Goal: Task Accomplishment & Management: Use online tool/utility

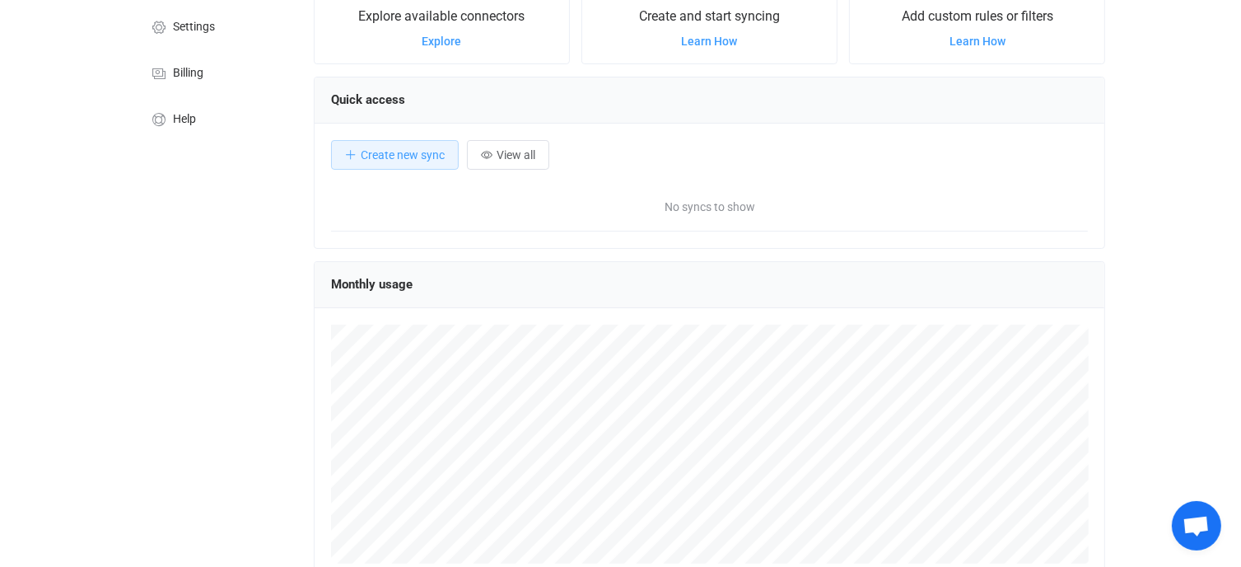
scroll to position [165, 0]
click at [418, 150] on span "Create new sync" at bounding box center [403, 153] width 84 height 13
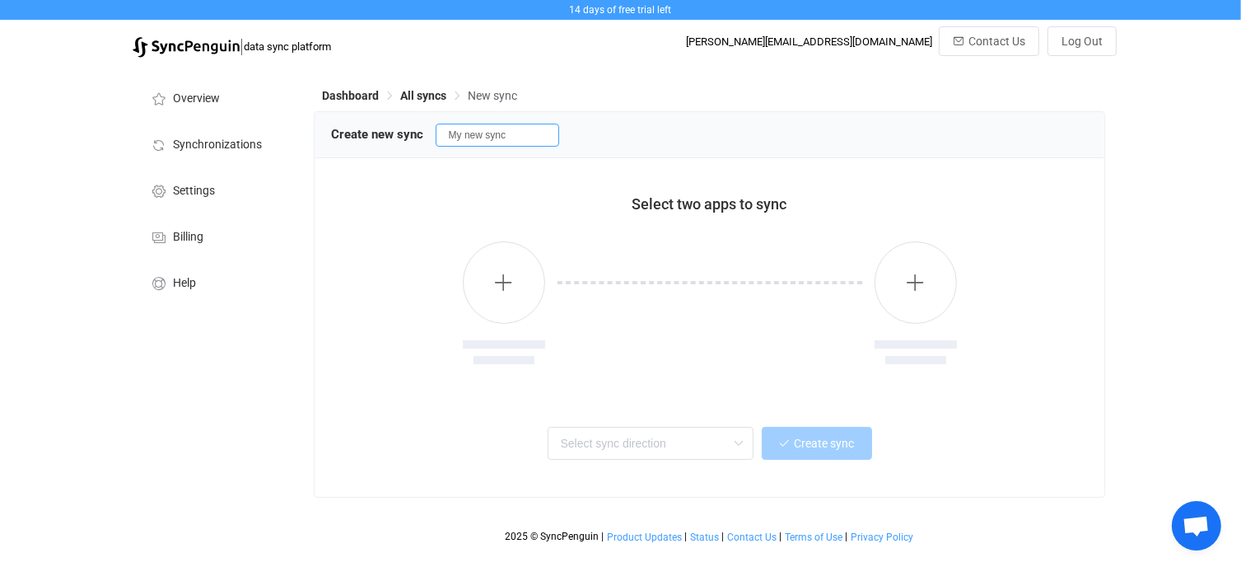
click at [506, 138] on input "My new sync" at bounding box center [498, 135] width 124 height 23
click at [468, 133] on input "My new sync" at bounding box center [498, 135] width 124 height 23
click at [516, 136] on input "My new sync" at bounding box center [498, 135] width 124 height 23
type input "M"
type input "J to B"
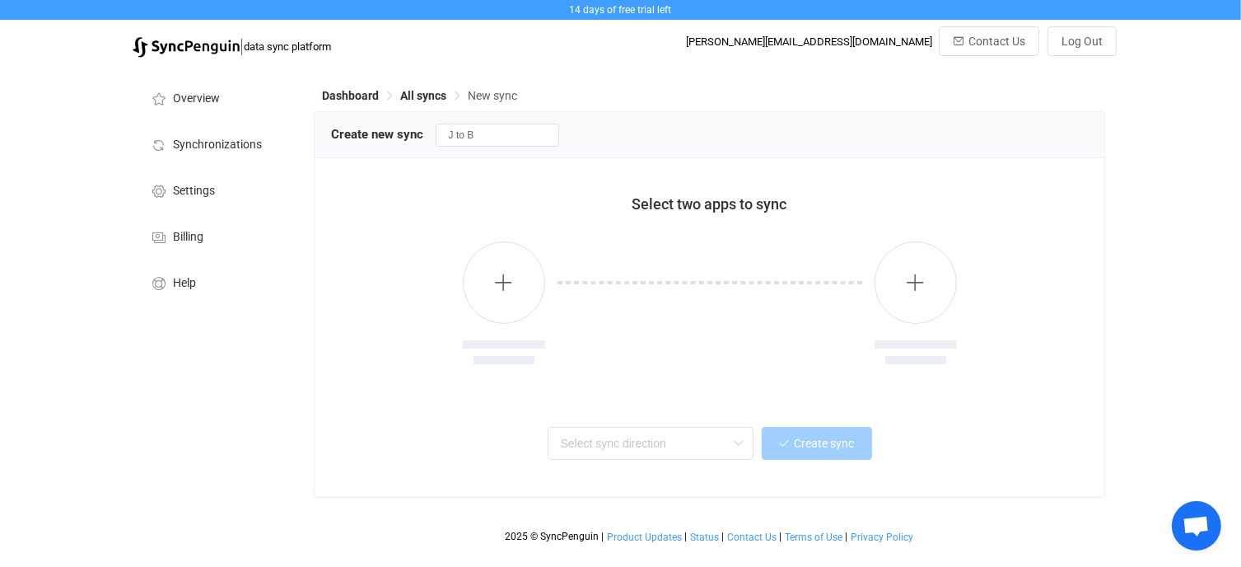
click at [584, 194] on div "Select two apps to sync" at bounding box center [710, 198] width 758 height 46
click at [504, 278] on icon "button" at bounding box center [503, 282] width 21 height 21
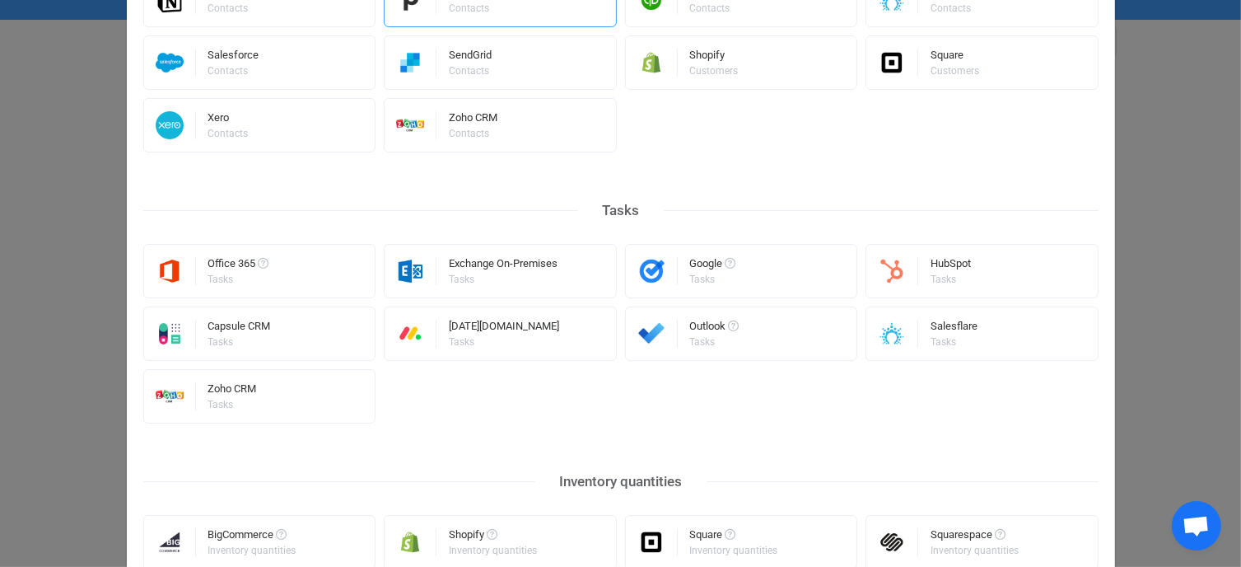
scroll to position [758, 0]
click at [651, 263] on img "Select a connector" at bounding box center [652, 269] width 52 height 28
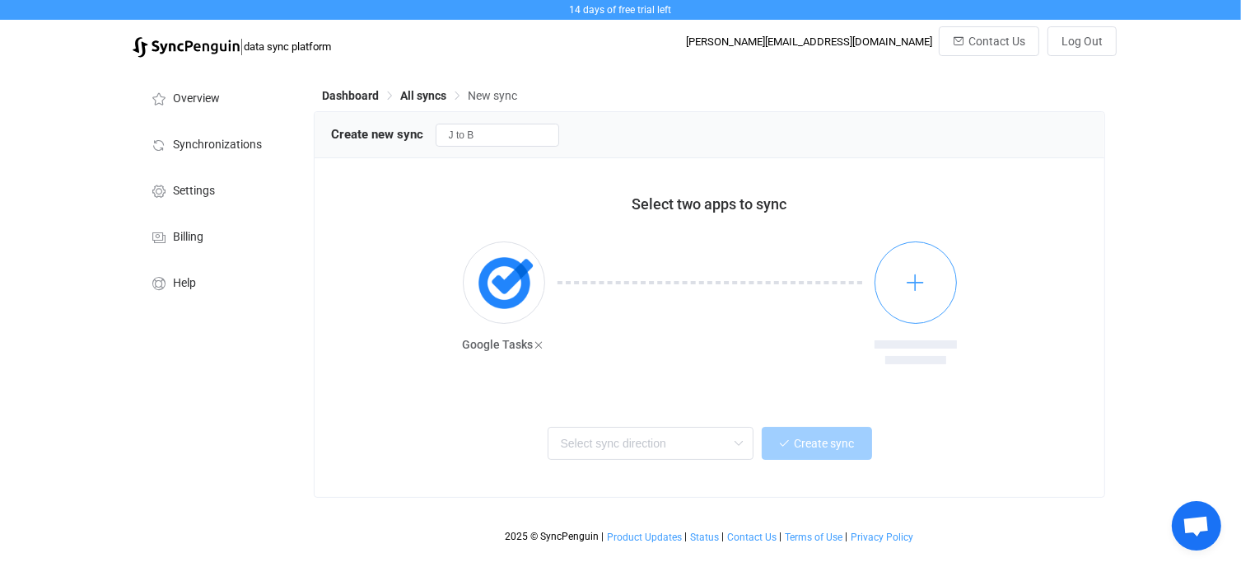
click at [917, 280] on icon "button" at bounding box center [915, 282] width 21 height 21
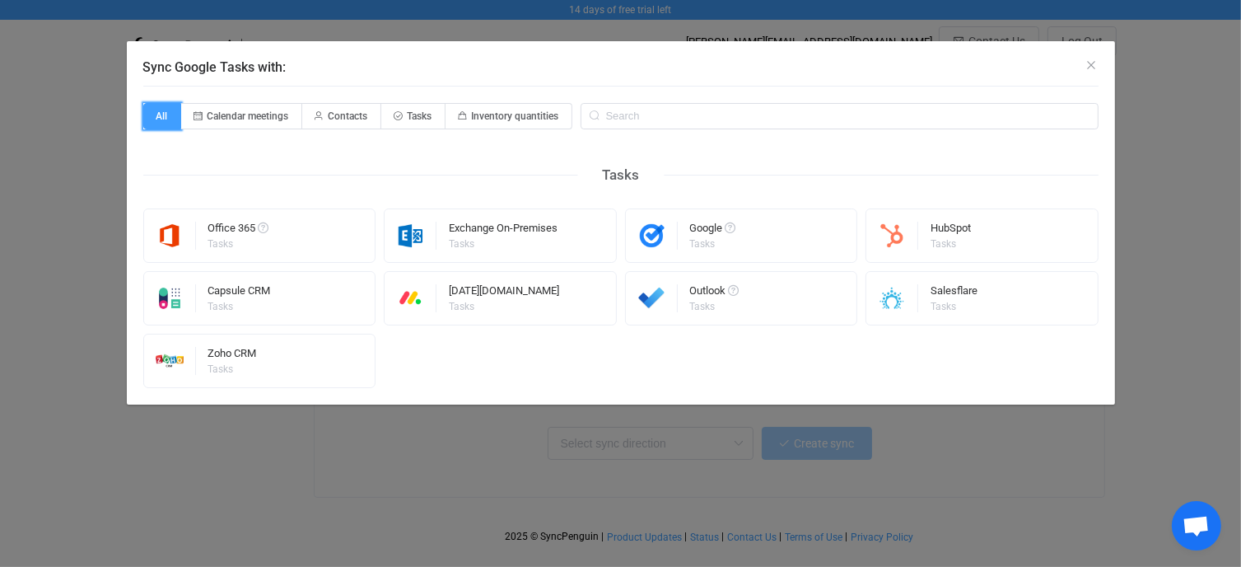
click at [170, 118] on span "All" at bounding box center [162, 116] width 38 height 26
click at [158, 116] on input "All" at bounding box center [152, 110] width 11 height 11
click at [243, 114] on span "Calendar meetings" at bounding box center [249, 116] width 82 height 12
click at [196, 114] on input "Calendar meetings" at bounding box center [190, 110] width 11 height 11
radio input "true"
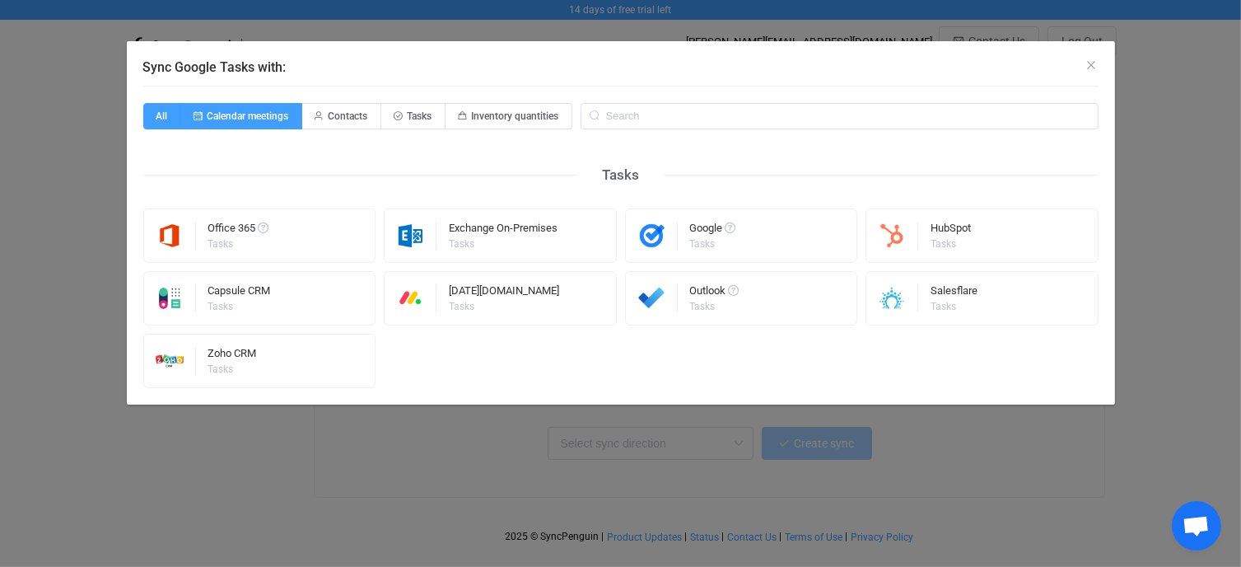
radio input "false"
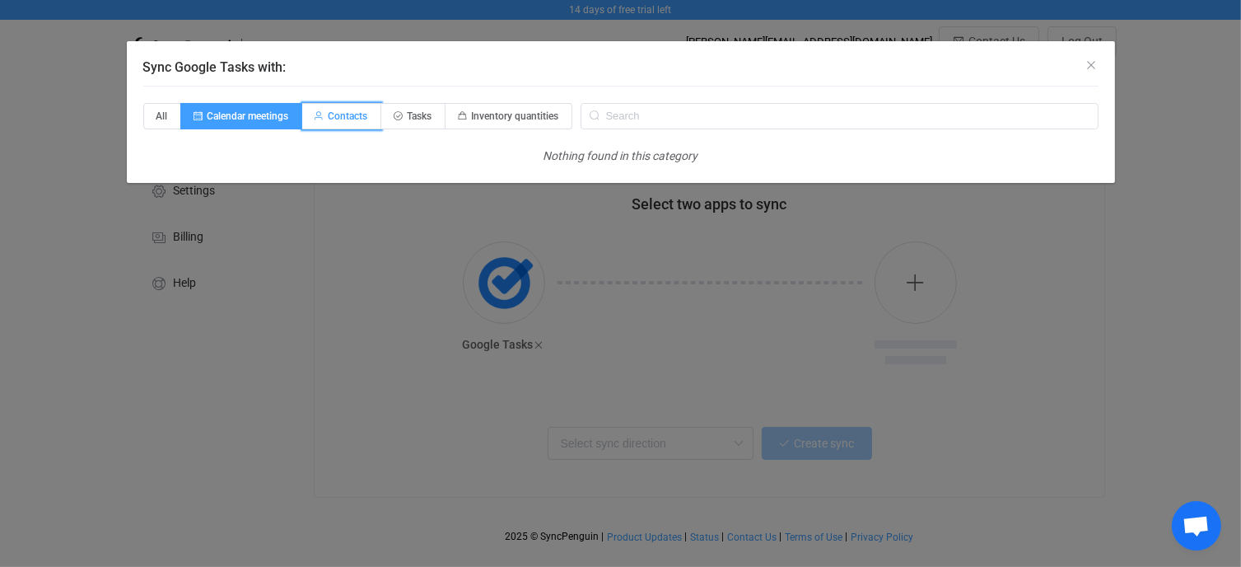
click at [352, 112] on span "Contacts" at bounding box center [349, 116] width 40 height 12
click at [317, 112] on input "Contacts" at bounding box center [311, 110] width 11 height 11
radio input "true"
radio input "false"
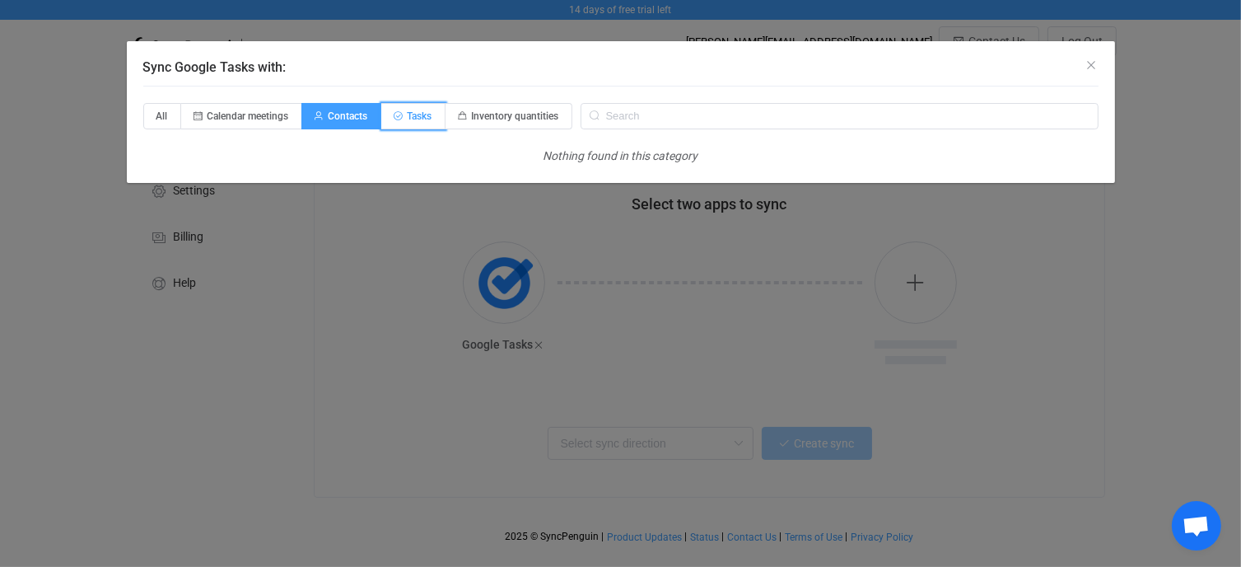
click at [414, 114] on span "Tasks" at bounding box center [420, 116] width 25 height 12
click at [396, 114] on input "Tasks" at bounding box center [390, 110] width 11 height 11
radio input "true"
radio input "false"
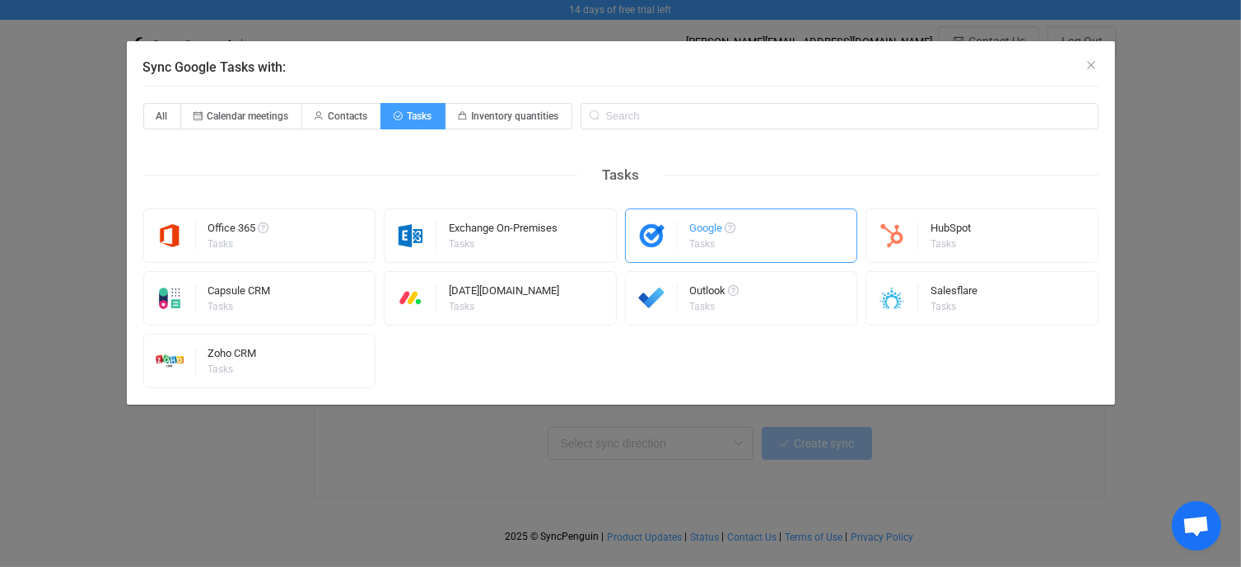
click at [707, 226] on div "Google" at bounding box center [713, 230] width 46 height 16
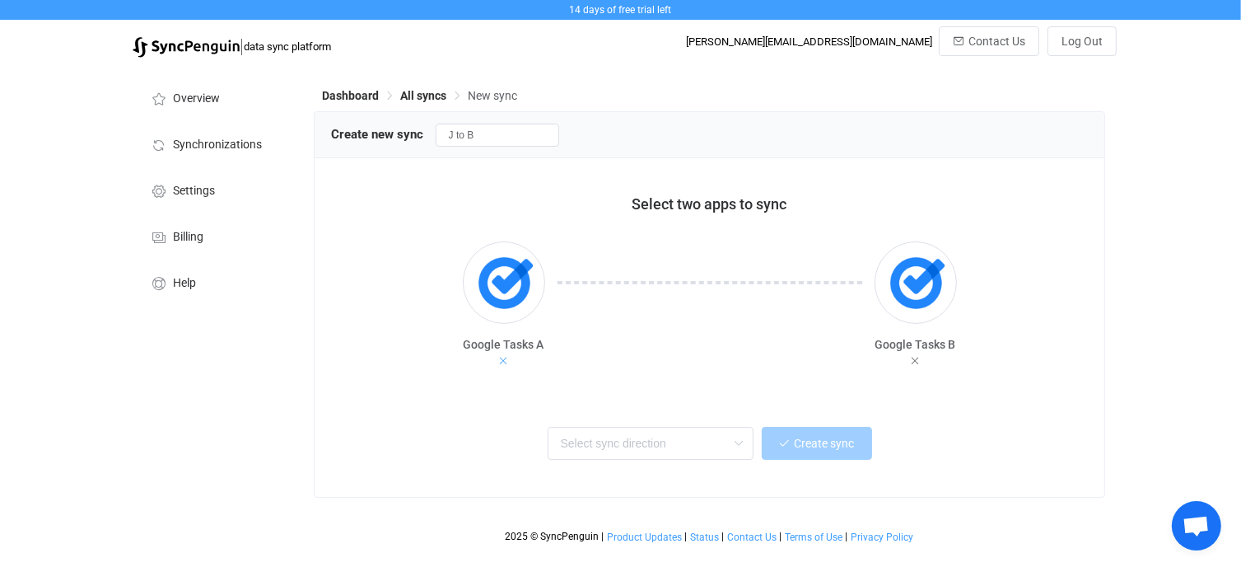
click at [507, 361] on icon at bounding box center [504, 361] width 12 height 12
click at [950, 346] on icon at bounding box center [951, 345] width 12 height 12
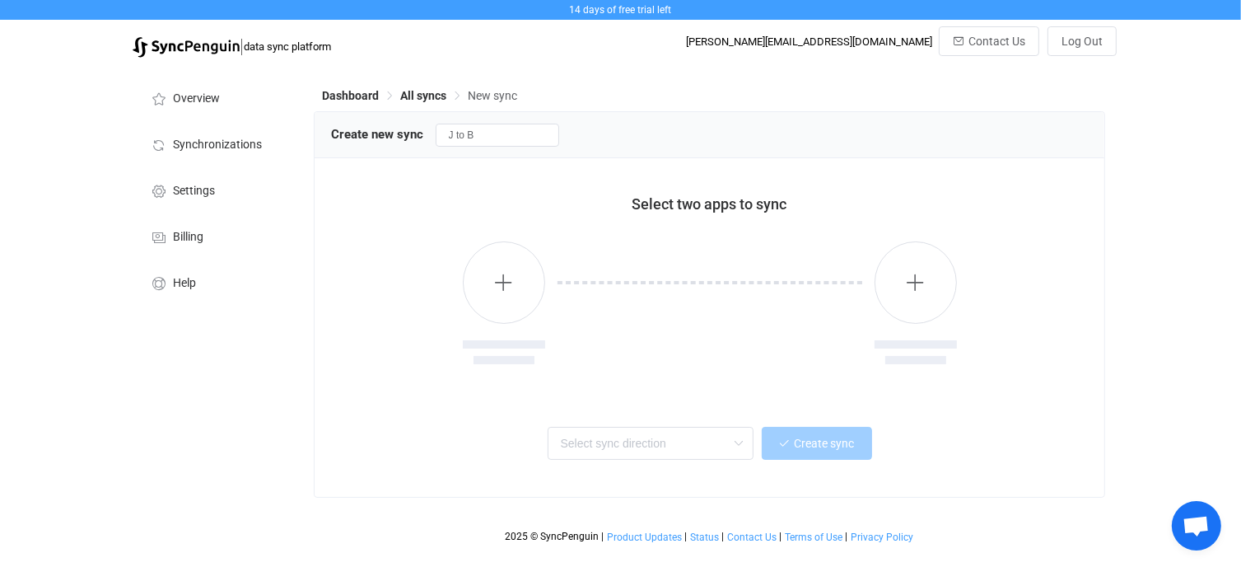
click at [731, 240] on div at bounding box center [710, 305] width 758 height 169
click at [312, 229] on div "Dashboard All syncs New sync Create new sync J to B Select two apps to sync Two…" at bounding box center [712, 308] width 812 height 485
click at [239, 143] on span "Synchronizations" at bounding box center [217, 144] width 89 height 13
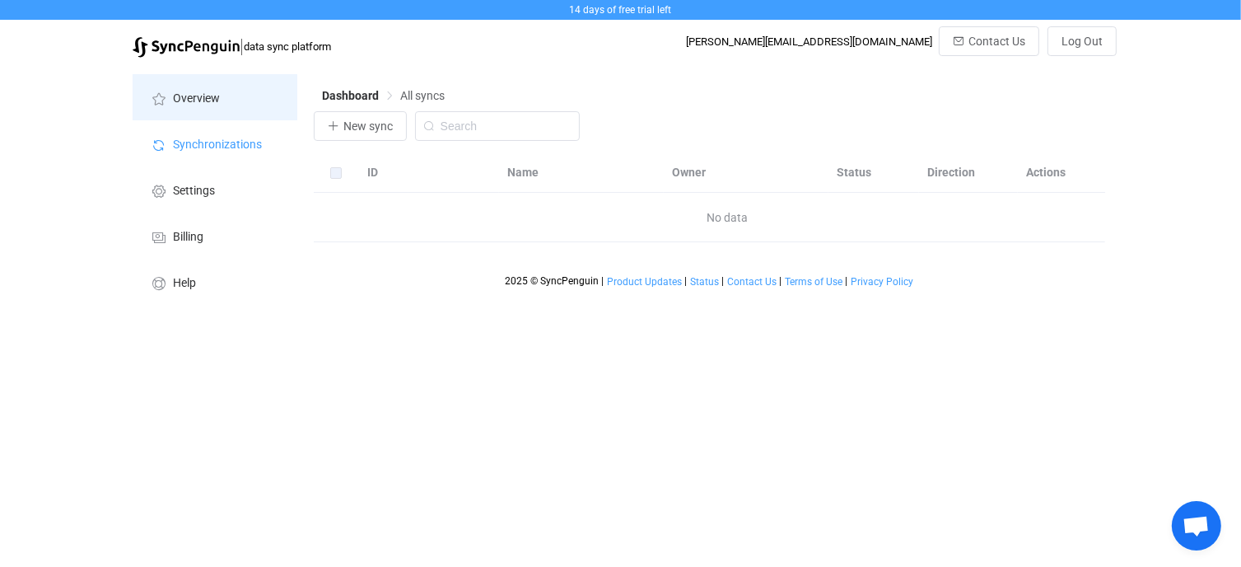
click at [217, 98] on span "Overview" at bounding box center [196, 98] width 47 height 13
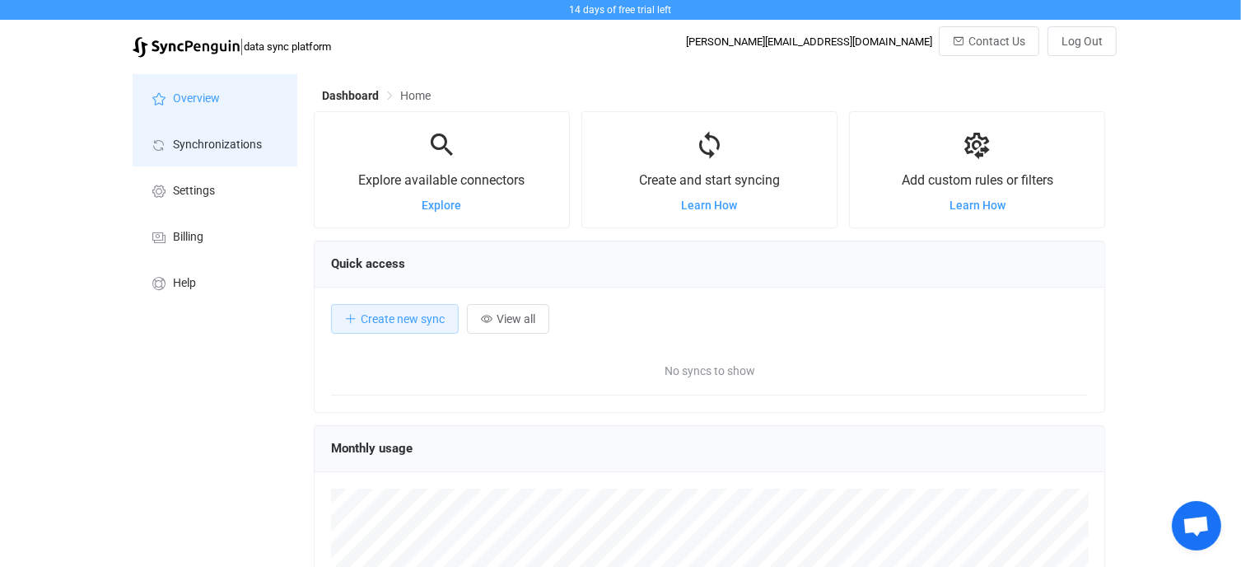
scroll to position [319, 791]
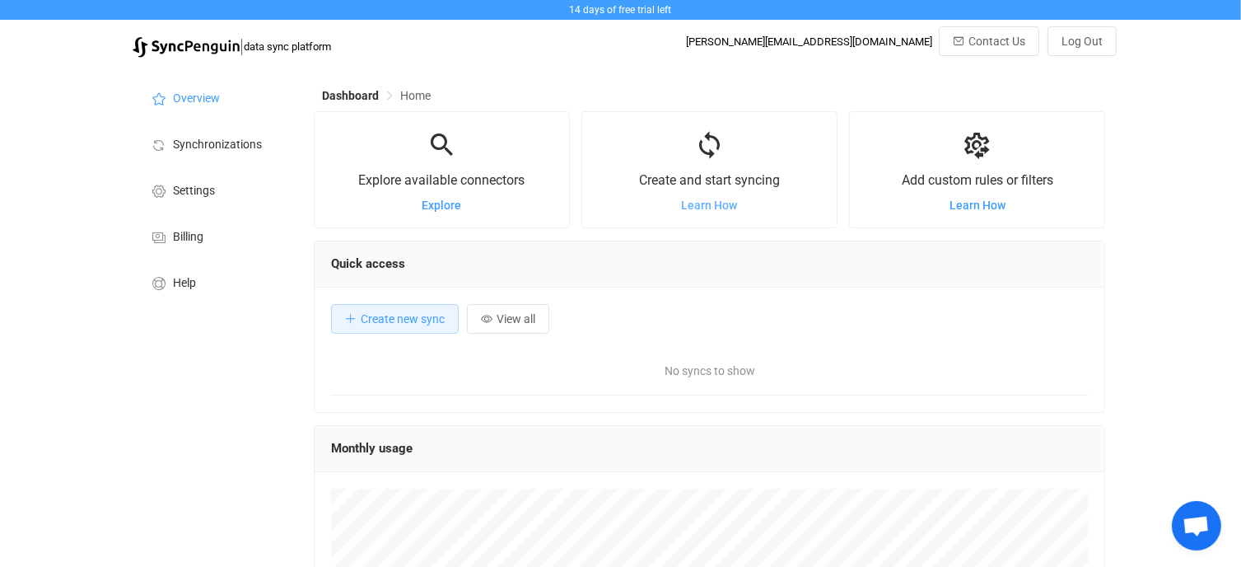
click at [711, 203] on span "Learn How" at bounding box center [709, 204] width 56 height 13
click at [231, 141] on span "Synchronizations" at bounding box center [217, 144] width 89 height 13
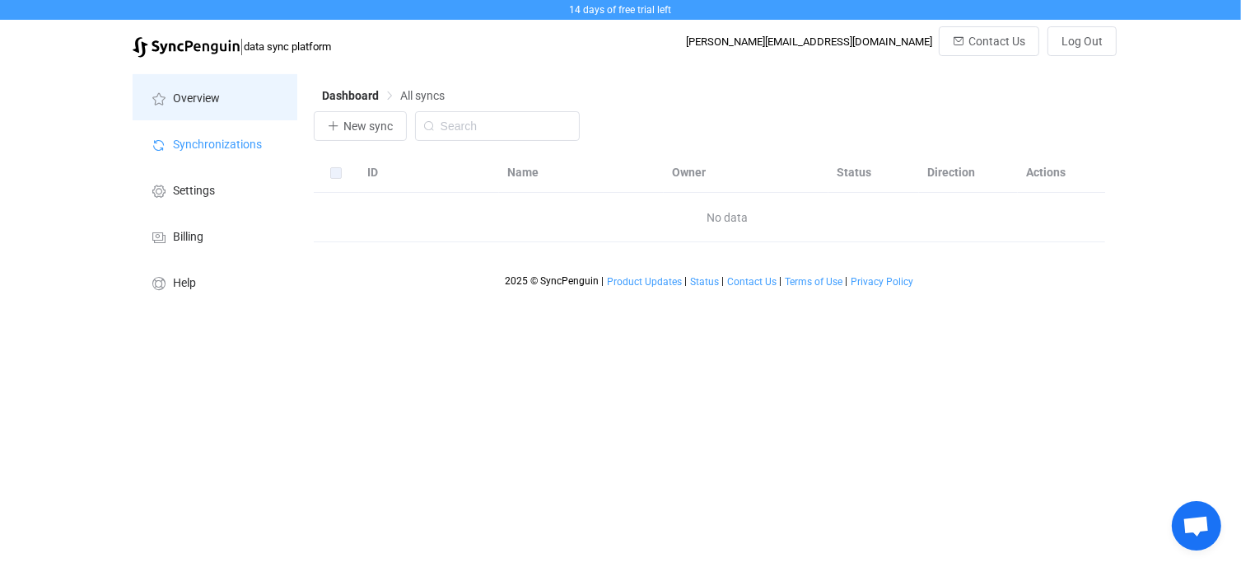
click at [208, 95] on span "Overview" at bounding box center [196, 98] width 47 height 13
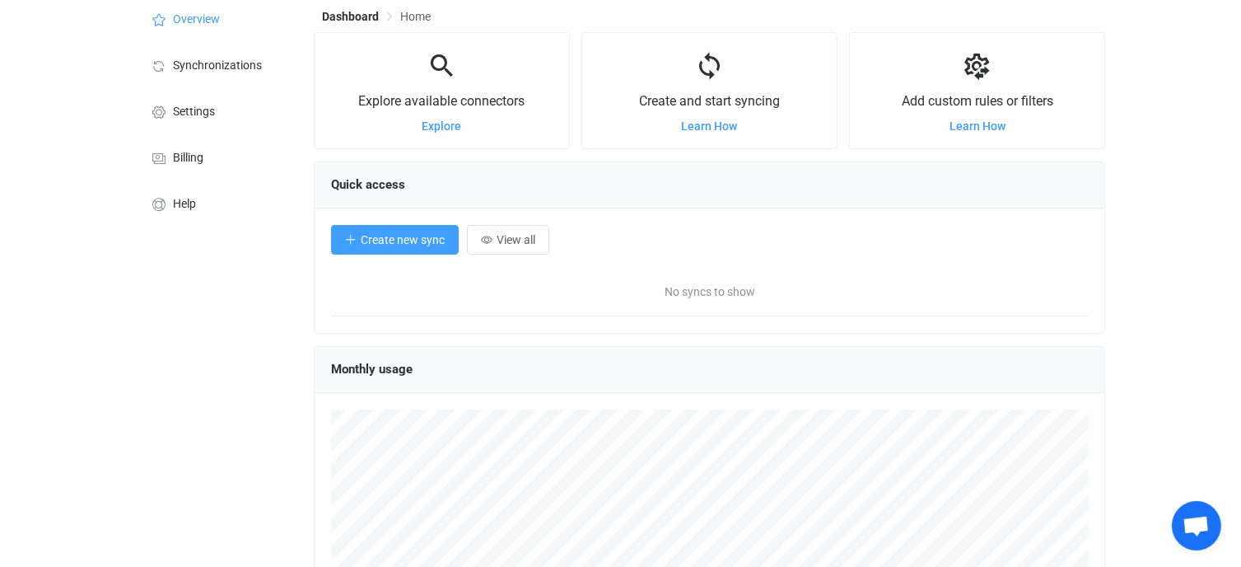
scroll to position [80, 0]
click at [397, 233] on span "Create new sync" at bounding box center [403, 238] width 84 height 13
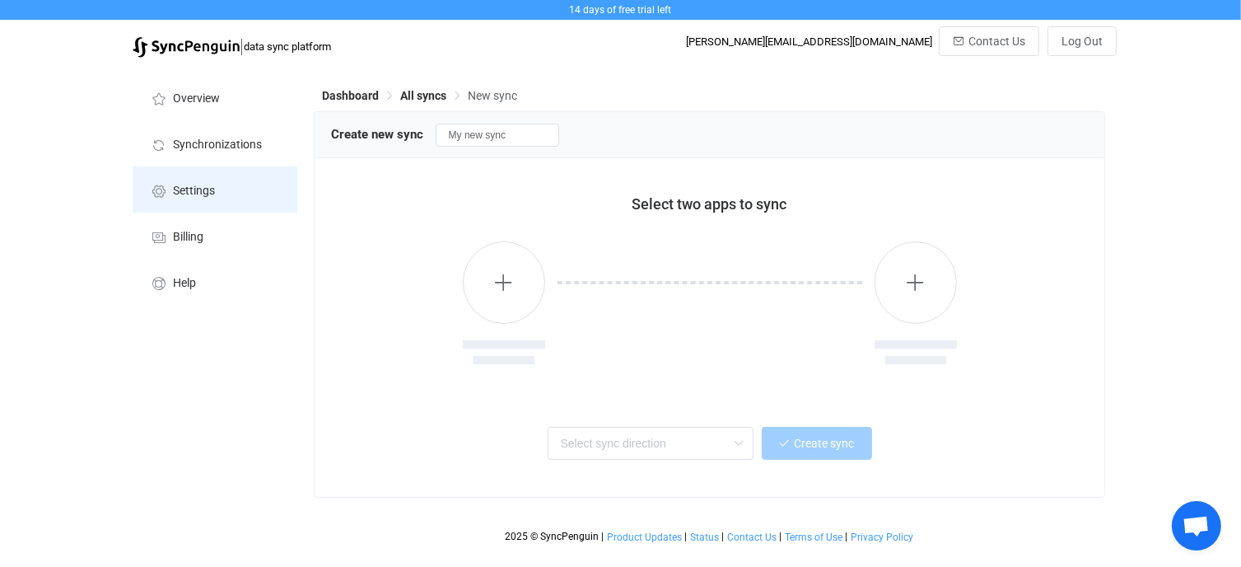
click at [226, 198] on li "Settings" at bounding box center [215, 189] width 165 height 46
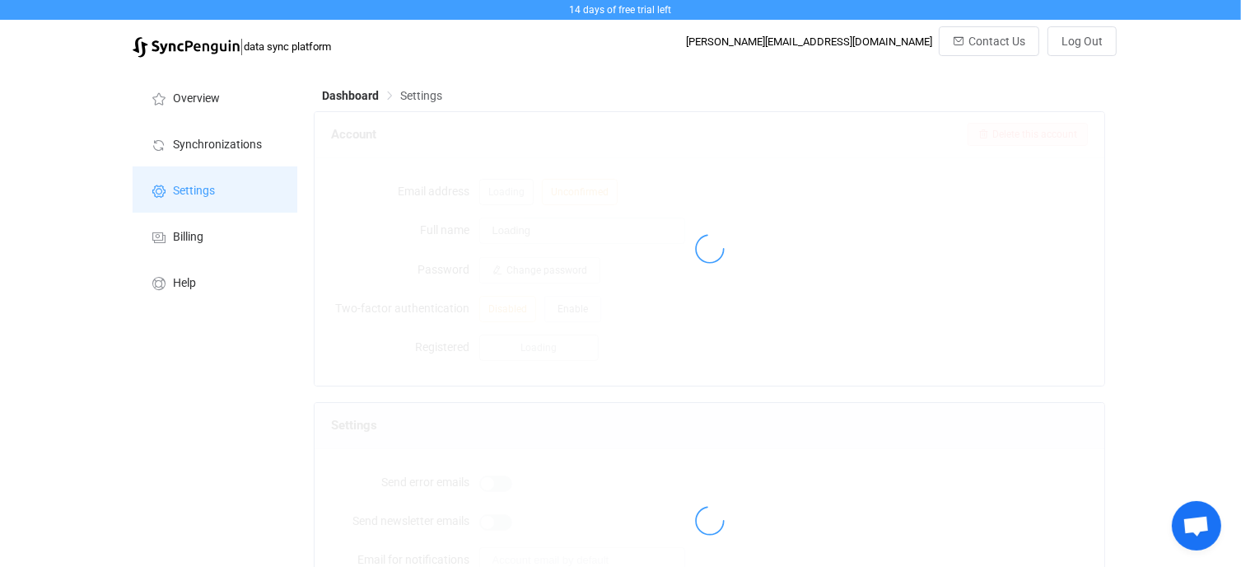
type input "David Hayes"
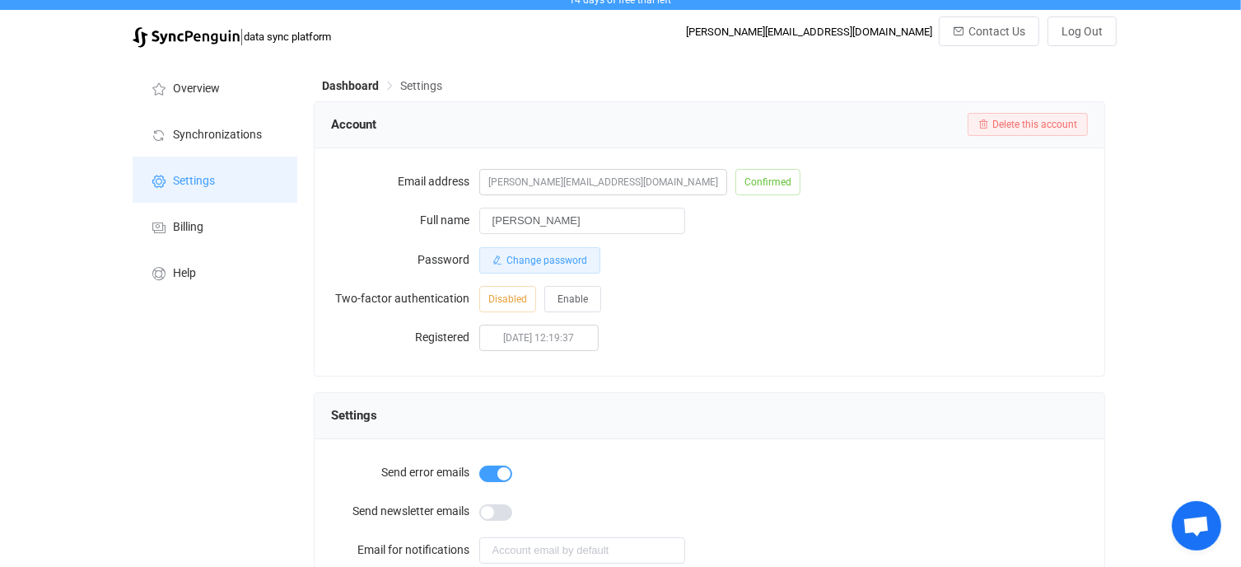
scroll to position [10, 0]
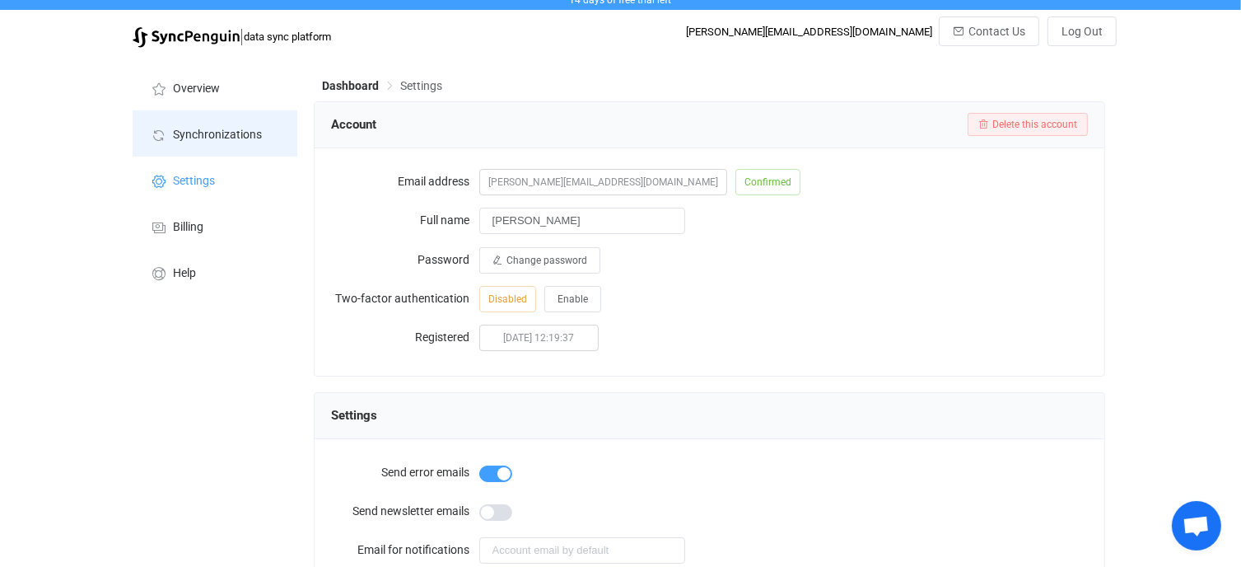
click at [234, 129] on span "Synchronizations" at bounding box center [217, 134] width 89 height 13
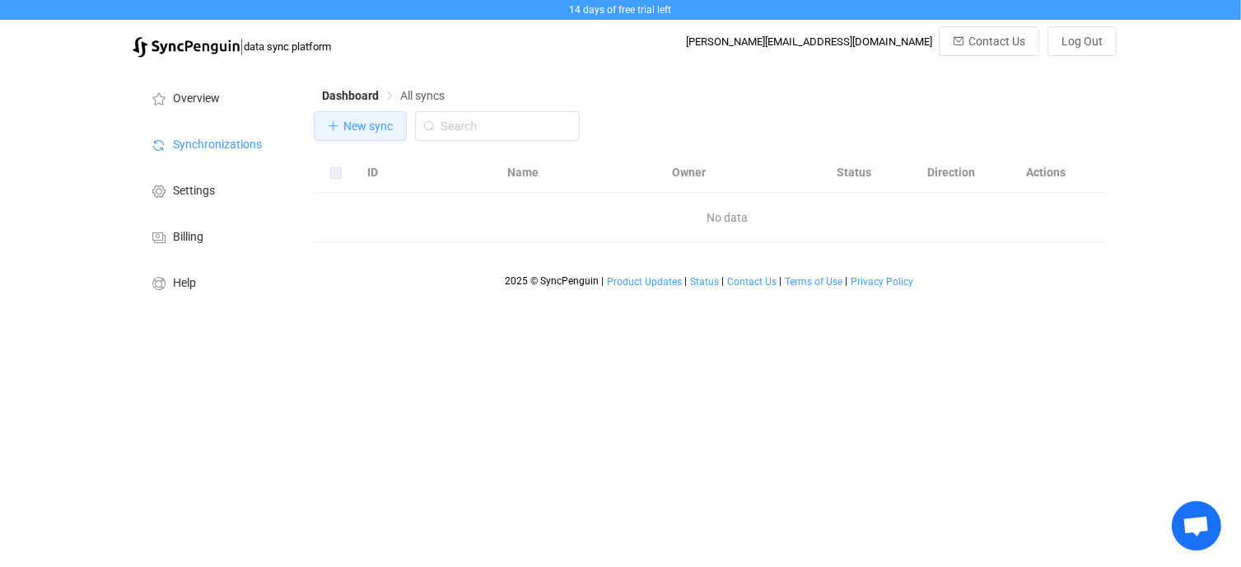
click at [366, 125] on span "New sync" at bounding box center [367, 125] width 49 height 13
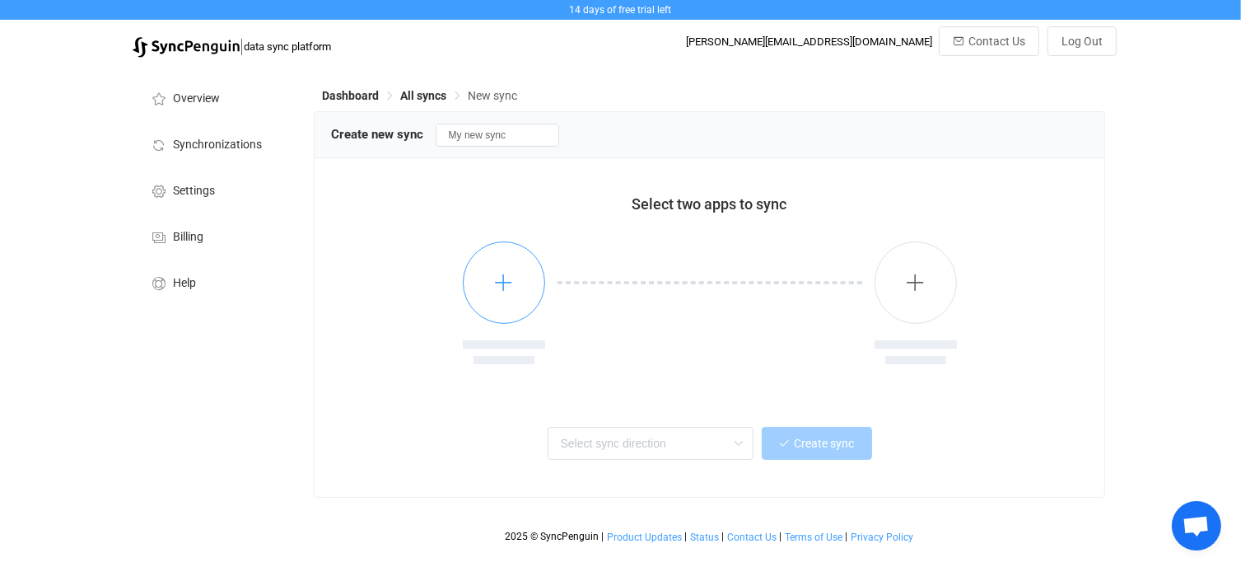
click at [508, 279] on icon "button" at bounding box center [503, 282] width 21 height 21
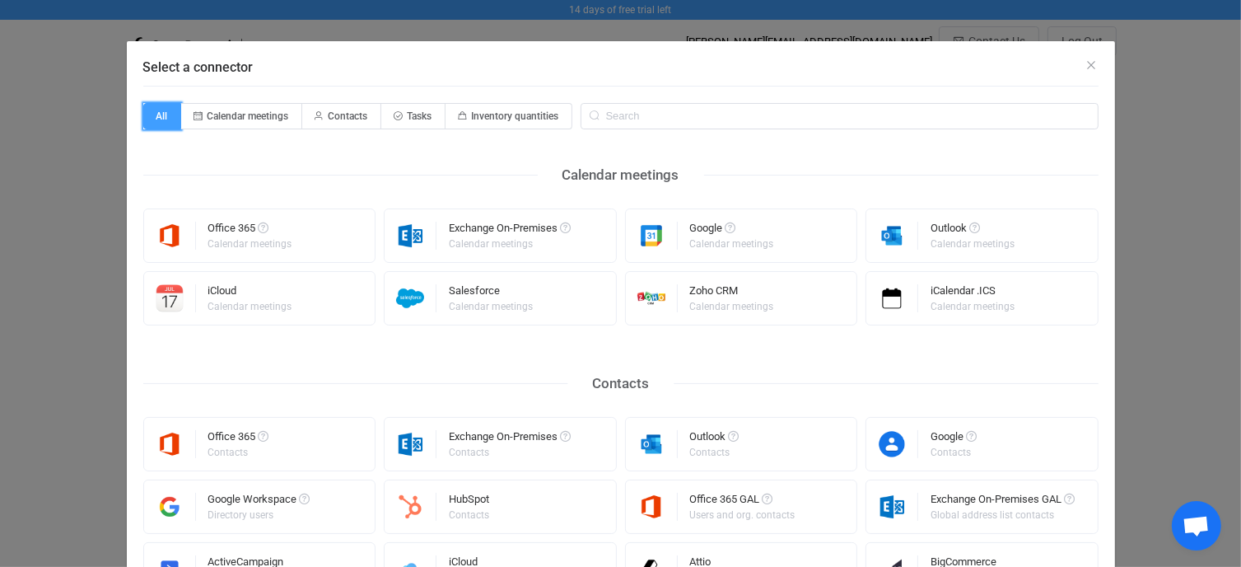
click at [152, 110] on span "All" at bounding box center [162, 116] width 38 height 26
click at [152, 110] on input "All" at bounding box center [152, 110] width 11 height 11
click at [418, 112] on span "Tasks" at bounding box center [420, 116] width 25 height 12
click at [396, 112] on input "Tasks" at bounding box center [390, 110] width 11 height 11
radio input "true"
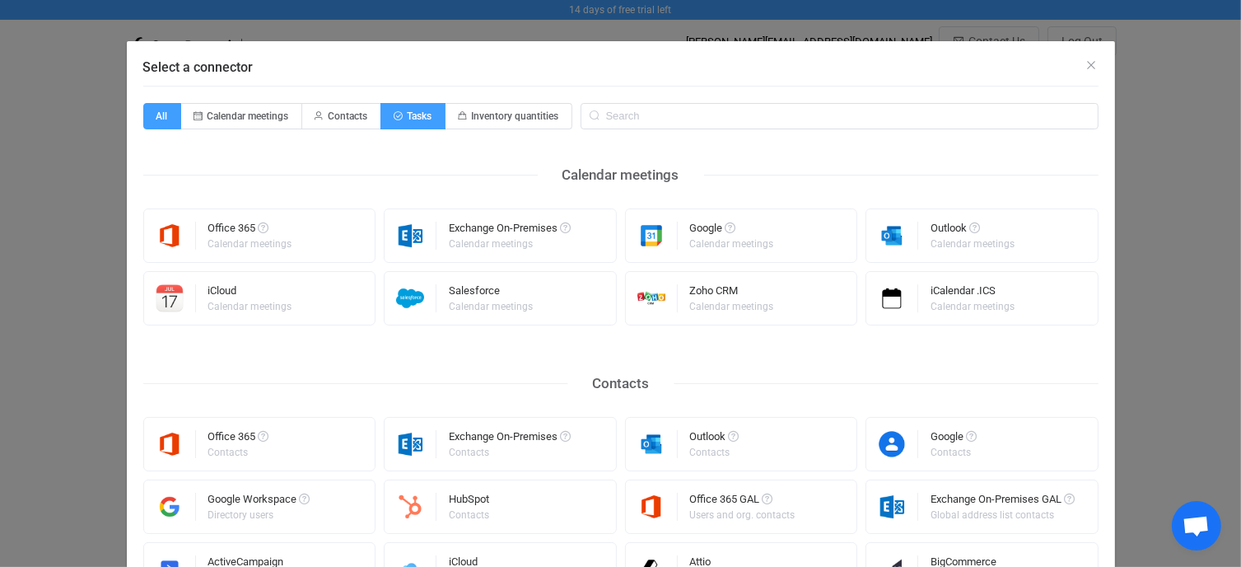
radio input "false"
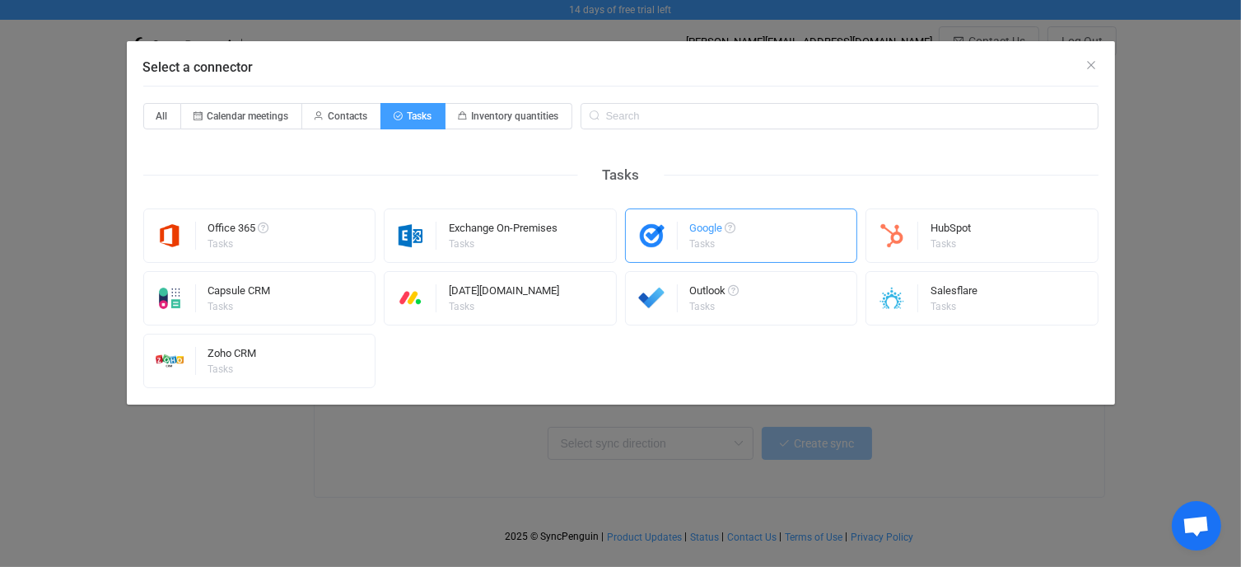
click at [698, 230] on div "Google" at bounding box center [713, 230] width 46 height 16
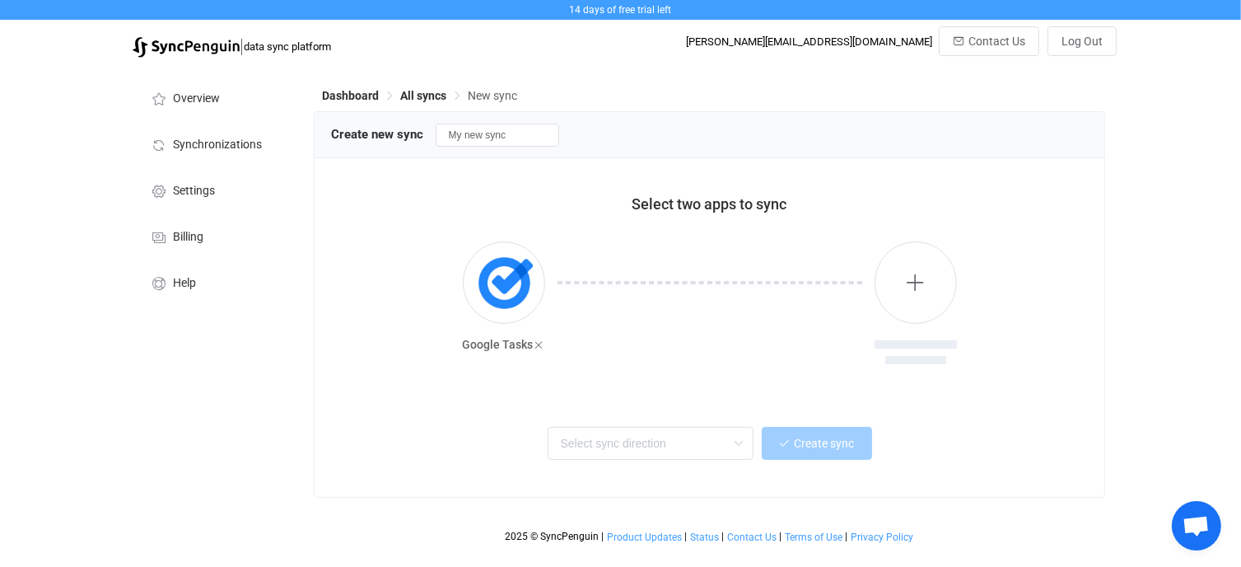
click at [784, 366] on div at bounding box center [709, 315] width 329 height 148
click at [650, 449] on input "text" at bounding box center [651, 443] width 206 height 33
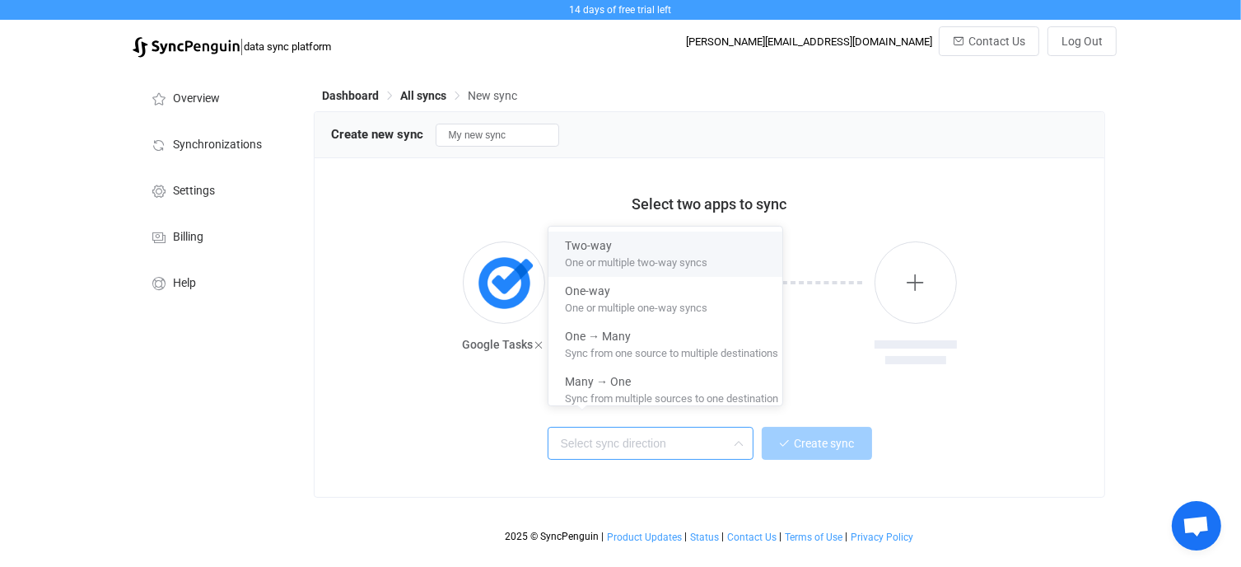
click at [653, 263] on span "One or multiple two-way syncs" at bounding box center [636, 259] width 142 height 18
type input "Two-way"
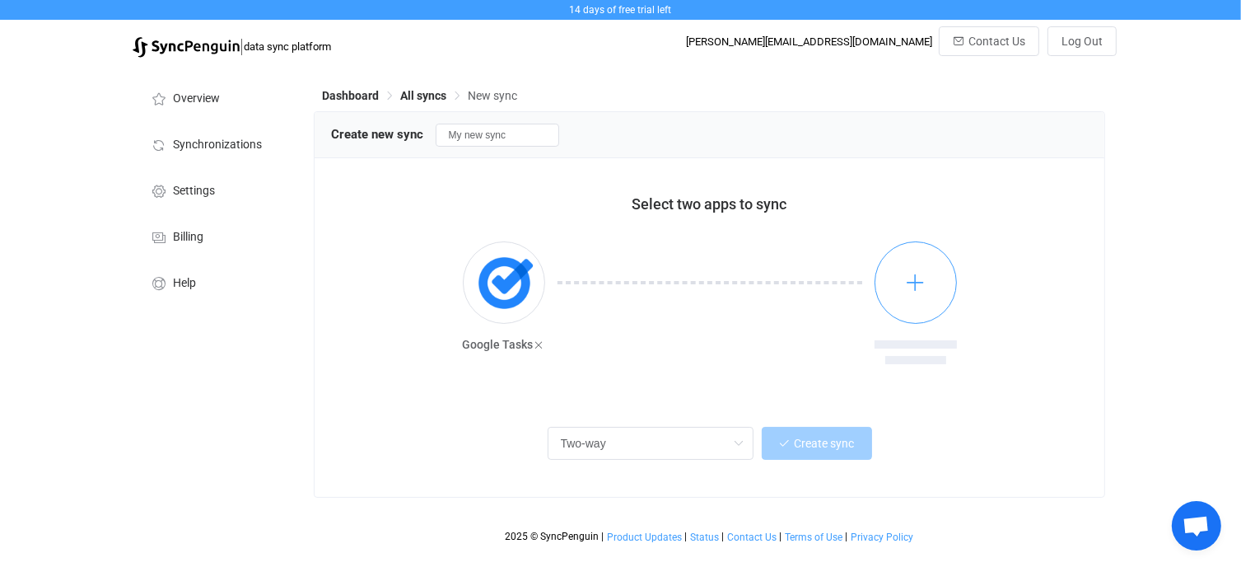
click at [914, 280] on icon "button" at bounding box center [915, 282] width 21 height 21
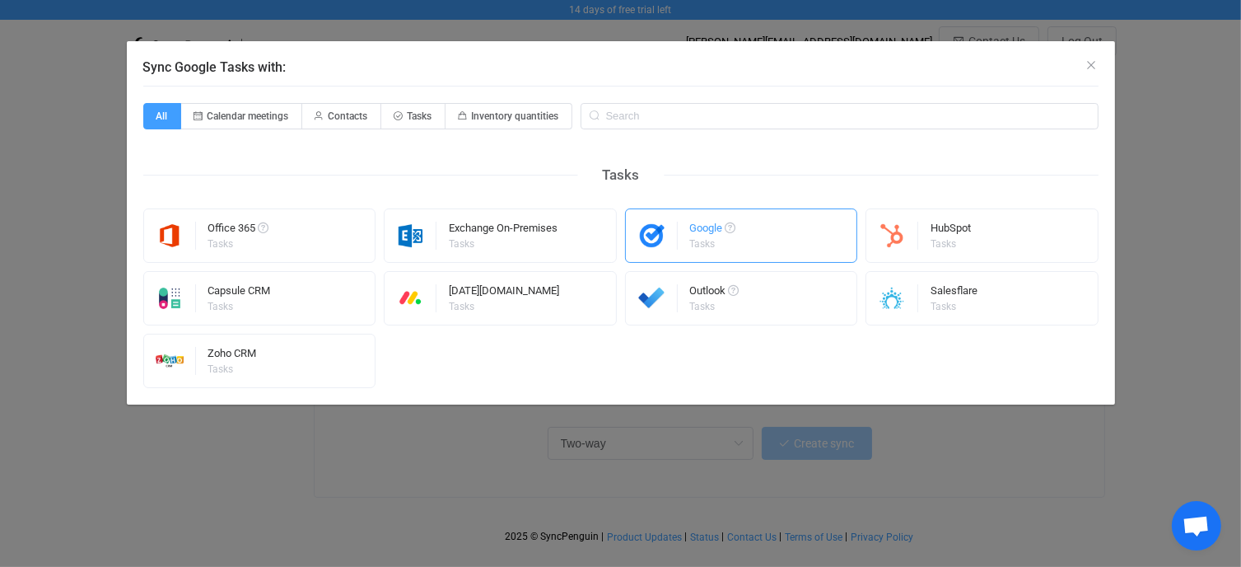
click at [716, 222] on div "Google" at bounding box center [713, 230] width 46 height 16
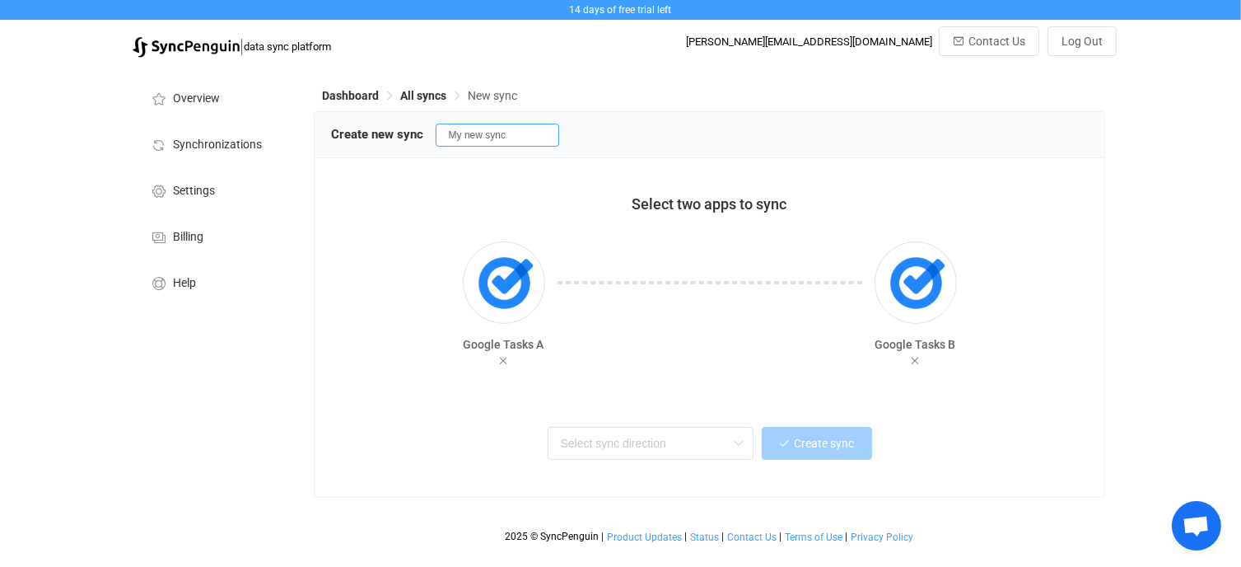
drag, startPoint x: 520, startPoint y: 134, endPoint x: 370, endPoint y: 136, distance: 149.9
click at [370, 135] on div "Create new sync My new sync" at bounding box center [710, 134] width 758 height 25
type input "JB"
click at [1009, 412] on div "Select two apps to sync Google Tasks A Google Tasks B Create sync" at bounding box center [710, 327] width 791 height 338
click at [494, 285] on img "button" at bounding box center [504, 283] width 62 height 62
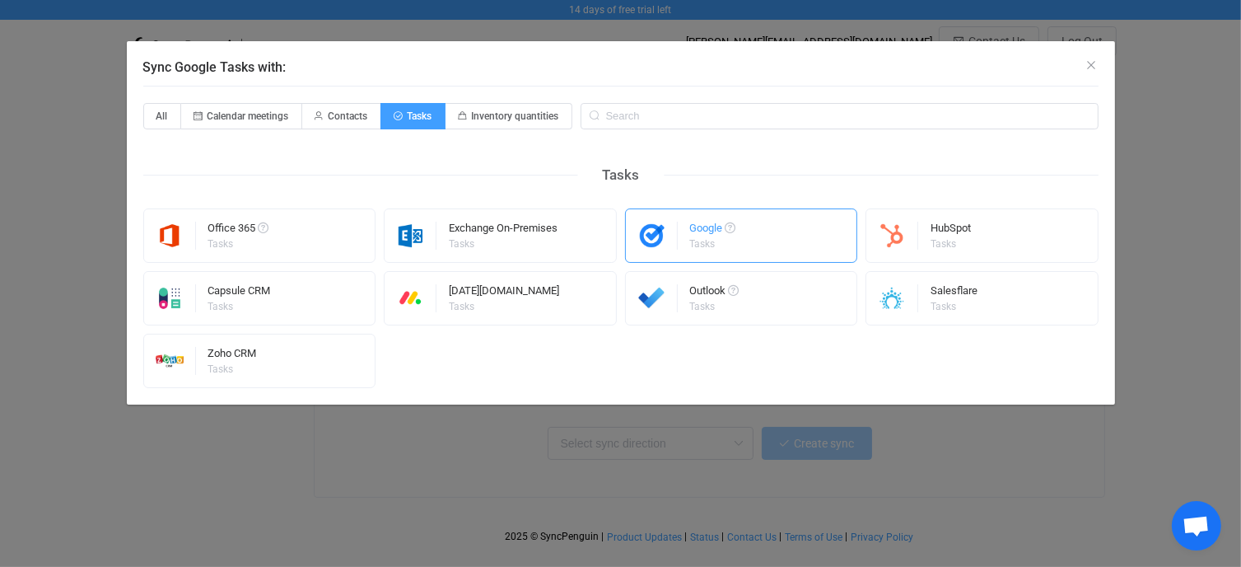
click at [701, 231] on div "Google" at bounding box center [713, 230] width 46 height 16
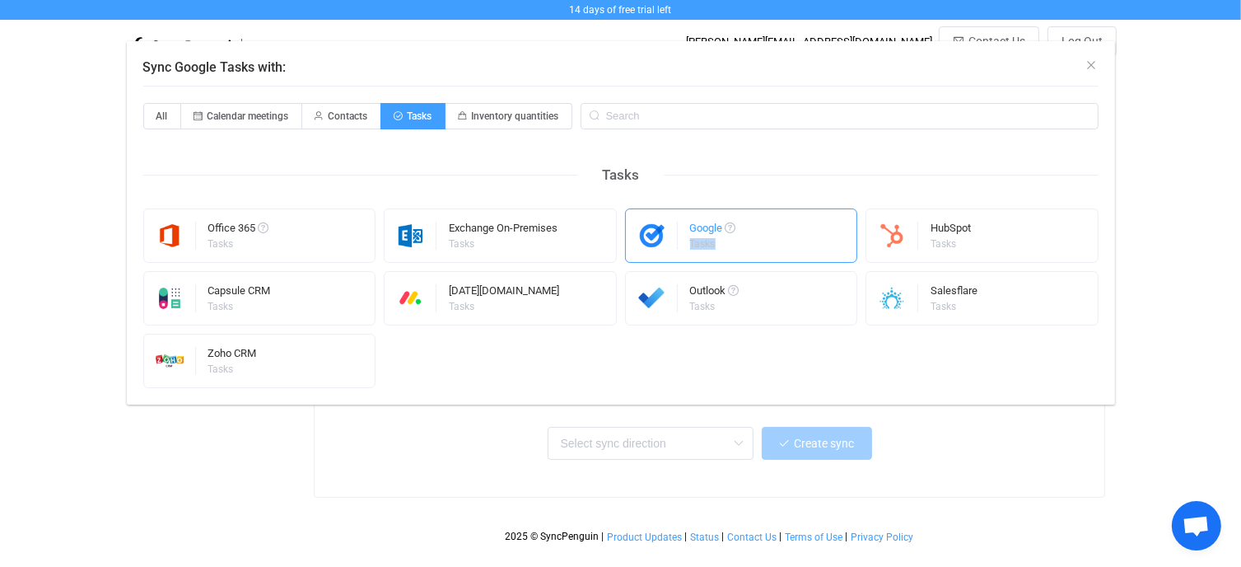
click at [701, 239] on div "Tasks" at bounding box center [712, 244] width 44 height 10
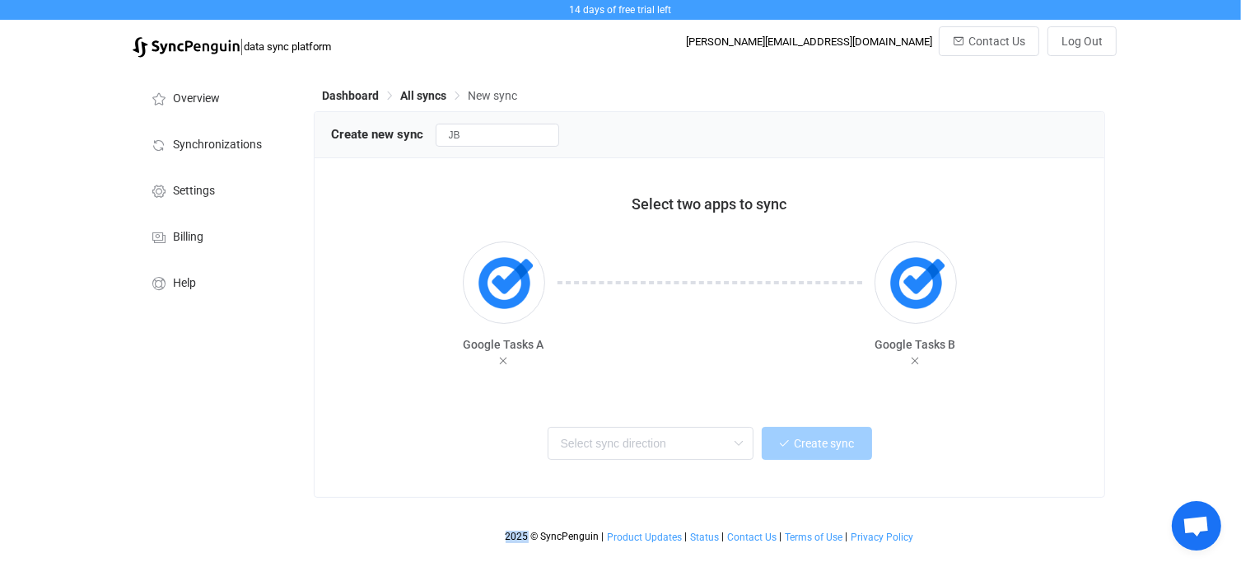
click at [777, 394] on div "Select two apps to sync Google Tasks A Google Tasks B Create sync" at bounding box center [710, 327] width 791 height 338
click at [197, 99] on span "Overview" at bounding box center [196, 98] width 47 height 13
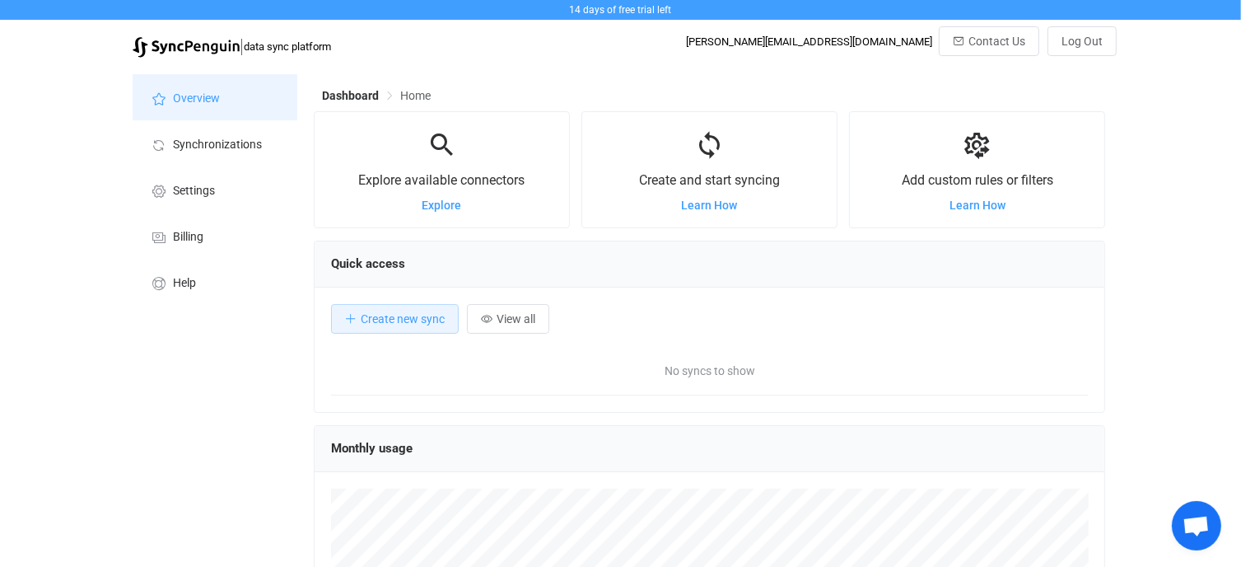
scroll to position [319, 791]
click at [441, 207] on span "Explore" at bounding box center [442, 204] width 40 height 13
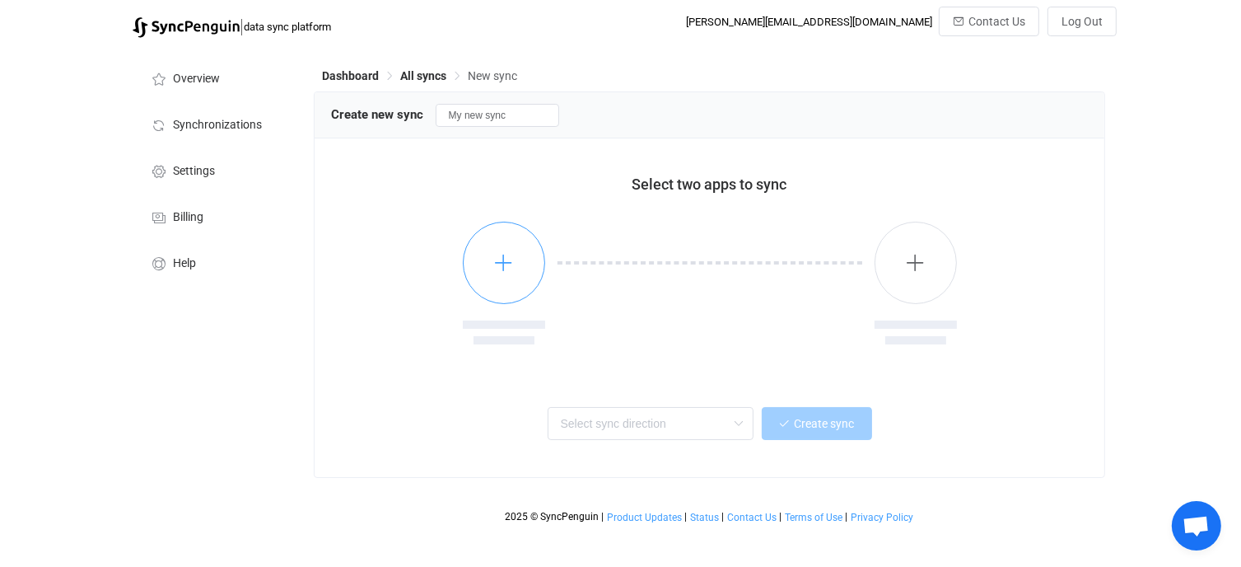
click at [506, 255] on icon "button" at bounding box center [503, 262] width 21 height 21
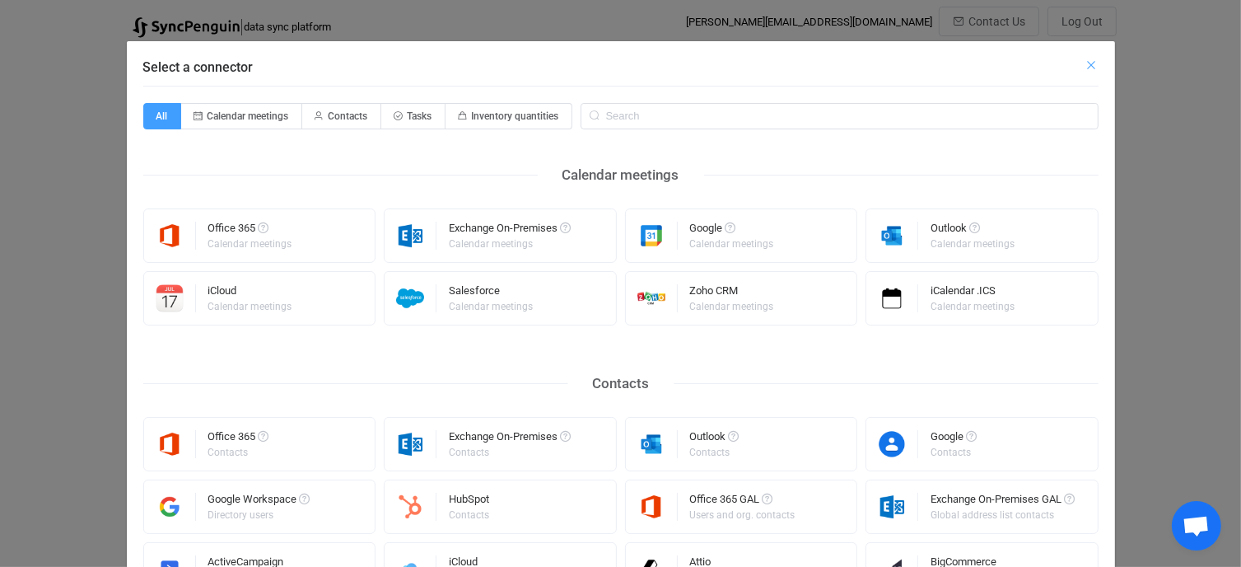
click at [1087, 64] on icon "Close" at bounding box center [1091, 64] width 13 height 13
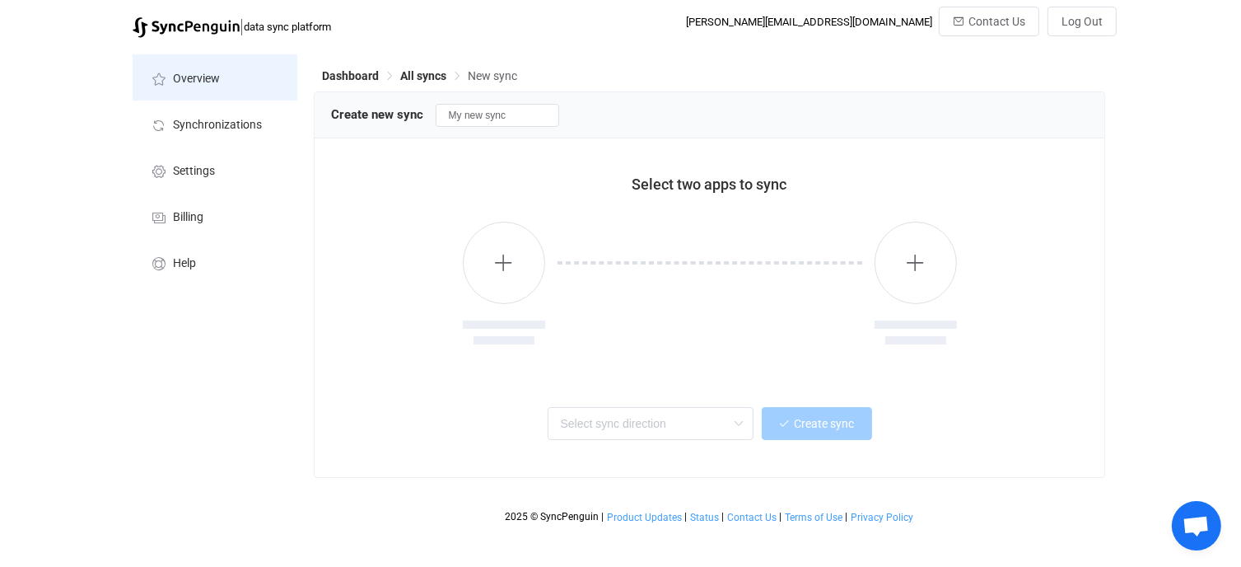
click at [198, 73] on span "Overview" at bounding box center [196, 78] width 47 height 13
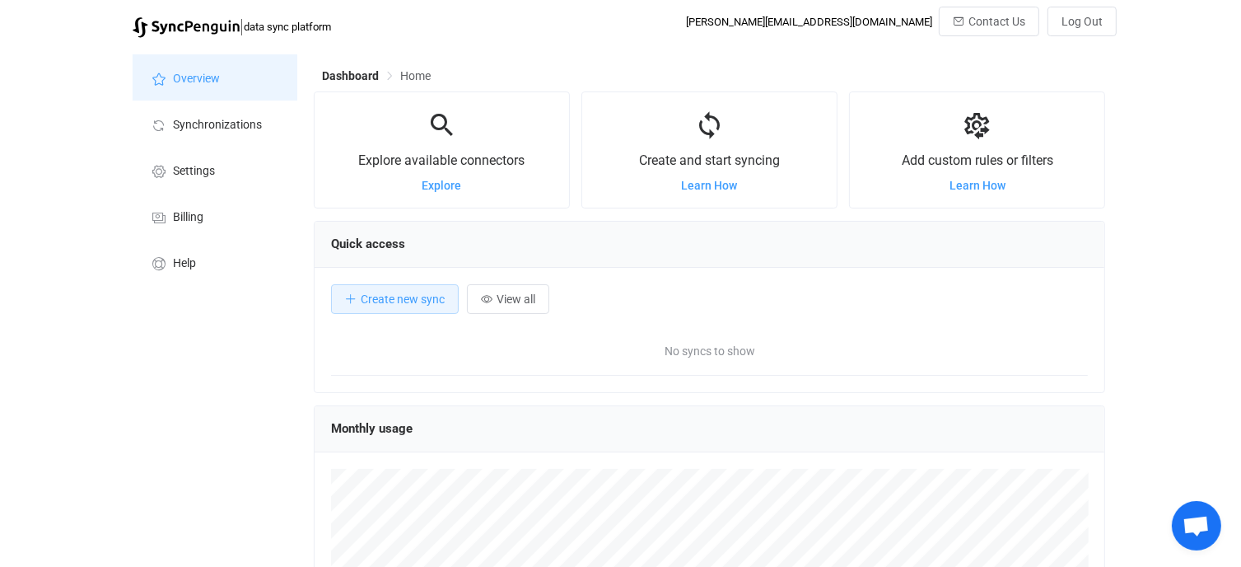
scroll to position [319, 791]
click at [240, 81] on li "Overview" at bounding box center [215, 77] width 165 height 46
click at [244, 77] on li "Overview" at bounding box center [215, 77] width 165 height 46
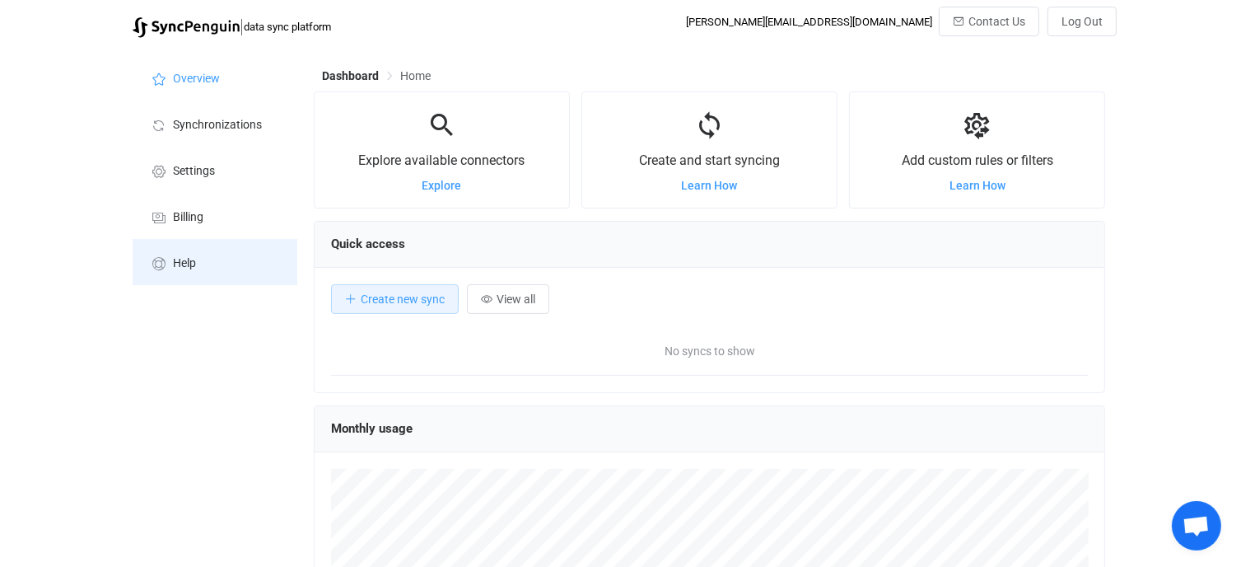
click at [193, 256] on li "Help" at bounding box center [215, 262] width 165 height 46
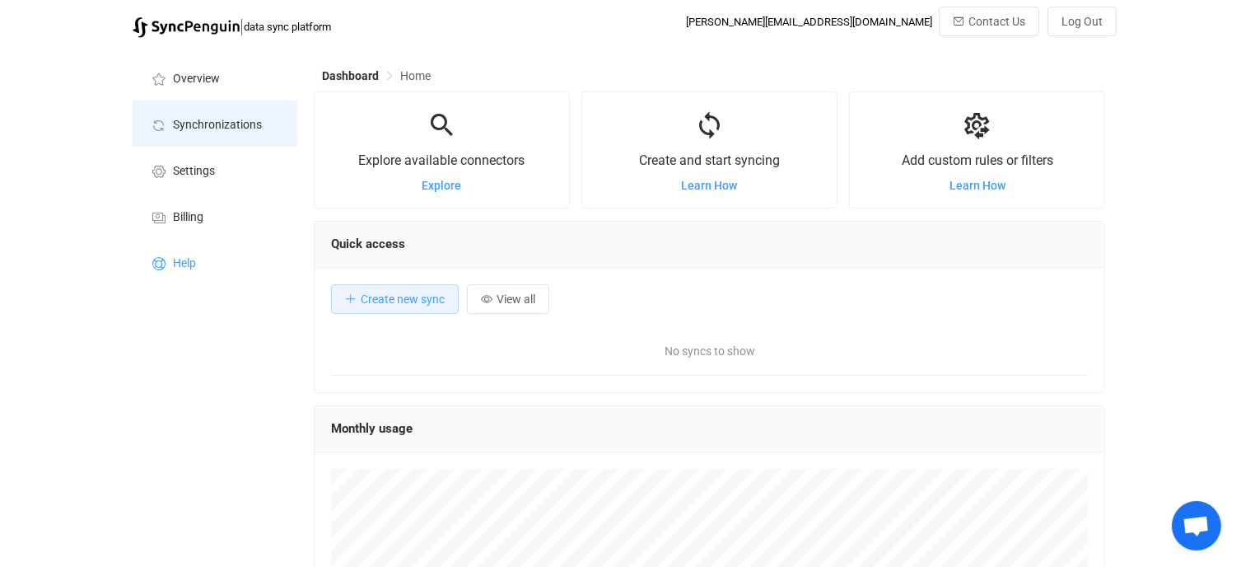
click at [234, 124] on span "Synchronizations" at bounding box center [217, 125] width 89 height 13
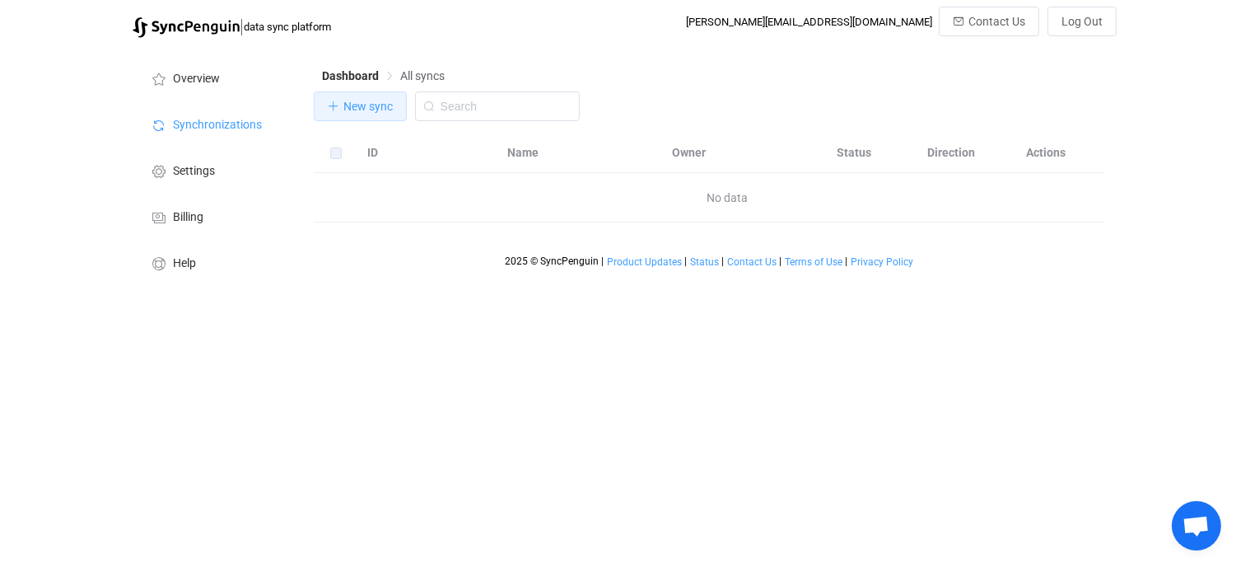
click at [375, 108] on span "New sync" at bounding box center [367, 106] width 49 height 13
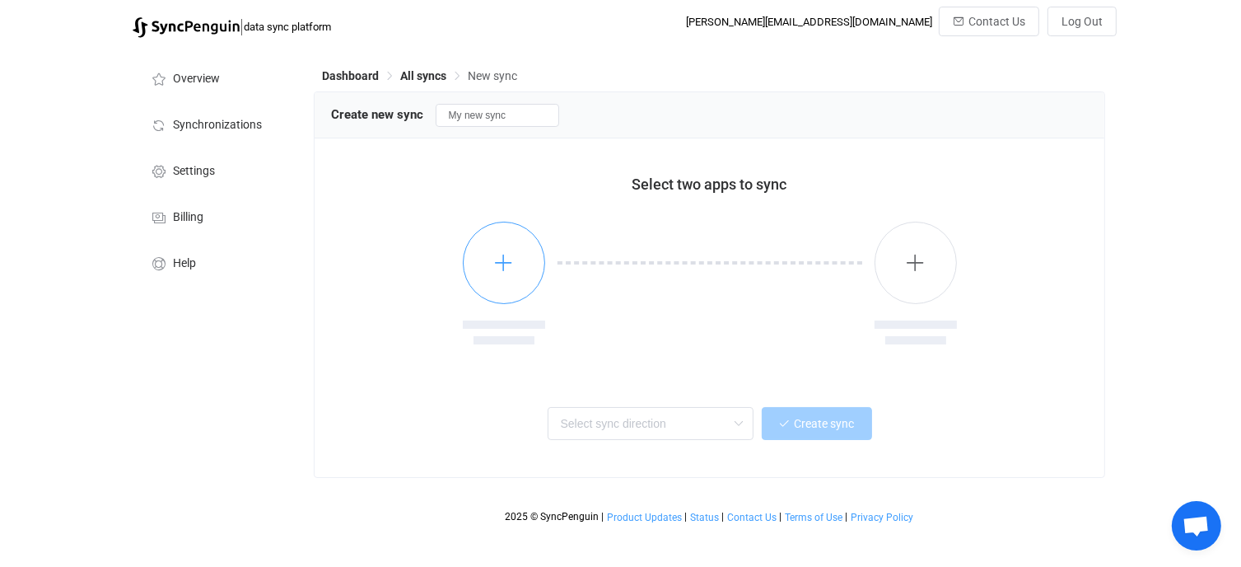
click at [510, 259] on icon "button" at bounding box center [503, 262] width 21 height 21
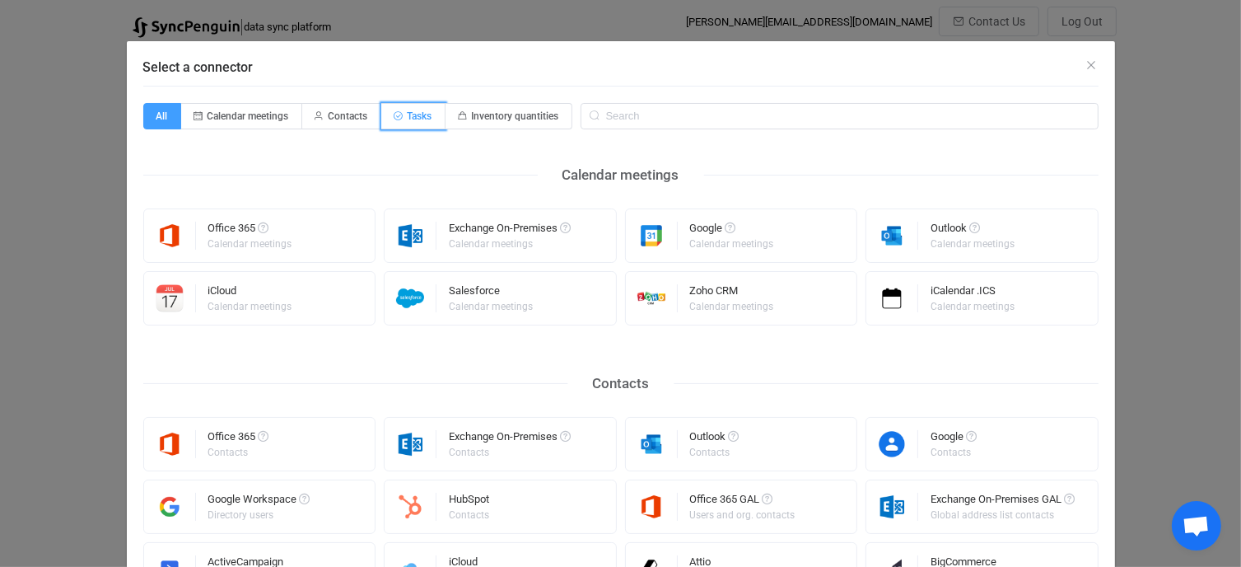
click at [417, 111] on span "Tasks" at bounding box center [420, 116] width 25 height 12
click at [396, 111] on input "Tasks" at bounding box center [390, 110] width 11 height 11
radio input "true"
radio input "false"
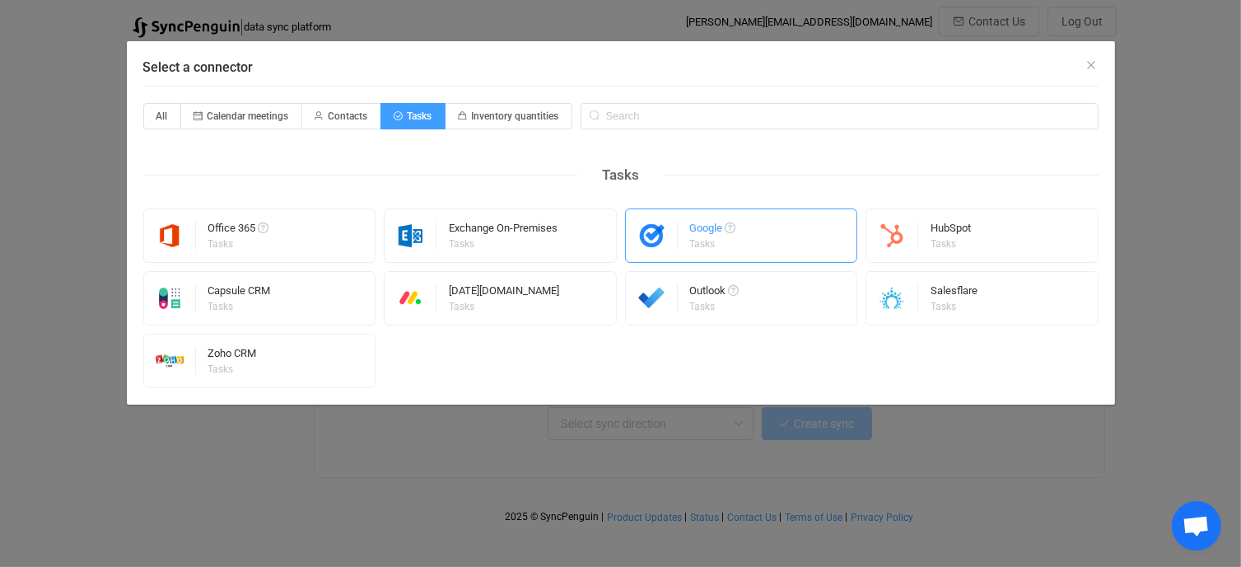
click at [705, 233] on div "Google" at bounding box center [713, 230] width 46 height 16
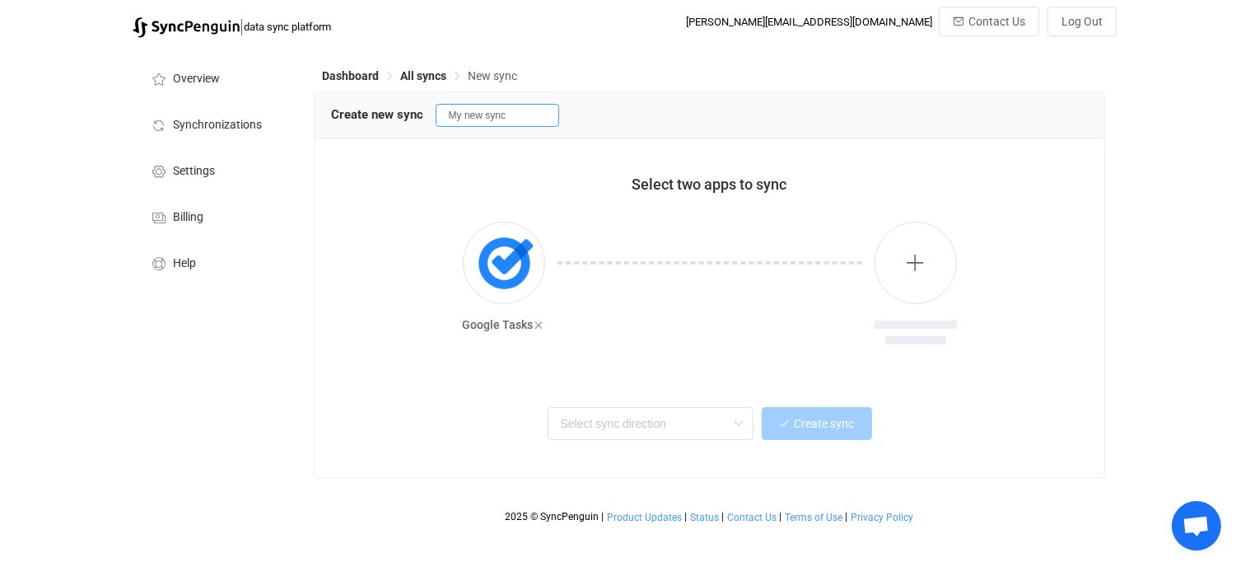
drag, startPoint x: 511, startPoint y: 111, endPoint x: 336, endPoint y: 99, distance: 175.0
click at [338, 104] on div "Create new sync My new sync" at bounding box center [710, 114] width 758 height 25
type input "Babeltext"
drag, startPoint x: 576, startPoint y: 156, endPoint x: 583, endPoint y: 139, distance: 18.5
click at [580, 153] on div "Select two apps to sync Google Tasks Two-way One or multiple two-way syncs One-…" at bounding box center [710, 307] width 791 height 338
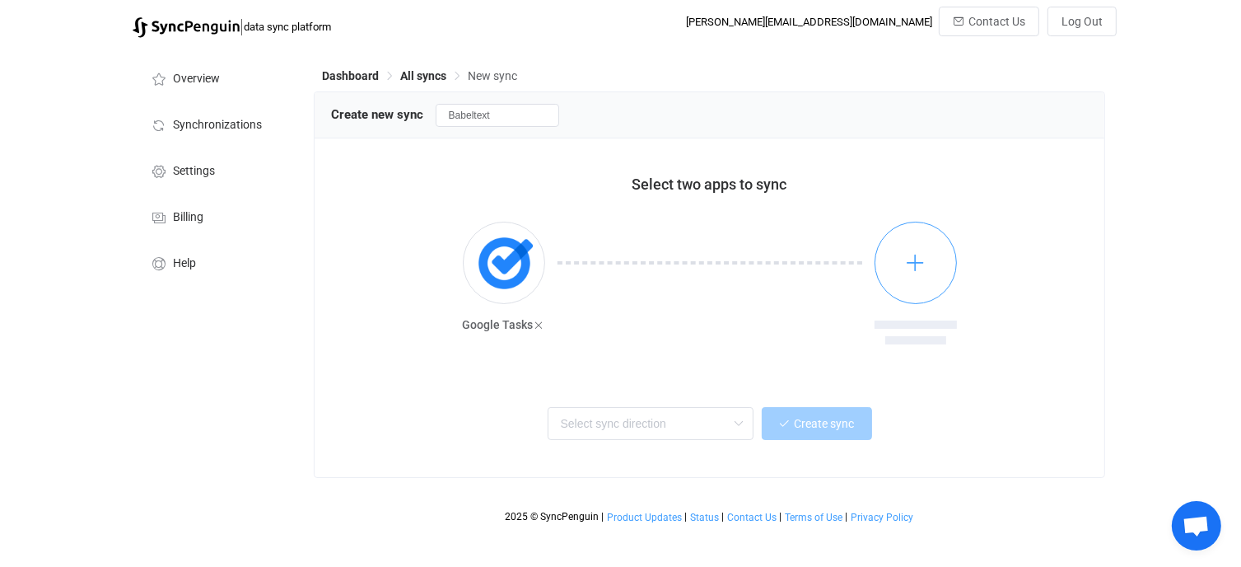
click at [912, 261] on icon "button" at bounding box center [915, 262] width 21 height 21
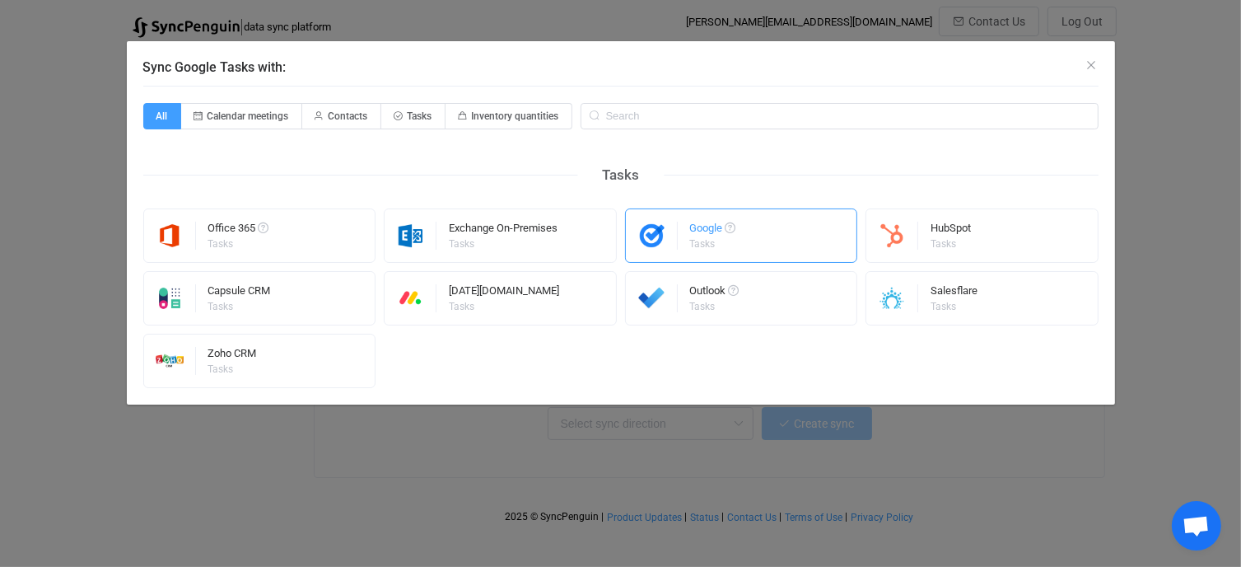
click at [744, 233] on div "Google Tasks" at bounding box center [741, 235] width 233 height 54
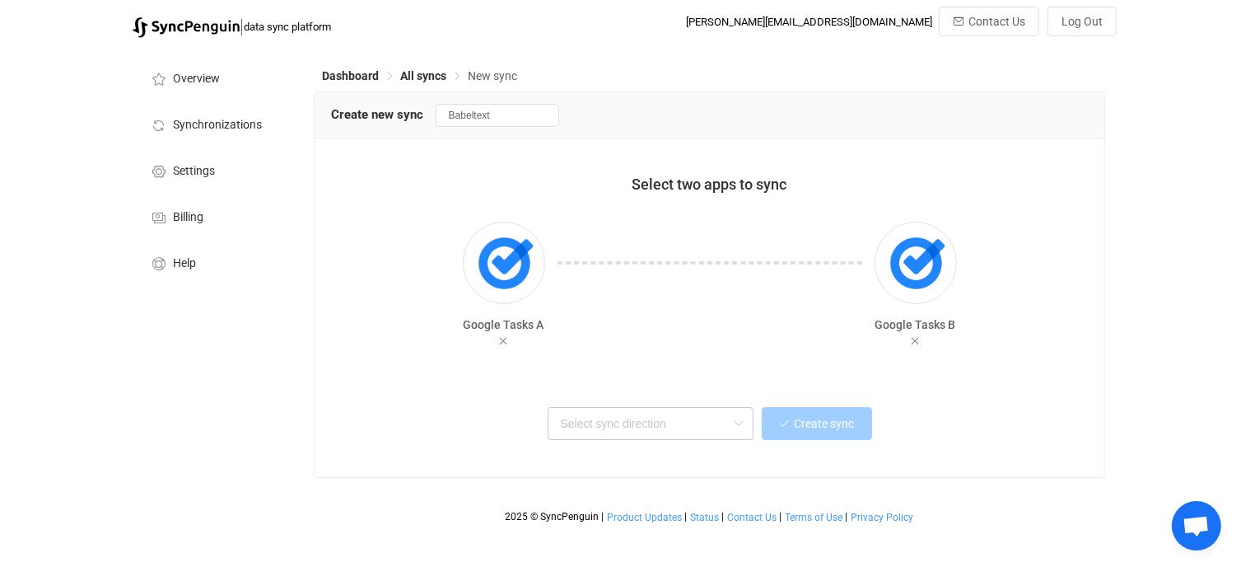
click at [738, 422] on icon at bounding box center [739, 423] width 21 height 33
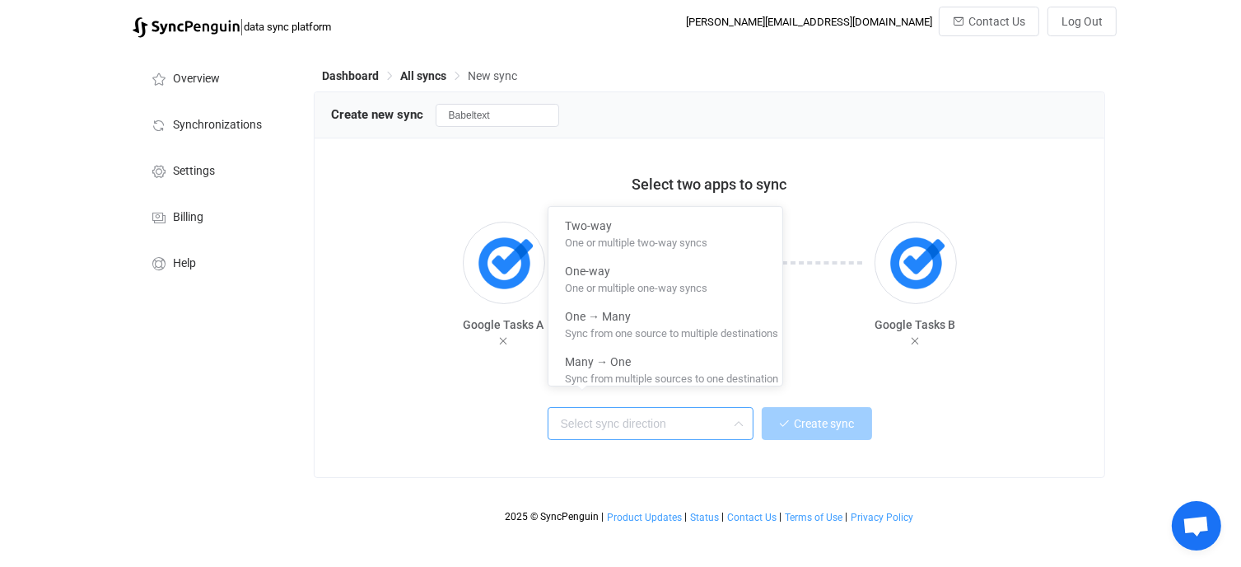
click at [738, 422] on icon at bounding box center [739, 423] width 21 height 33
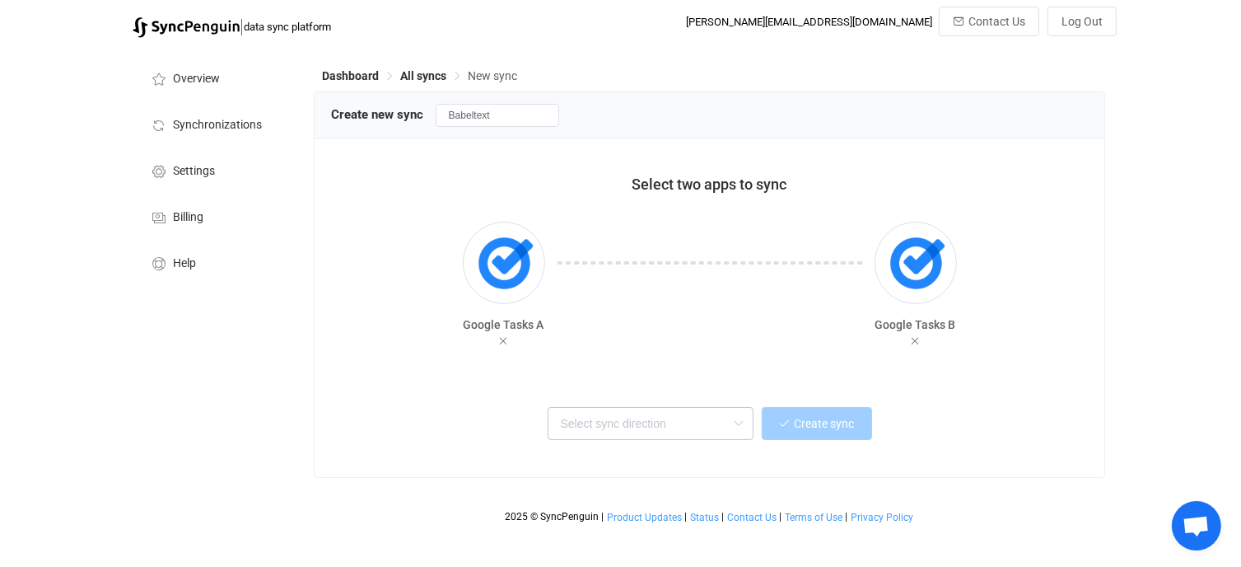
click at [737, 421] on icon at bounding box center [739, 423] width 21 height 33
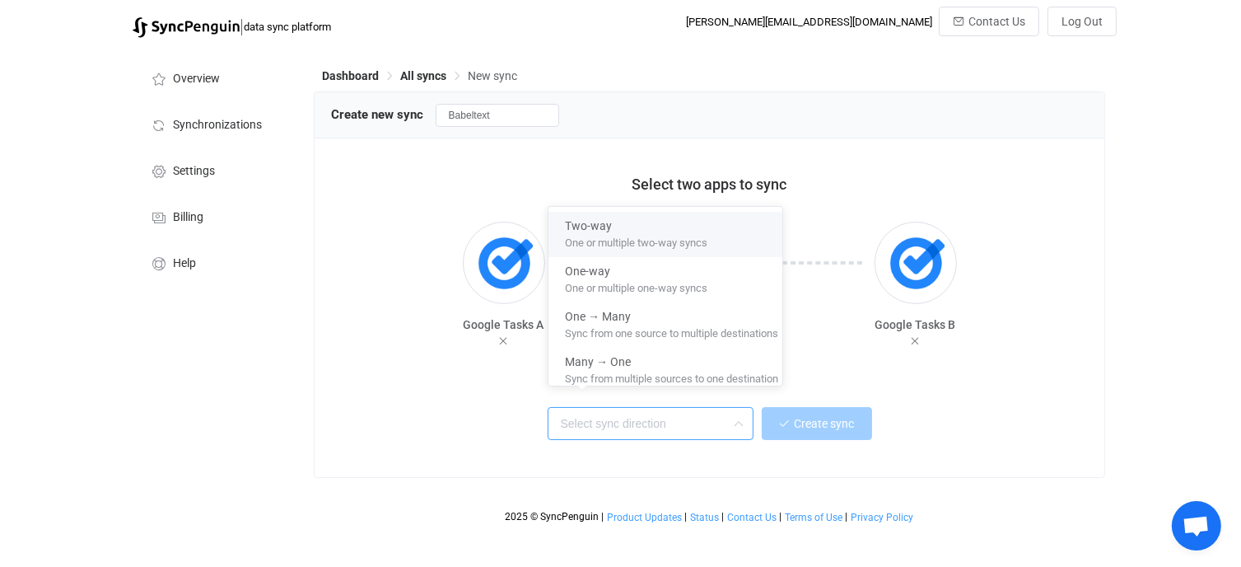
click at [729, 224] on div "Two-way" at bounding box center [671, 223] width 213 height 22
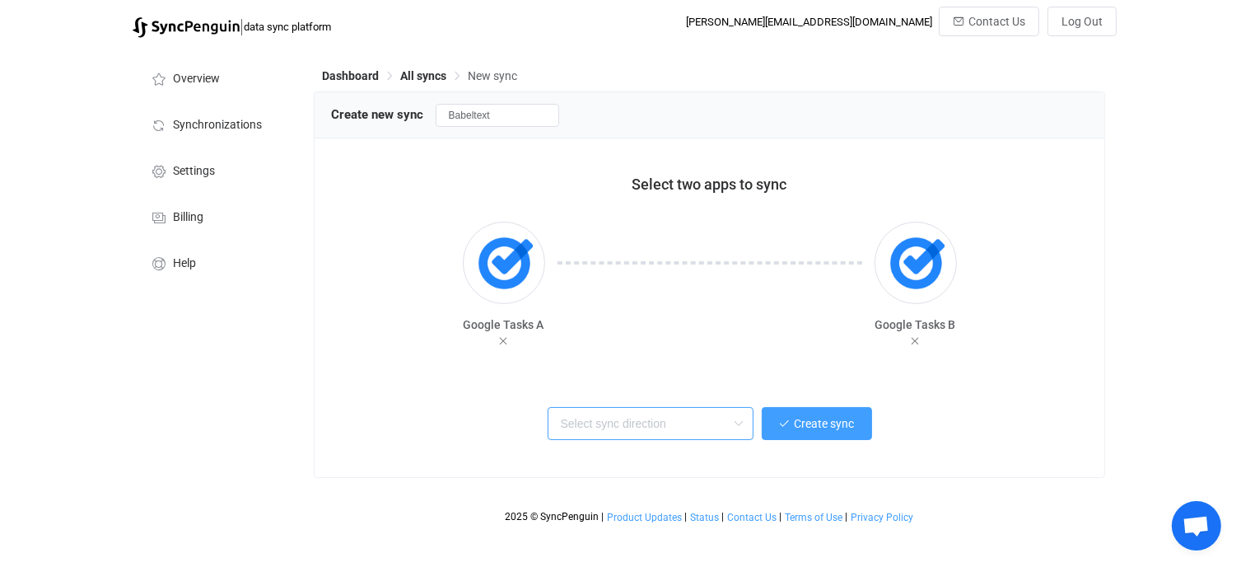
type input "Two-way"
click at [843, 418] on span "Create sync" at bounding box center [825, 423] width 60 height 13
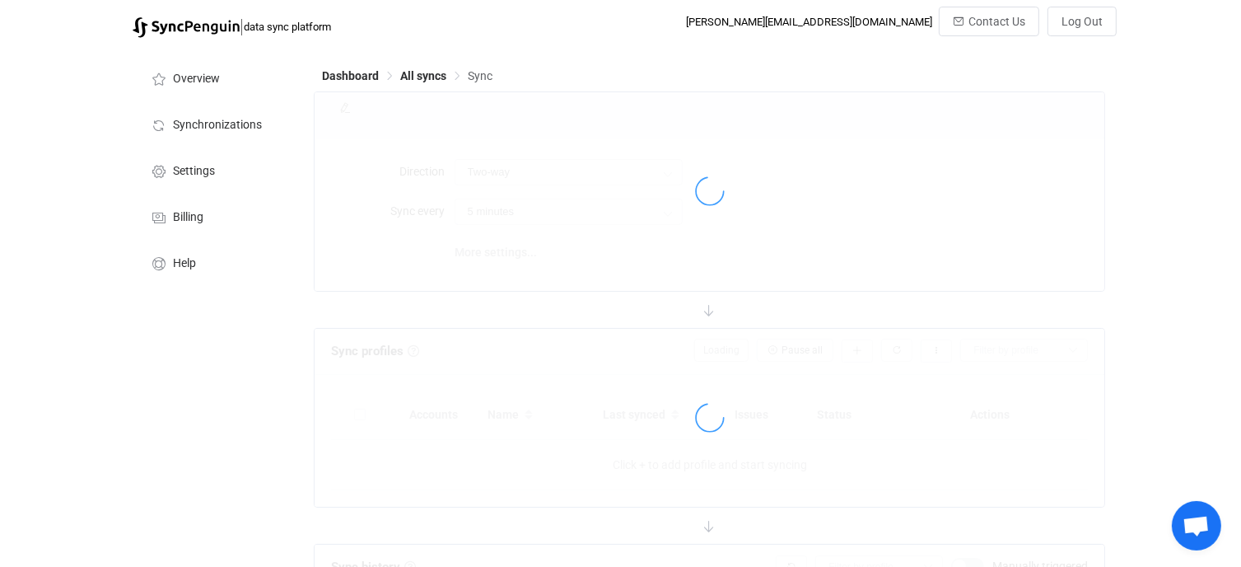
type input "10 minutes"
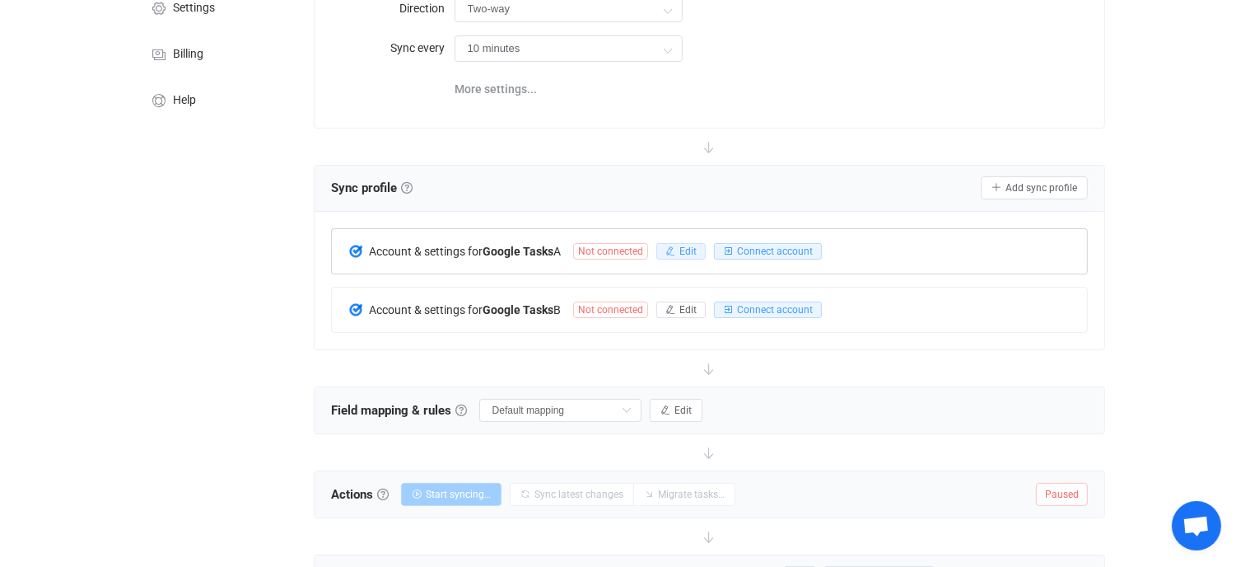
scroll to position [164, 0]
click at [783, 246] on span "Connect account" at bounding box center [775, 251] width 76 height 12
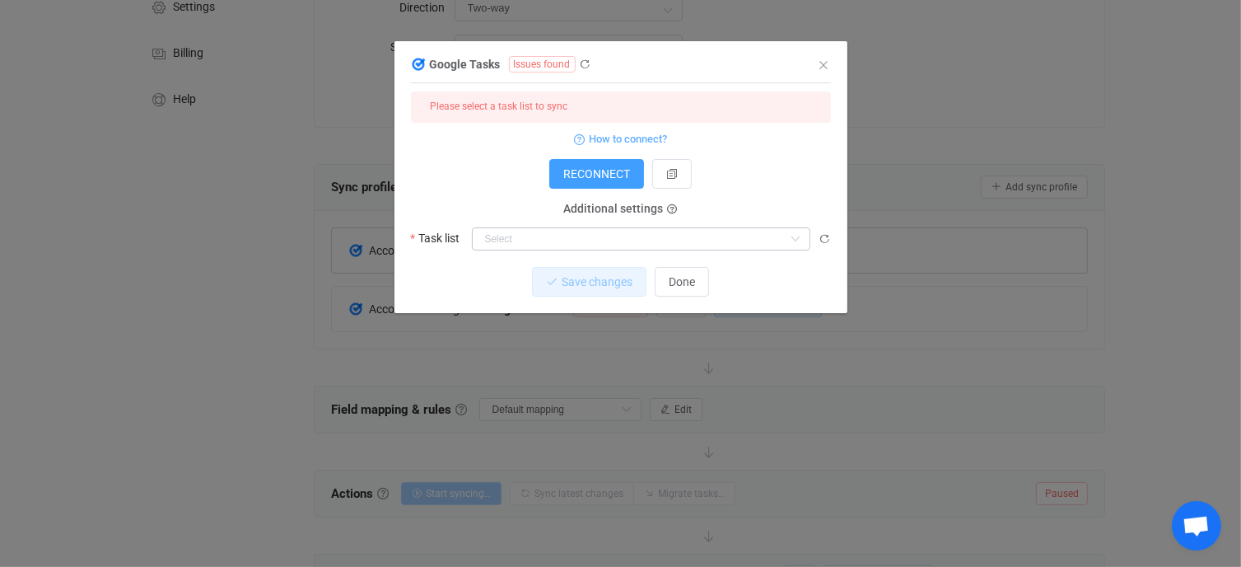
click at [794, 240] on icon "dialog" at bounding box center [796, 238] width 21 height 23
click at [794, 236] on icon "dialog" at bounding box center [796, 238] width 21 height 23
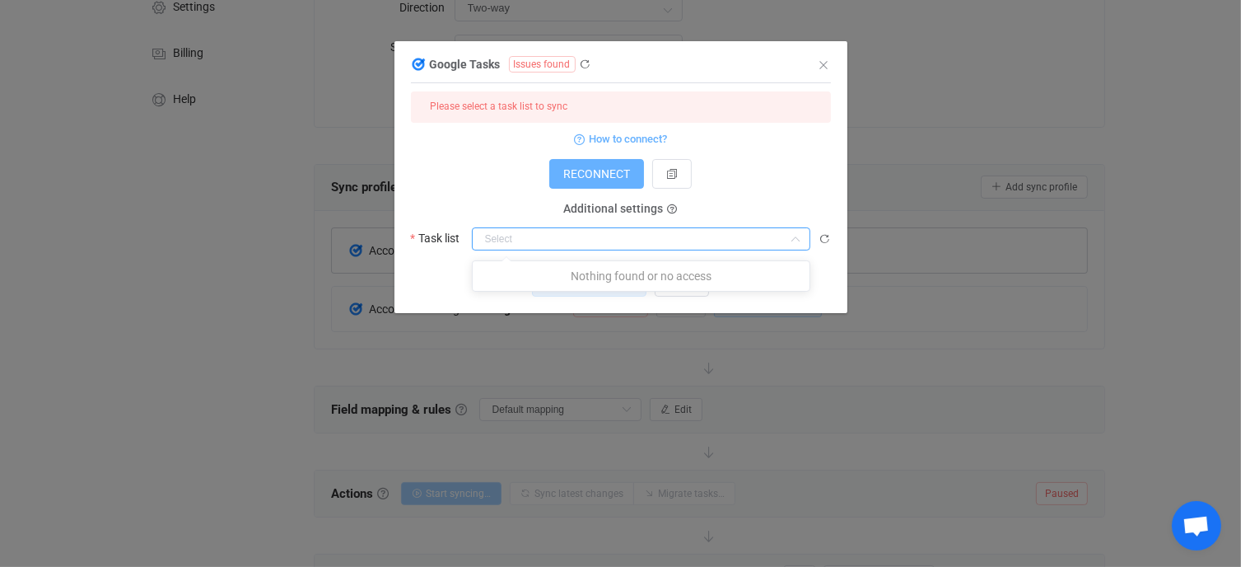
click at [602, 167] on span "RECONNECT" at bounding box center [596, 173] width 67 height 13
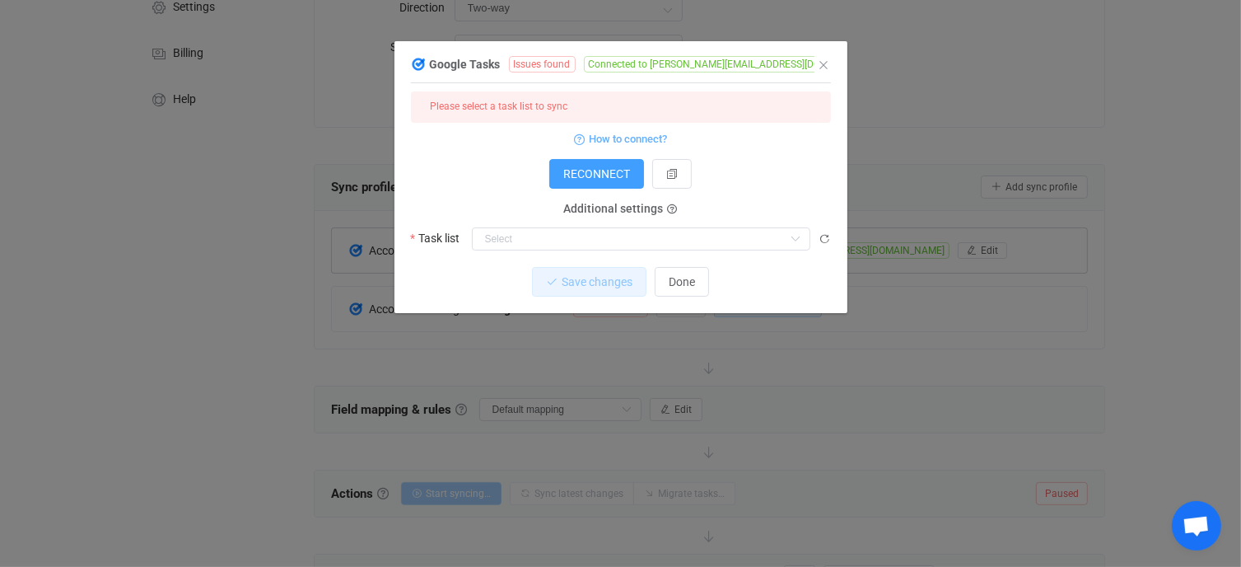
click at [639, 62] on span "Connected to david@jeeves.plus" at bounding box center [734, 64] width 301 height 16
click at [663, 63] on span "Connected to david@jeeves.plus" at bounding box center [734, 64] width 301 height 16
click at [659, 239] on input "dialog" at bounding box center [641, 238] width 338 height 23
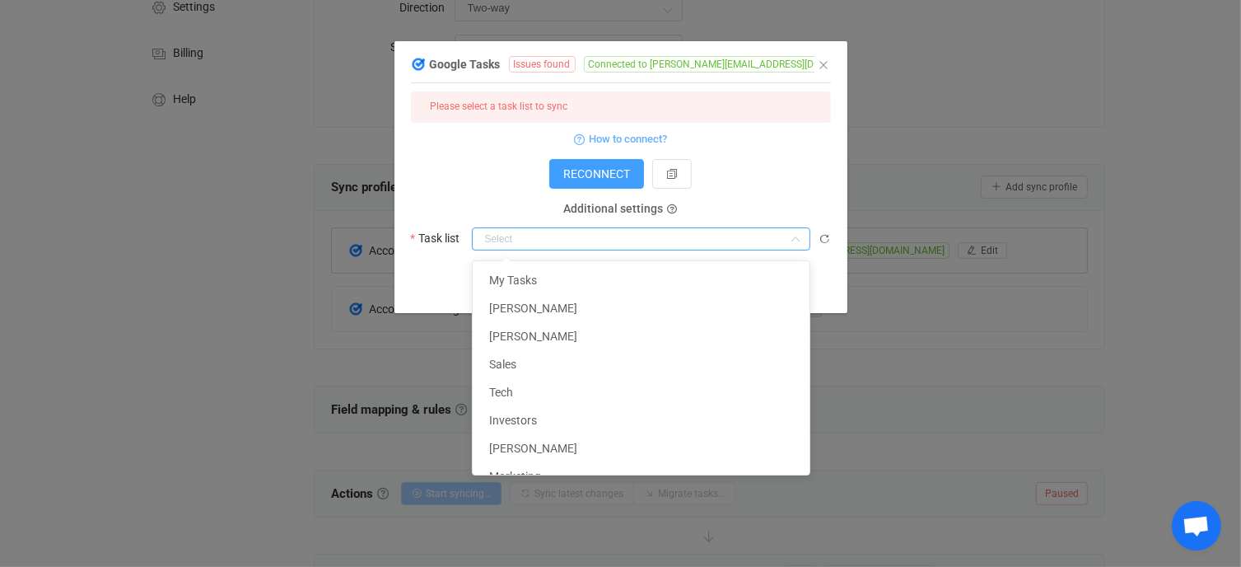
click at [658, 236] on input "dialog" at bounding box center [641, 238] width 338 height 23
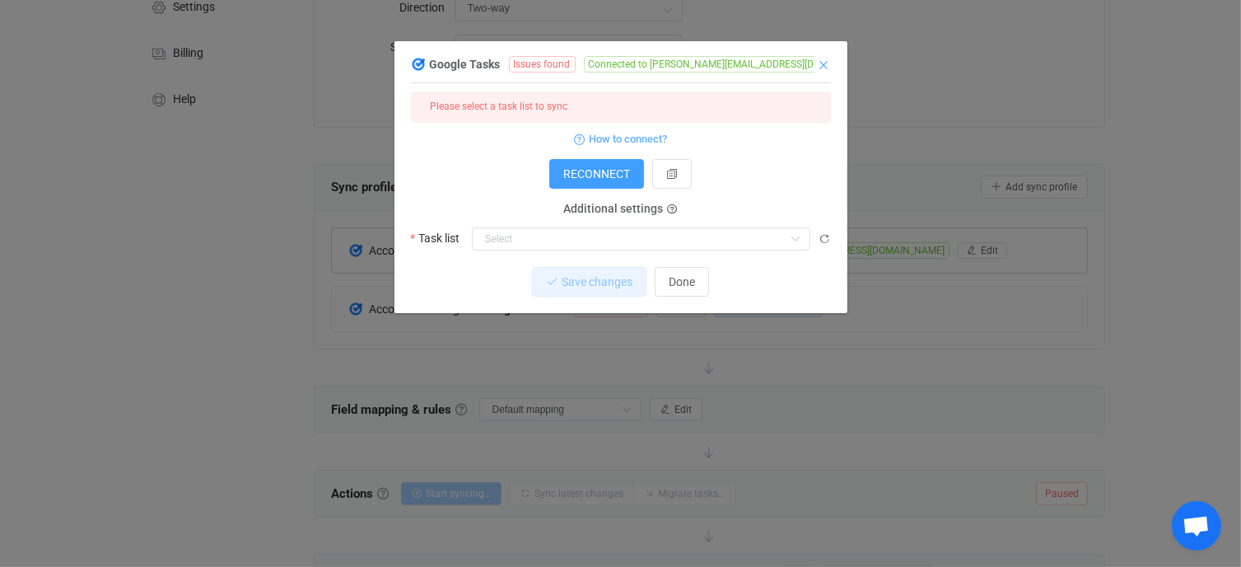
click at [824, 63] on icon "Close" at bounding box center [824, 64] width 13 height 13
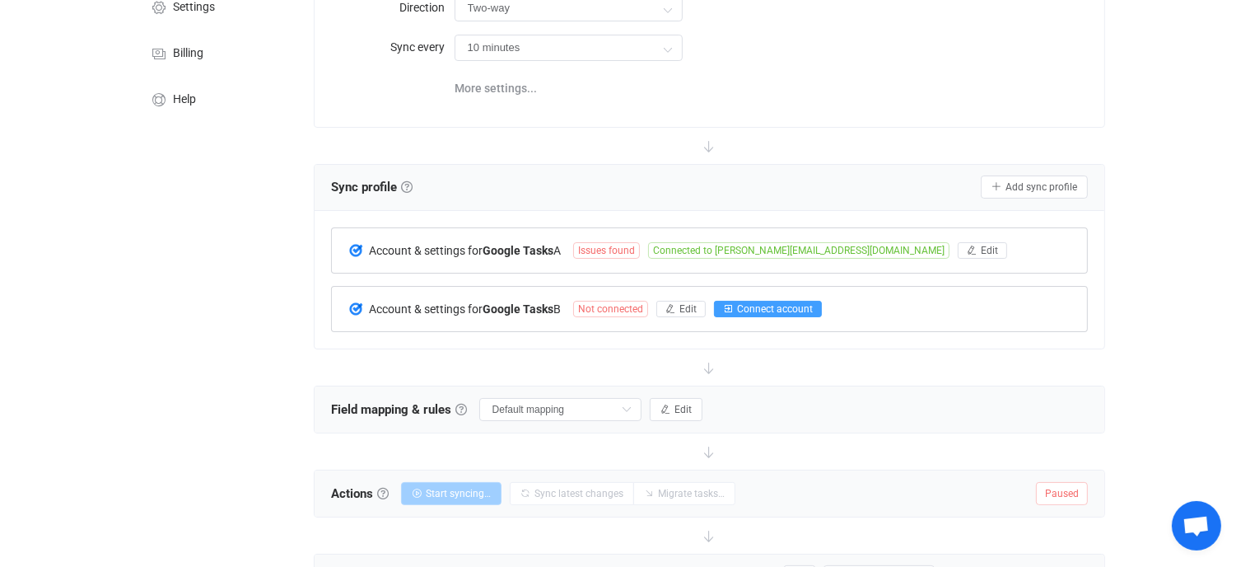
click at [772, 306] on span "Connect account" at bounding box center [775, 309] width 76 height 12
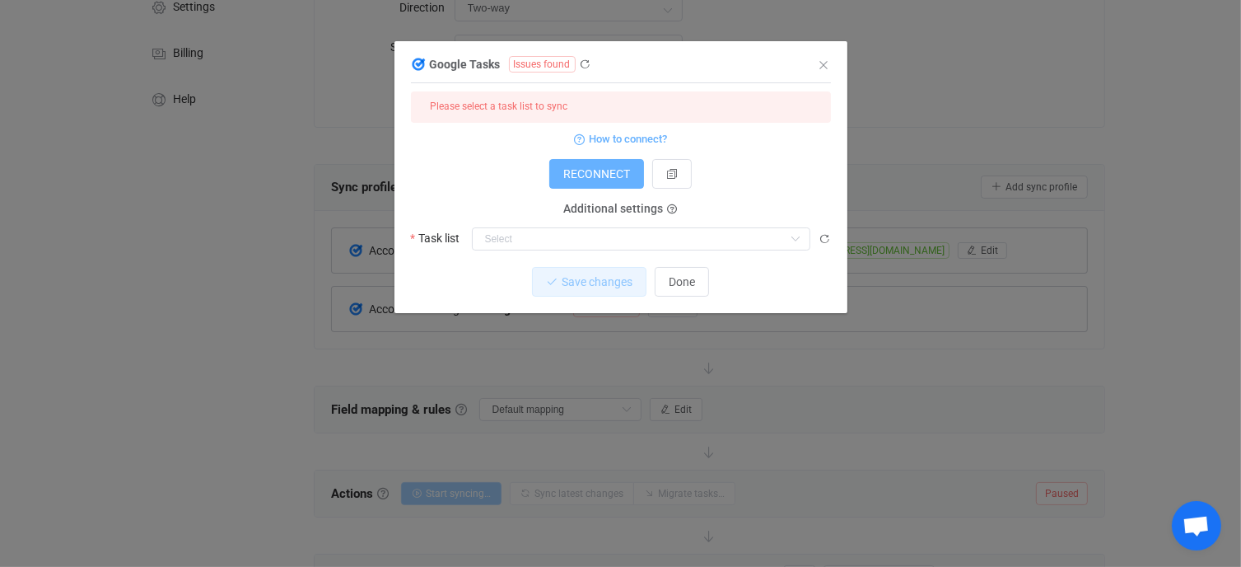
click at [596, 170] on span "RECONNECT" at bounding box center [596, 173] width 67 height 13
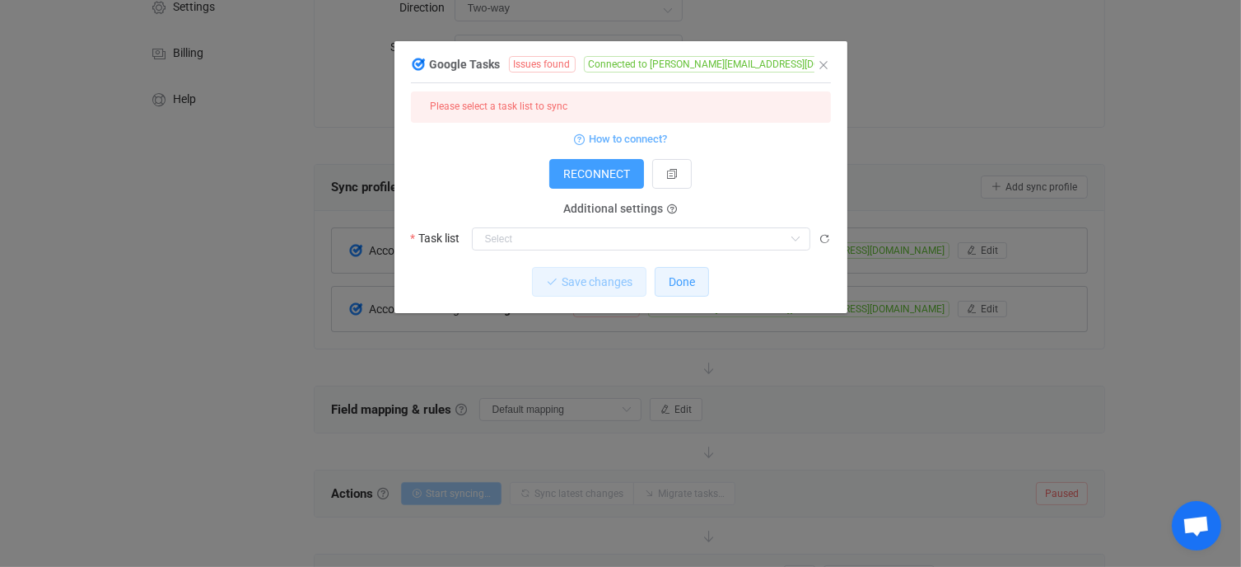
click at [683, 275] on span "Done" at bounding box center [682, 281] width 26 height 13
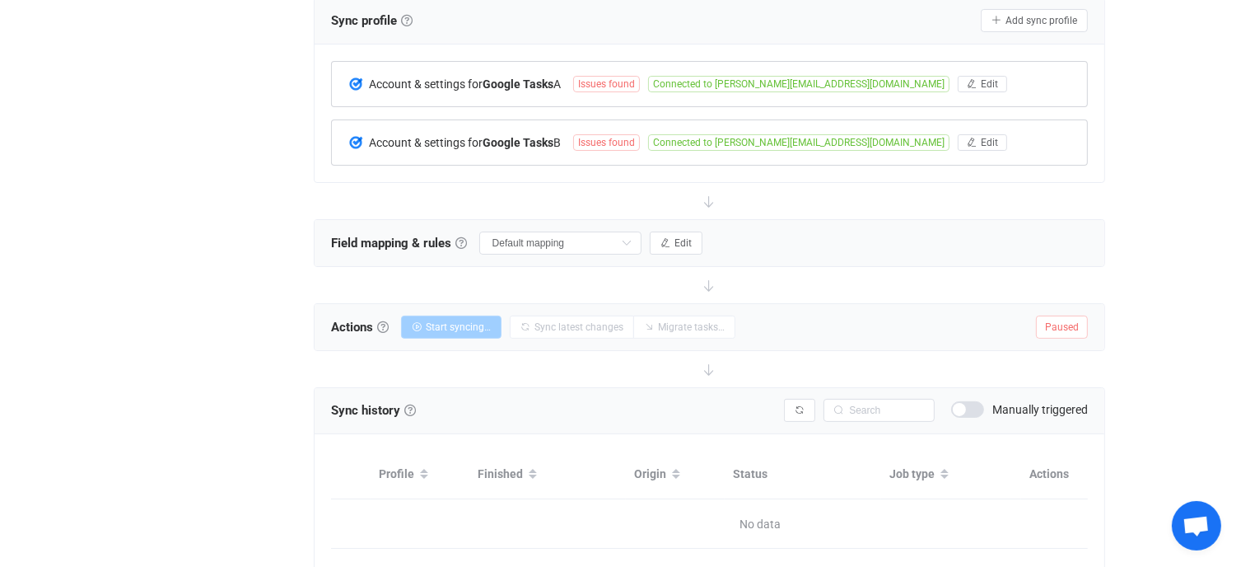
scroll to position [329, 0]
click at [631, 239] on icon at bounding box center [627, 243] width 21 height 23
click at [598, 308] on li "Default mapping" at bounding box center [570, 308] width 175 height 28
click at [815, 232] on div "Field mapping & rules Field mapping & rules By default, all tasks of the connec…" at bounding box center [710, 244] width 791 height 46
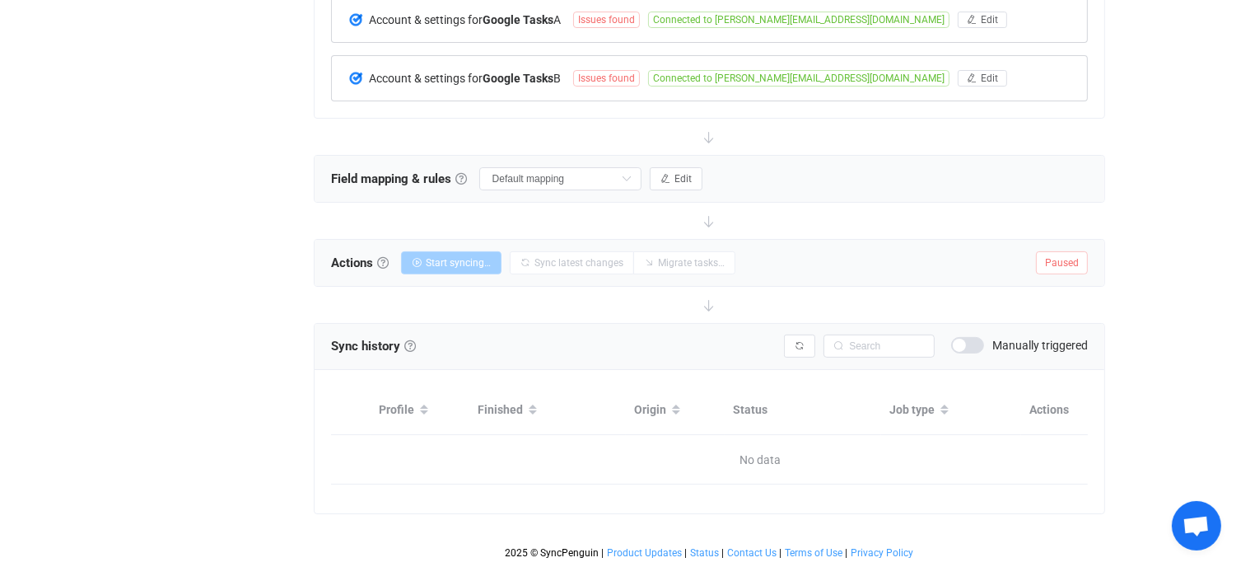
scroll to position [405, 0]
click at [1065, 251] on span "Paused" at bounding box center [1062, 262] width 52 height 23
click at [637, 167] on icon at bounding box center [627, 178] width 21 height 23
click at [590, 232] on li "Default mapping" at bounding box center [570, 243] width 175 height 28
click at [420, 166] on span "Field mapping & rules Field mapping & rules By default, all tasks of the connec…" at bounding box center [399, 178] width 136 height 25
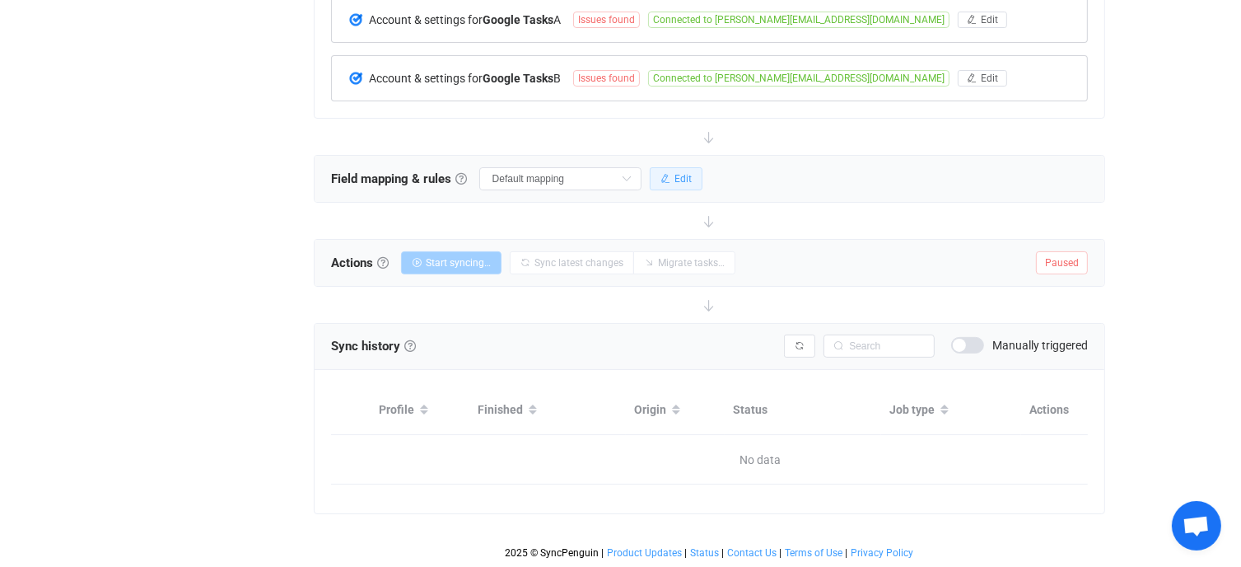
click at [687, 173] on span "Edit" at bounding box center [682, 179] width 17 height 12
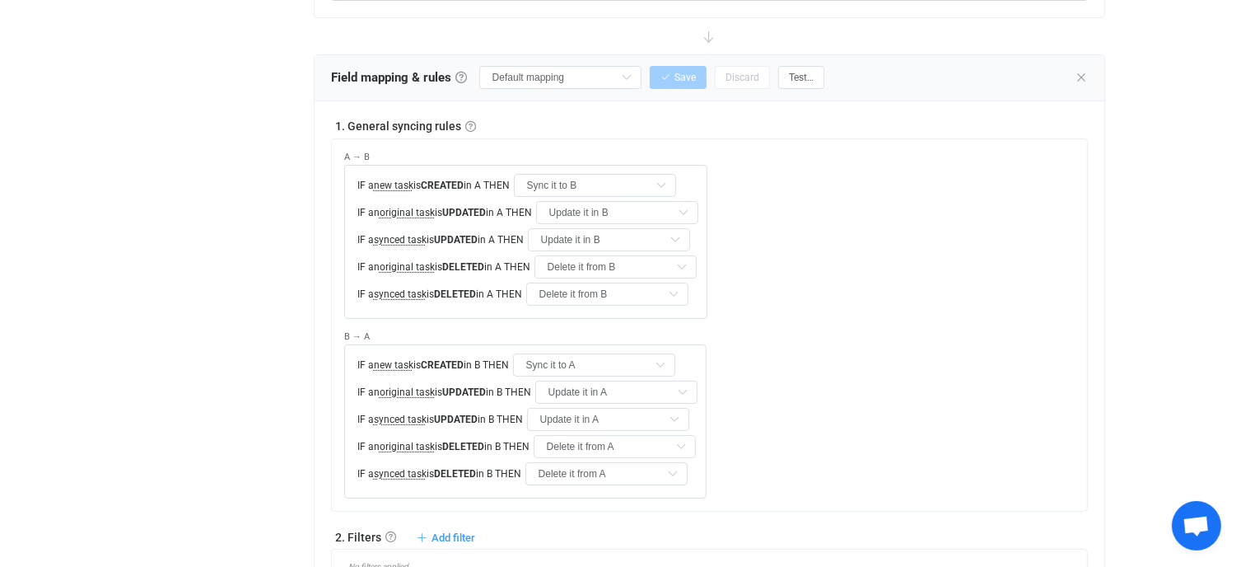
scroll to position [494, 0]
click at [809, 77] on span "Test…" at bounding box center [801, 78] width 25 height 12
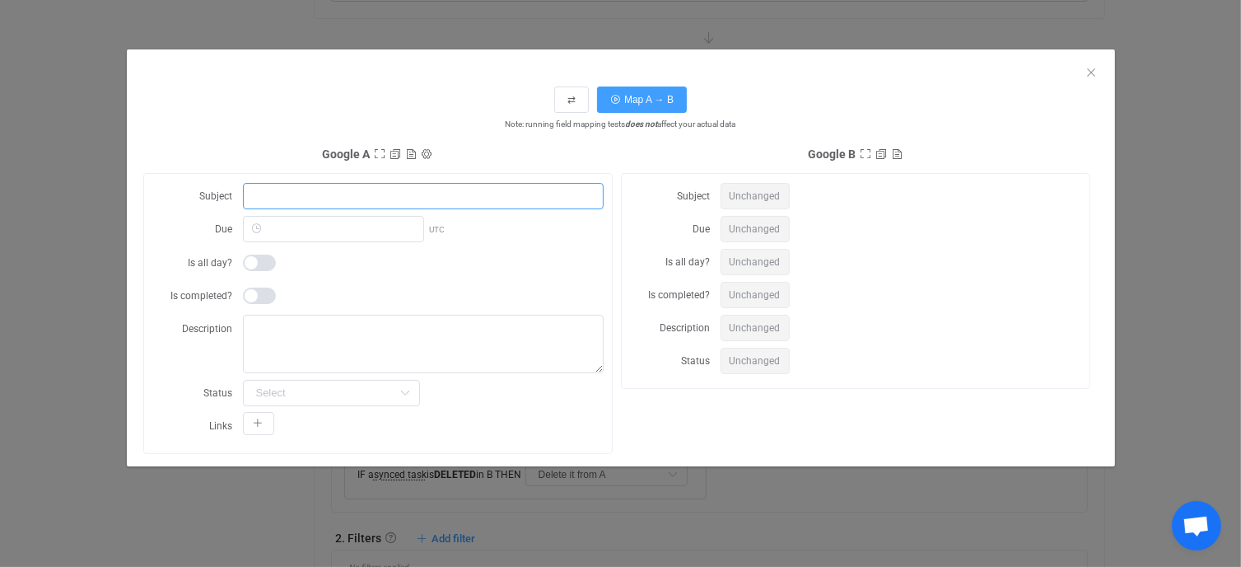
click at [332, 192] on input "dialog" at bounding box center [423, 196] width 361 height 26
type input "TEst"
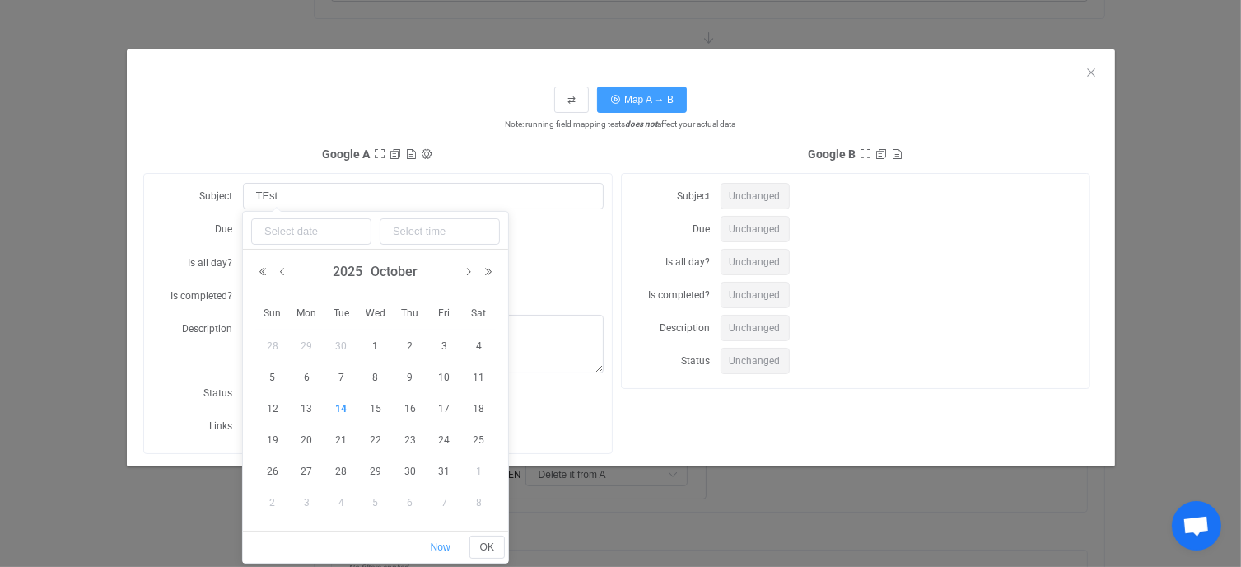
click at [342, 404] on span "14" at bounding box center [341, 409] width 20 height 20
type input "2025-10-14 00:00:00"
type input "2025-10-14"
type input "00:00:00"
click at [579, 259] on div "dialog" at bounding box center [423, 262] width 361 height 26
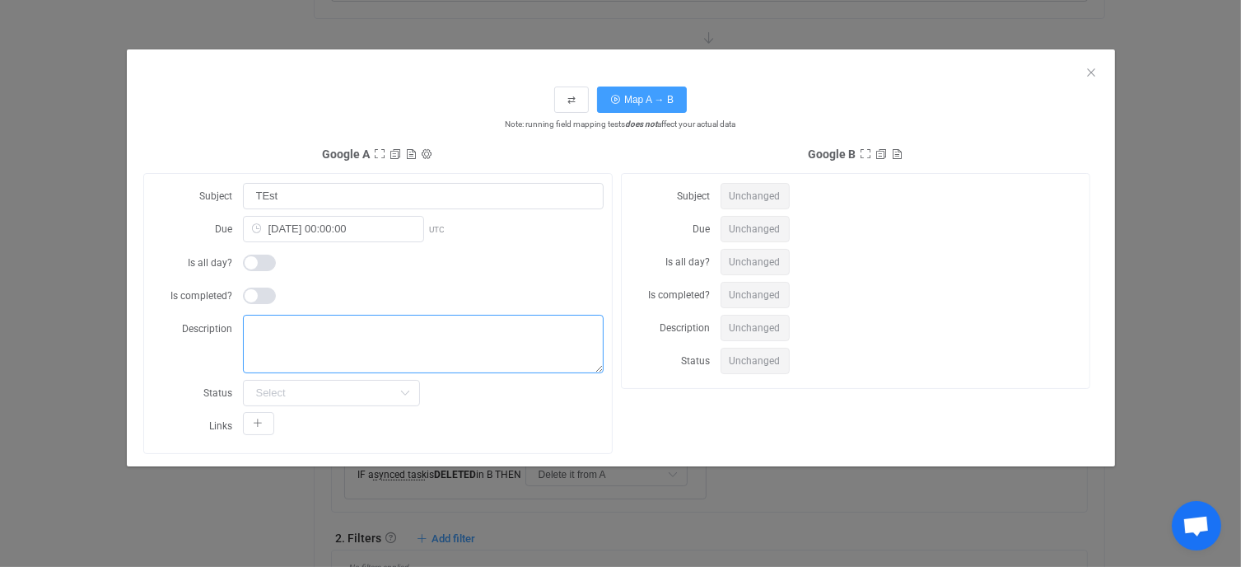
click at [287, 329] on textarea "dialog" at bounding box center [423, 344] width 361 height 58
type textarea "Test"
click at [648, 220] on label "Due" at bounding box center [675, 228] width 91 height 27
click at [402, 352] on textarea "Test" at bounding box center [423, 344] width 361 height 58
click at [657, 101] on span "Map A → B" at bounding box center [648, 100] width 49 height 12
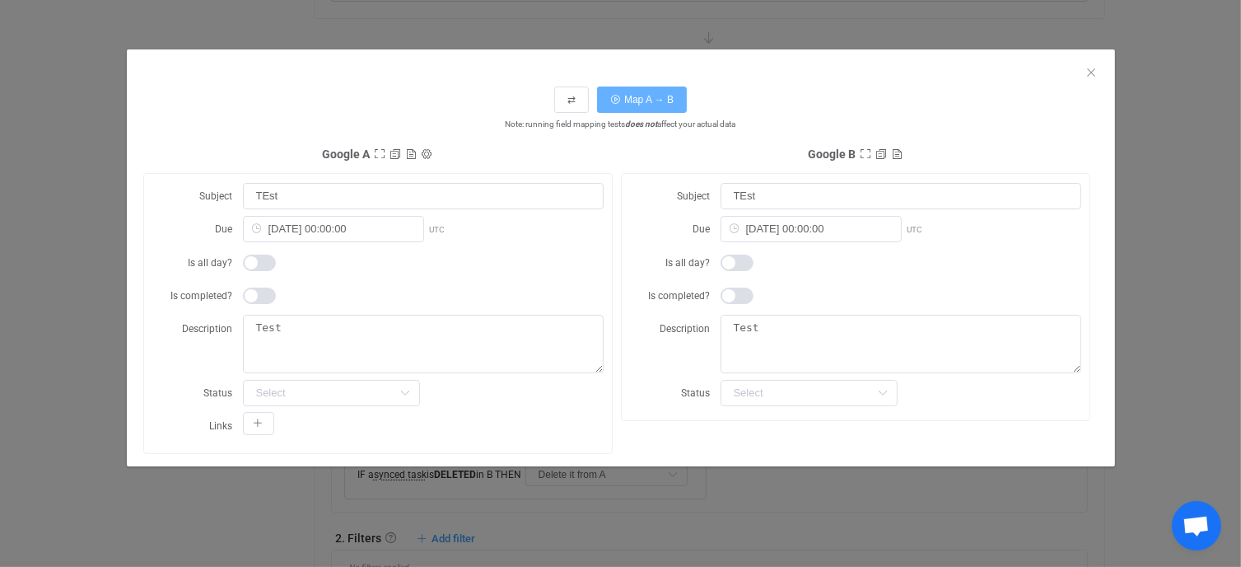
click at [648, 98] on span "Map A → B" at bounding box center [648, 100] width 49 height 12
click at [653, 96] on span "Map A → B" at bounding box center [648, 100] width 49 height 12
click at [1090, 69] on icon "Close" at bounding box center [1091, 72] width 13 height 13
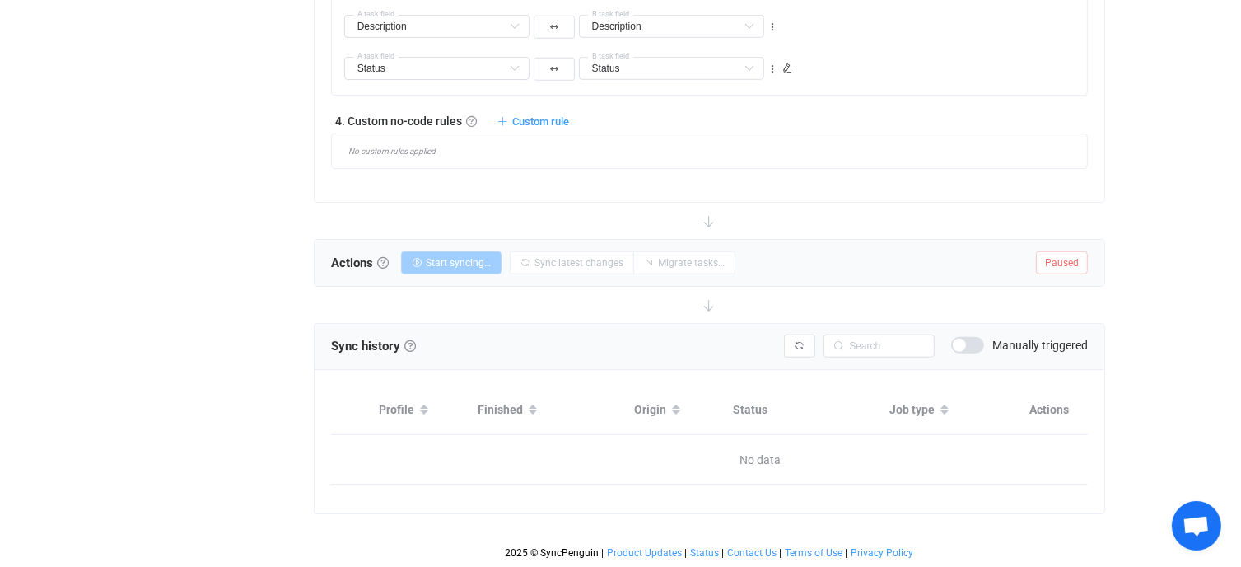
scroll to position [1298, 0]
click at [761, 246] on div "Actions Actions To start syncing, click the Start syncing button. You'll be pro…" at bounding box center [710, 263] width 791 height 46
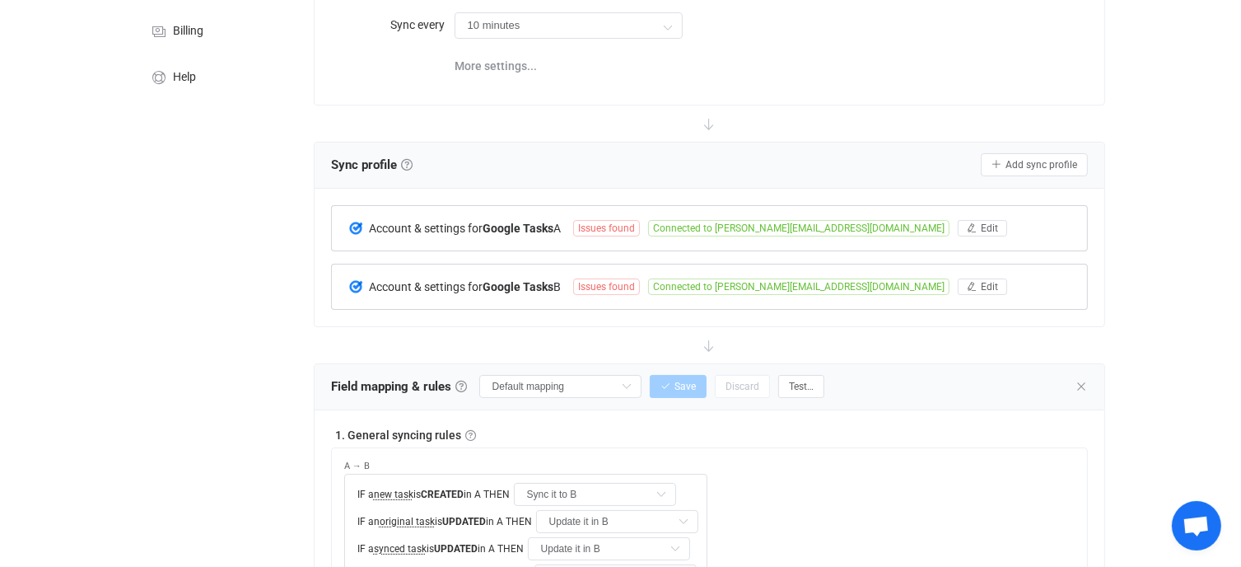
scroll to position [185, 0]
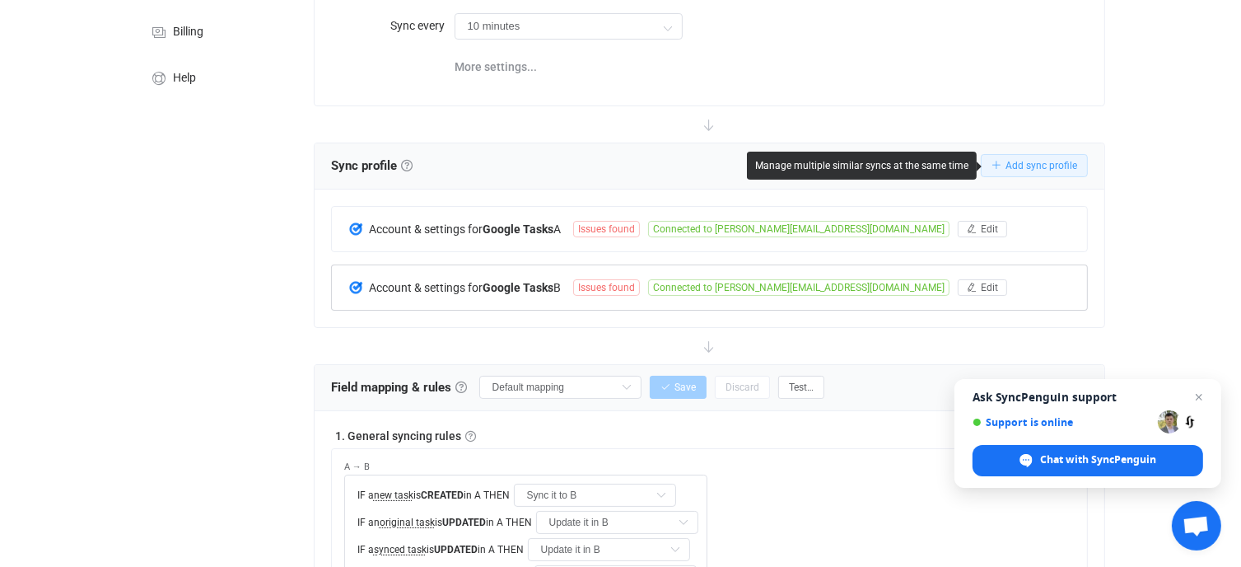
click at [1024, 165] on span "Add sync profile" at bounding box center [1041, 166] width 72 height 12
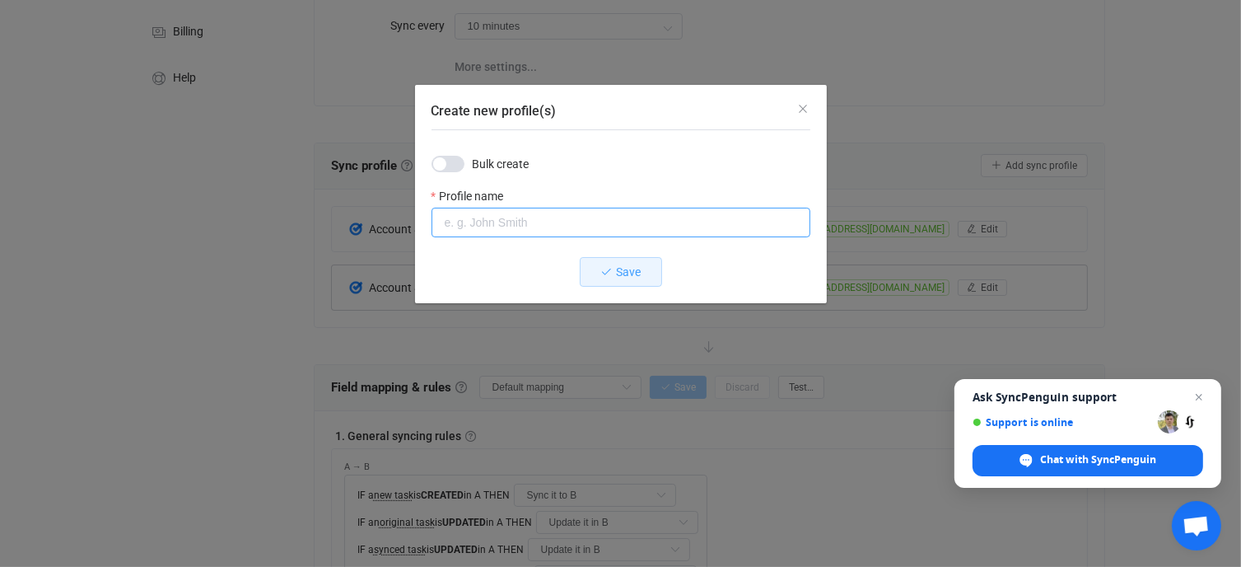
click at [499, 223] on input "Create new profile(s)" at bounding box center [620, 223] width 379 height 30
type input "Tasks"
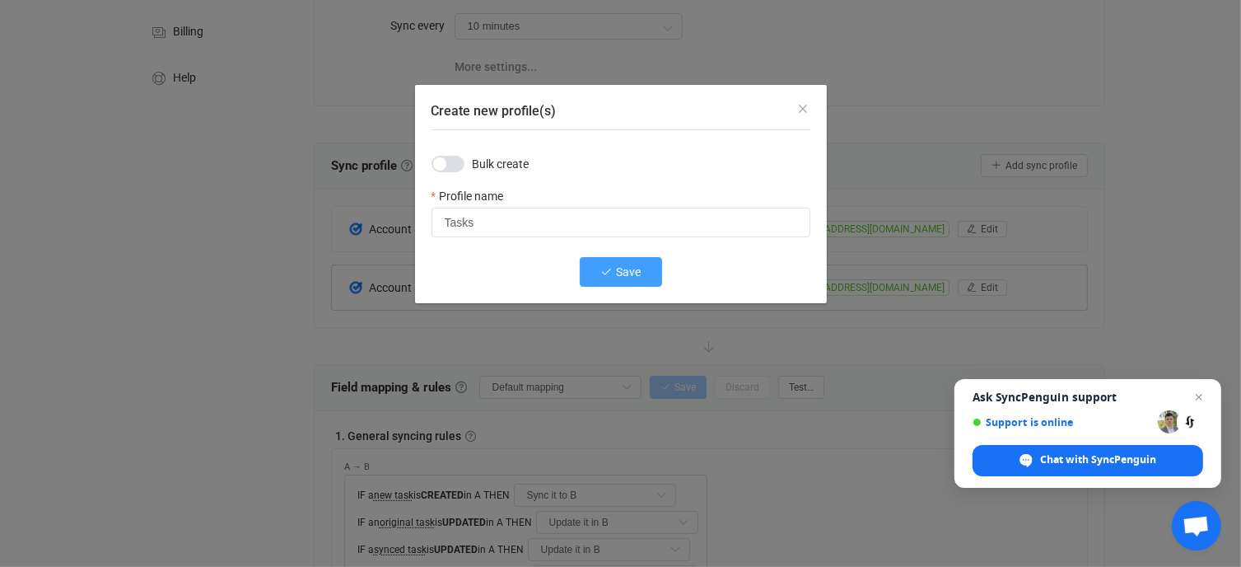
click at [642, 274] on button "Save" at bounding box center [621, 272] width 82 height 30
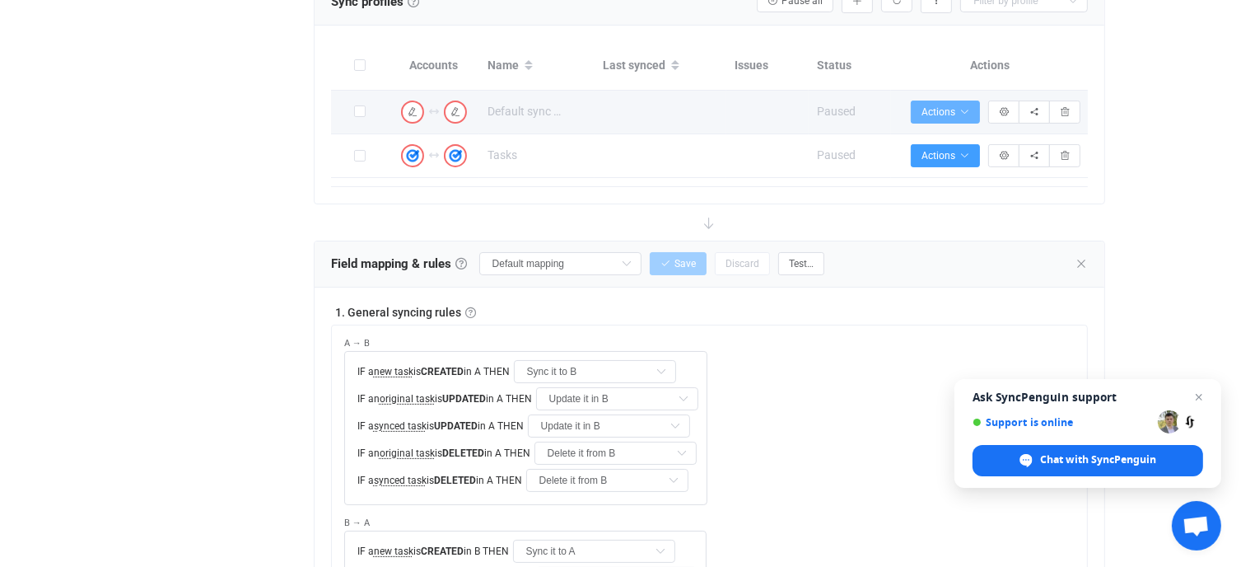
scroll to position [349, 0]
click at [928, 110] on span "Actions" at bounding box center [945, 112] width 48 height 12
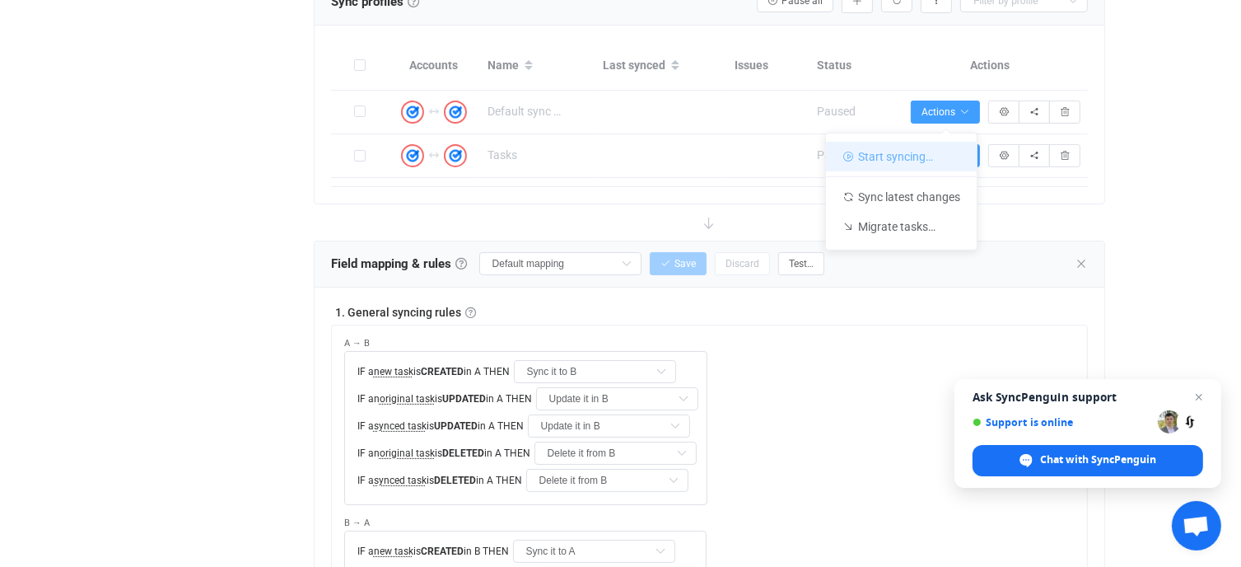
click at [907, 160] on li "Start syncing…" at bounding box center [901, 157] width 151 height 30
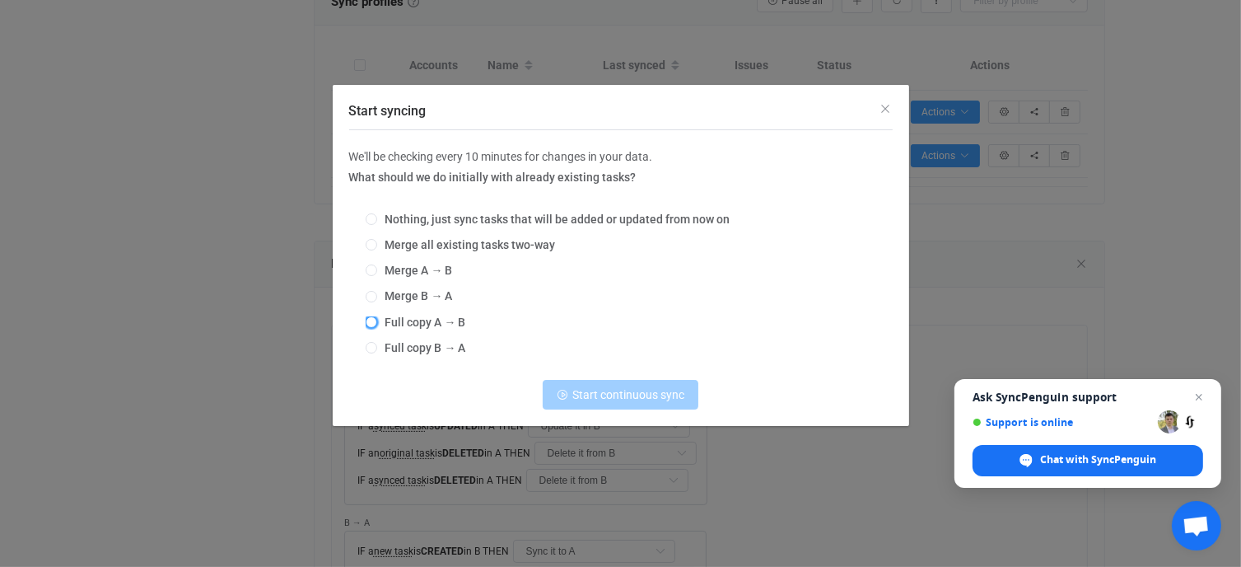
click at [371, 320] on span "Start syncing" at bounding box center [372, 322] width 12 height 12
click at [371, 320] on input "Full copy A → B" at bounding box center [372, 322] width 12 height 13
radio input "true"
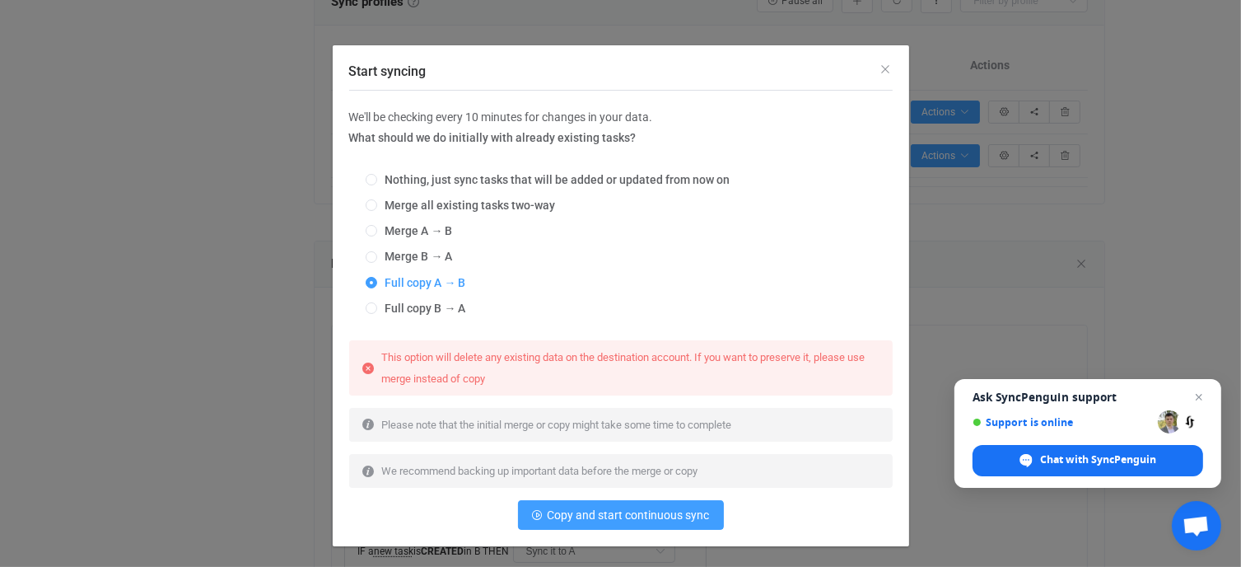
scroll to position [59, 0]
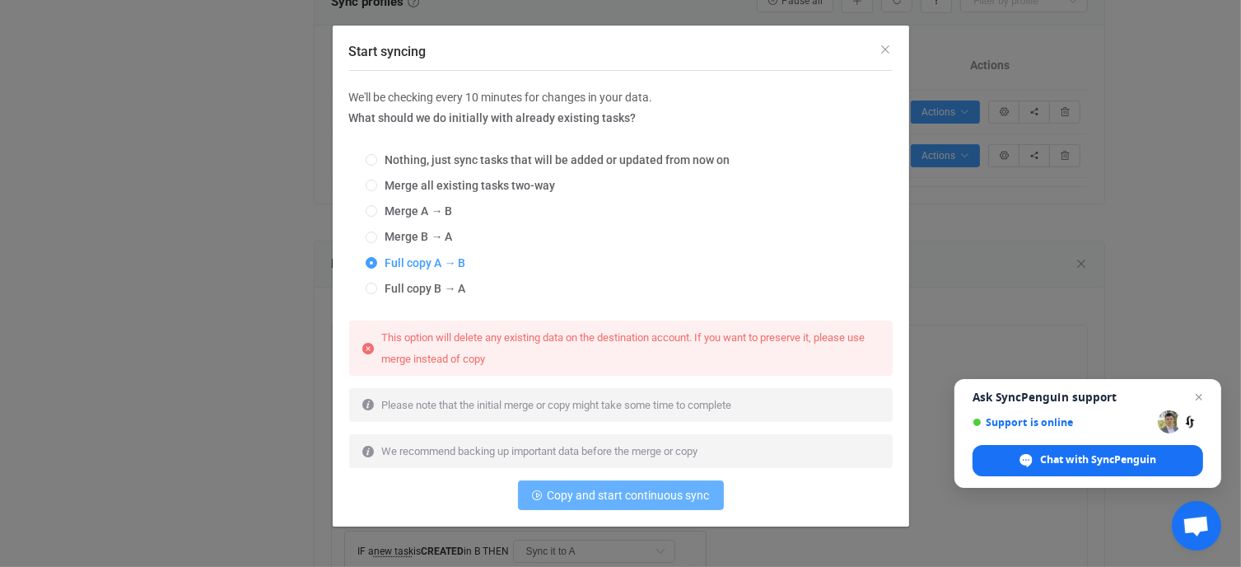
click at [649, 495] on span "Copy and start continuous sync" at bounding box center [629, 494] width 162 height 13
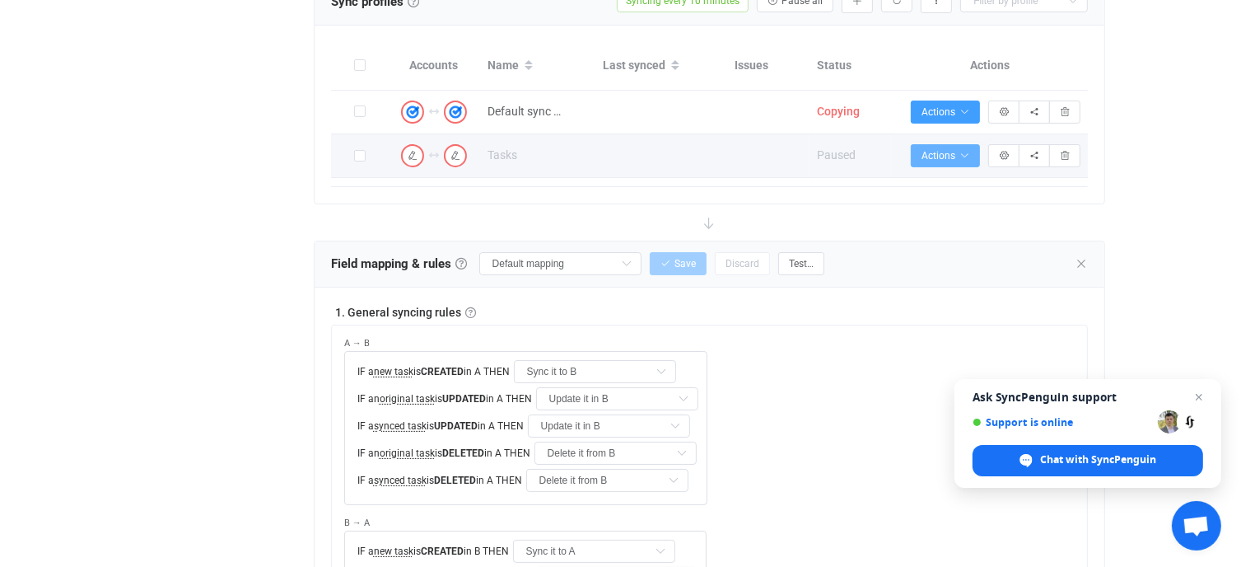
click at [944, 151] on span "Actions" at bounding box center [945, 156] width 48 height 12
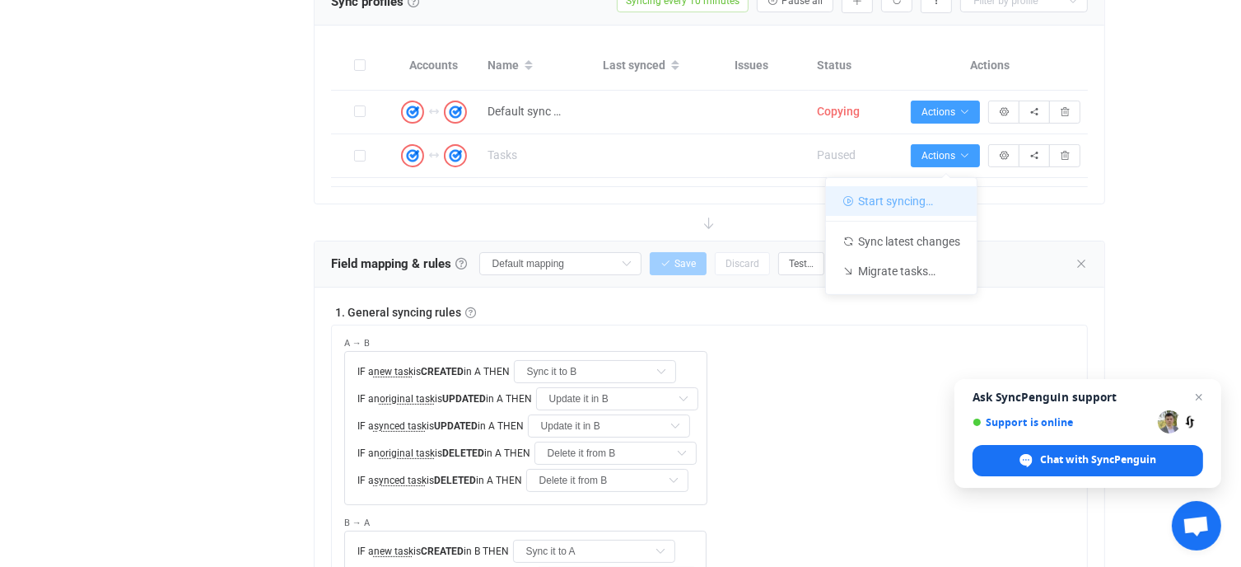
click at [923, 194] on li "Start syncing…" at bounding box center [901, 201] width 151 height 30
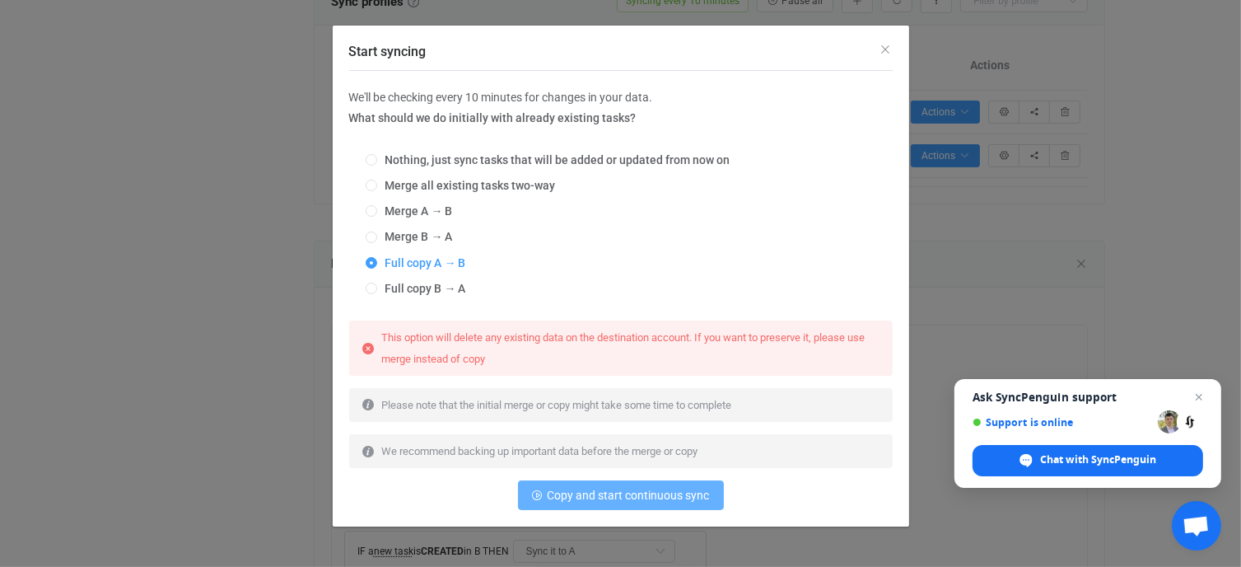
click at [661, 488] on span "Copy and start continuous sync" at bounding box center [629, 494] width 162 height 13
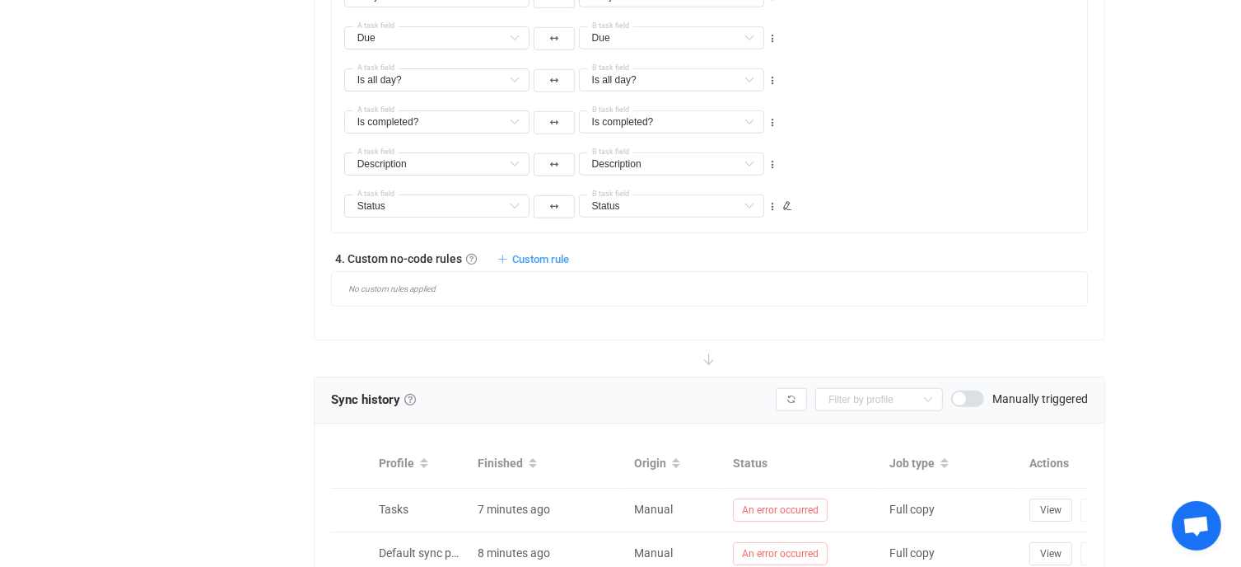
scroll to position [1293, 0]
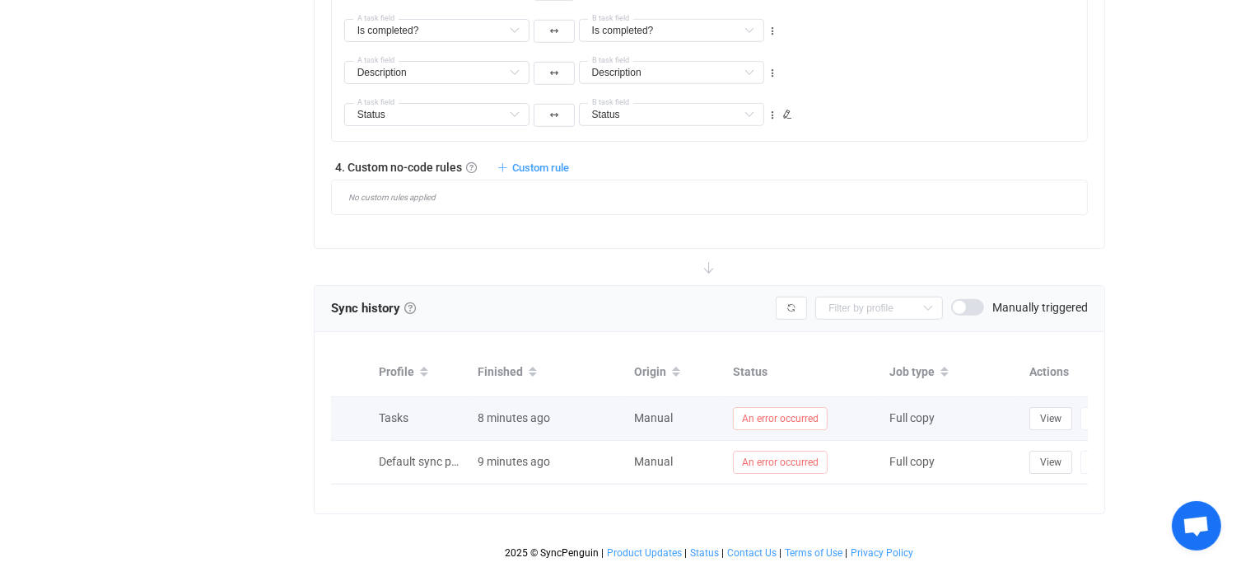
click at [809, 407] on span "An error occurred" at bounding box center [780, 418] width 95 height 23
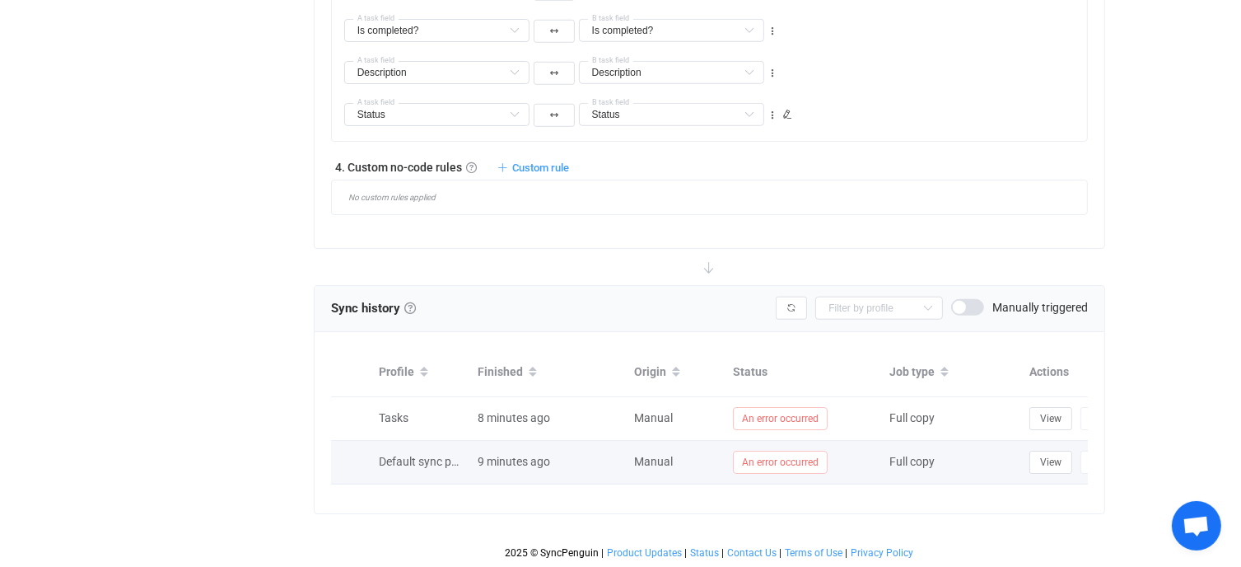
click at [817, 450] on span "An error occurred" at bounding box center [780, 461] width 95 height 23
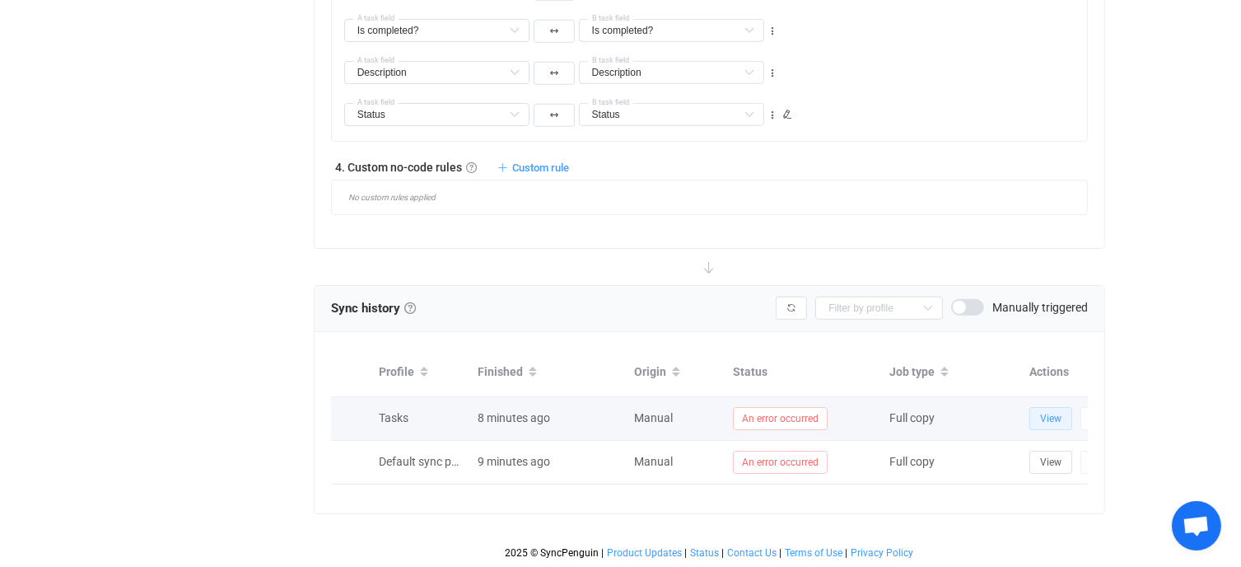
click at [1061, 413] on span "View" at bounding box center [1050, 419] width 21 height 12
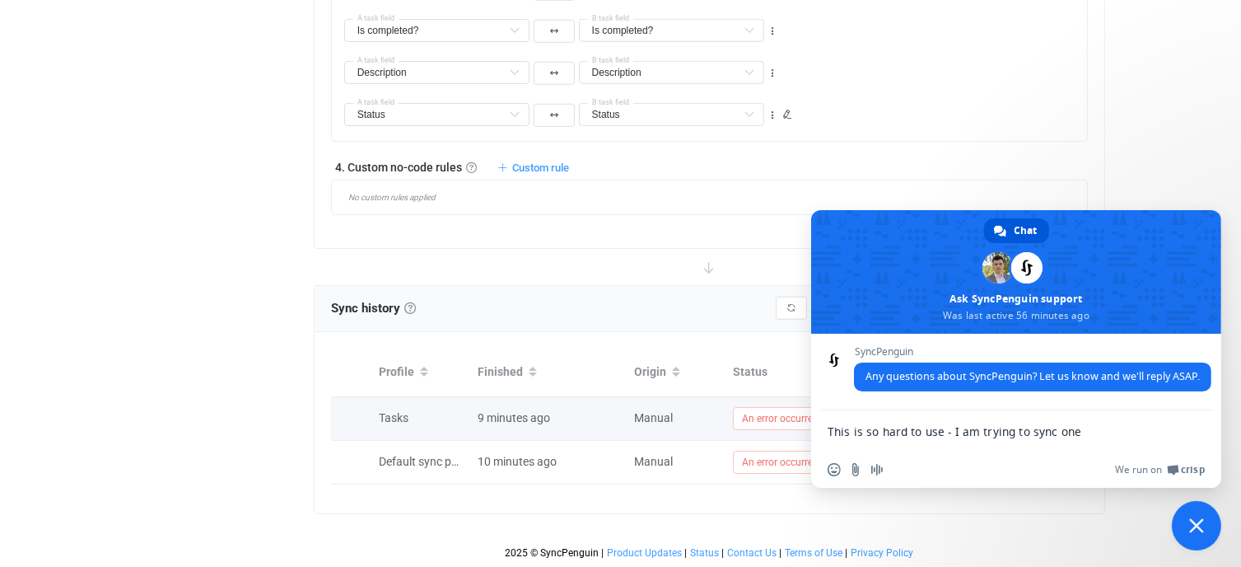
type textarea "This is so hard to use - I am trying to sync one [PERSON_NAME] tasks with anoth…"
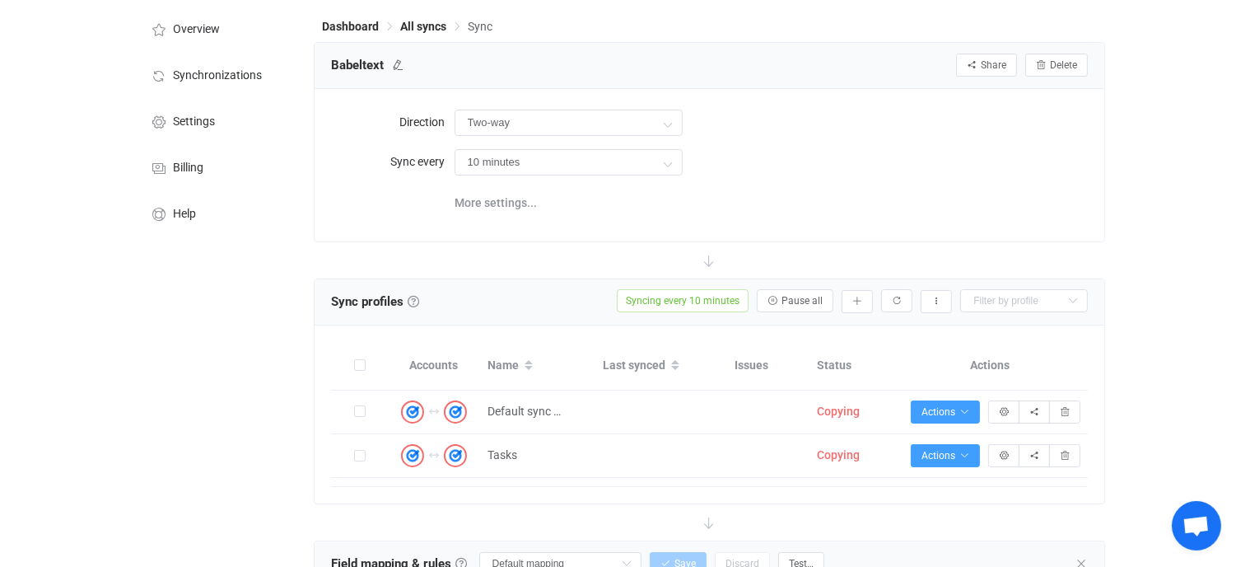
scroll to position [0, 0]
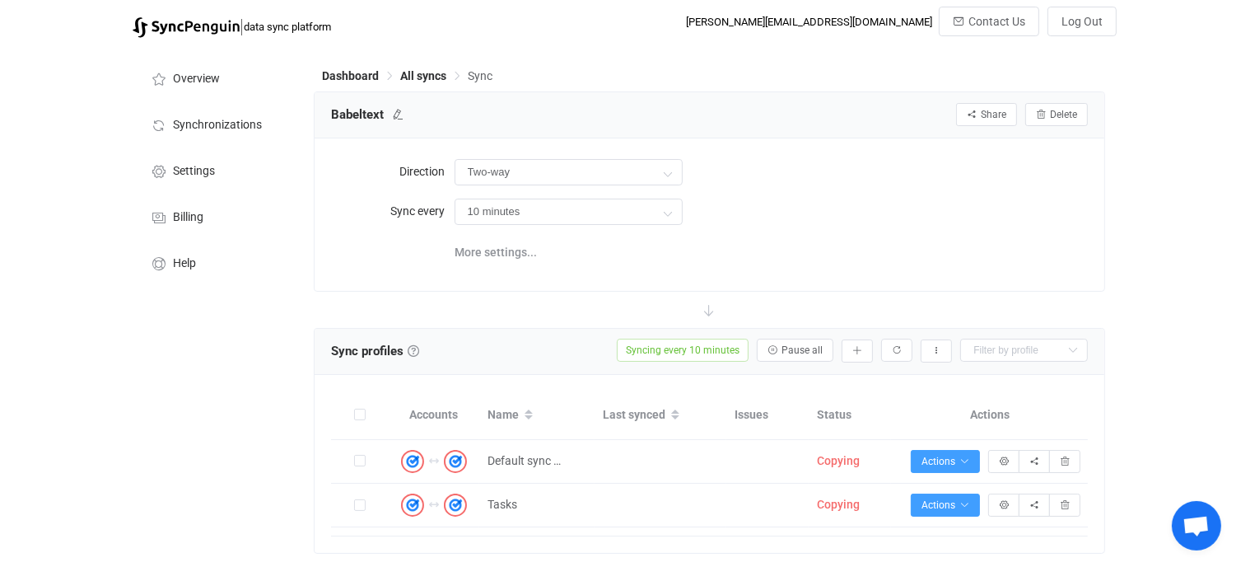
click at [504, 24] on div "| data sync platform david@babeltext.com Contact Us Log Out" at bounding box center [620, 27] width 993 height 40
click at [1095, 19] on span "Log Out" at bounding box center [1081, 21] width 41 height 13
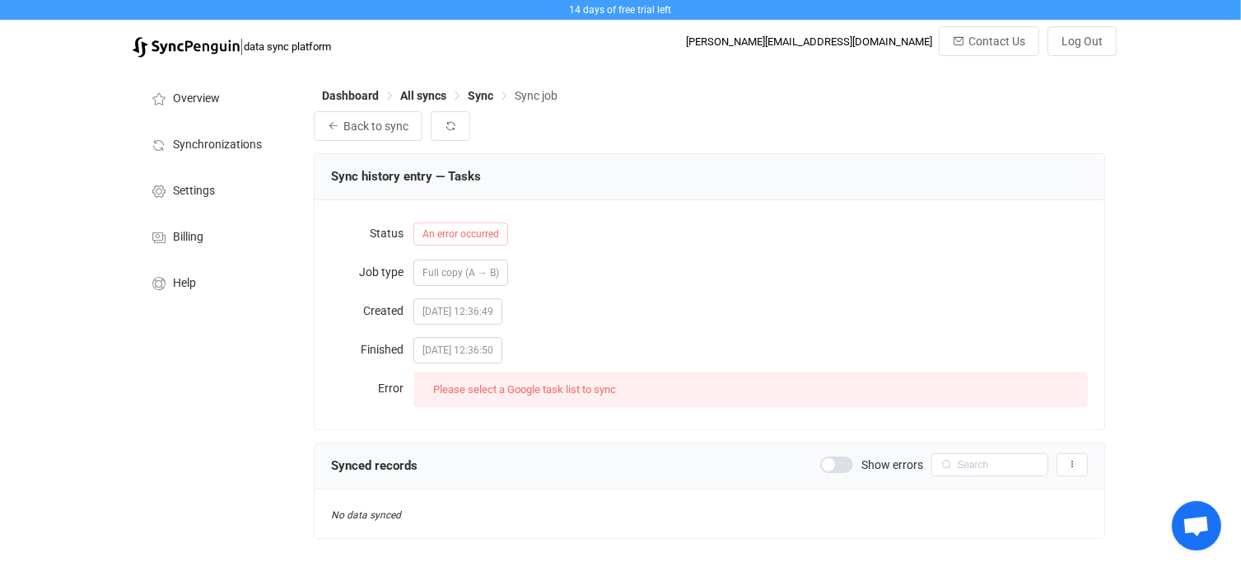
click at [613, 389] on span "Please select a Google task list to sync" at bounding box center [524, 389] width 183 height 12
click at [439, 226] on span "An error occurred" at bounding box center [460, 233] width 95 height 23
click at [450, 268] on span "Full copy (A → B)" at bounding box center [460, 273] width 77 height 12
click at [479, 236] on span "An error occurred" at bounding box center [460, 233] width 95 height 23
click at [550, 389] on span "Please select a Google task list to sync" at bounding box center [524, 389] width 183 height 12
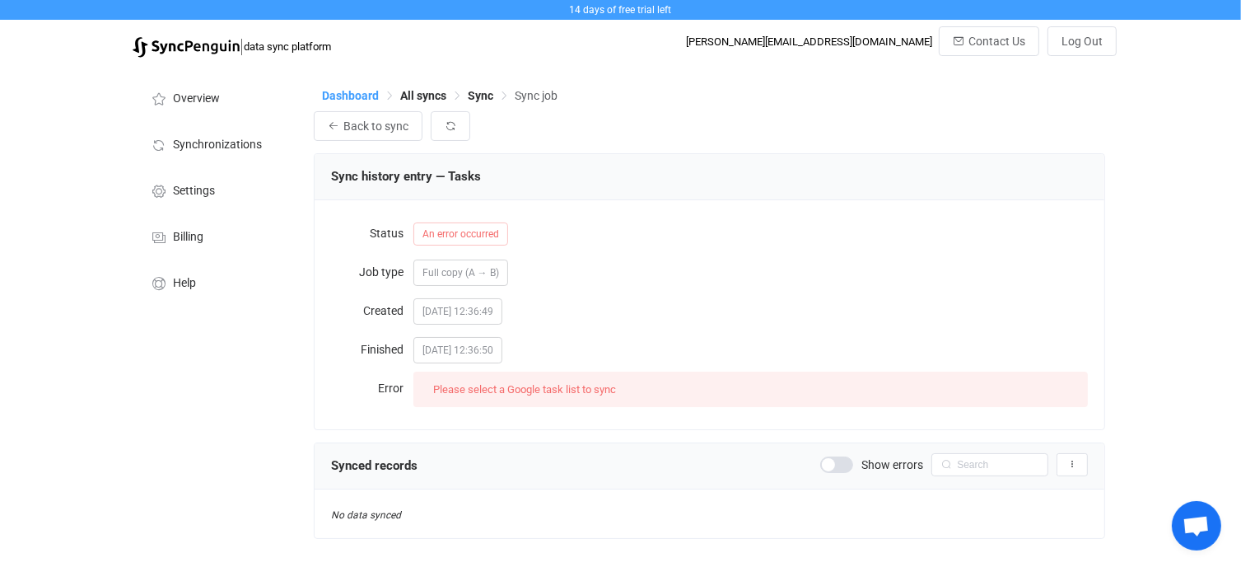
click at [356, 95] on span "Dashboard" at bounding box center [350, 95] width 57 height 13
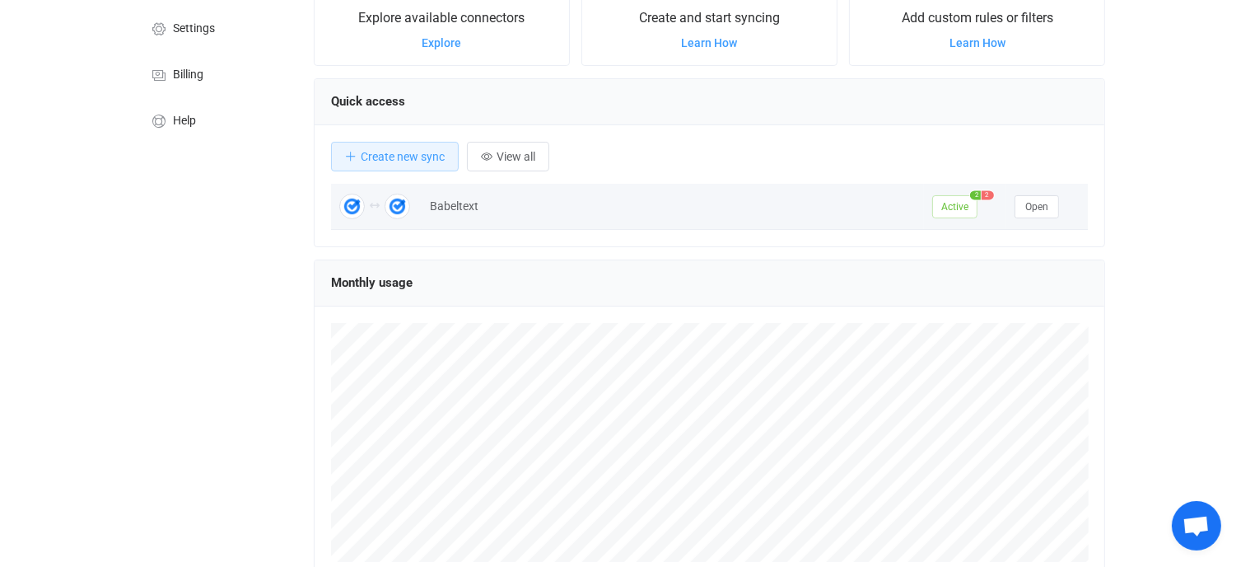
scroll to position [163, 0]
click at [955, 203] on span "Active" at bounding box center [954, 205] width 45 height 23
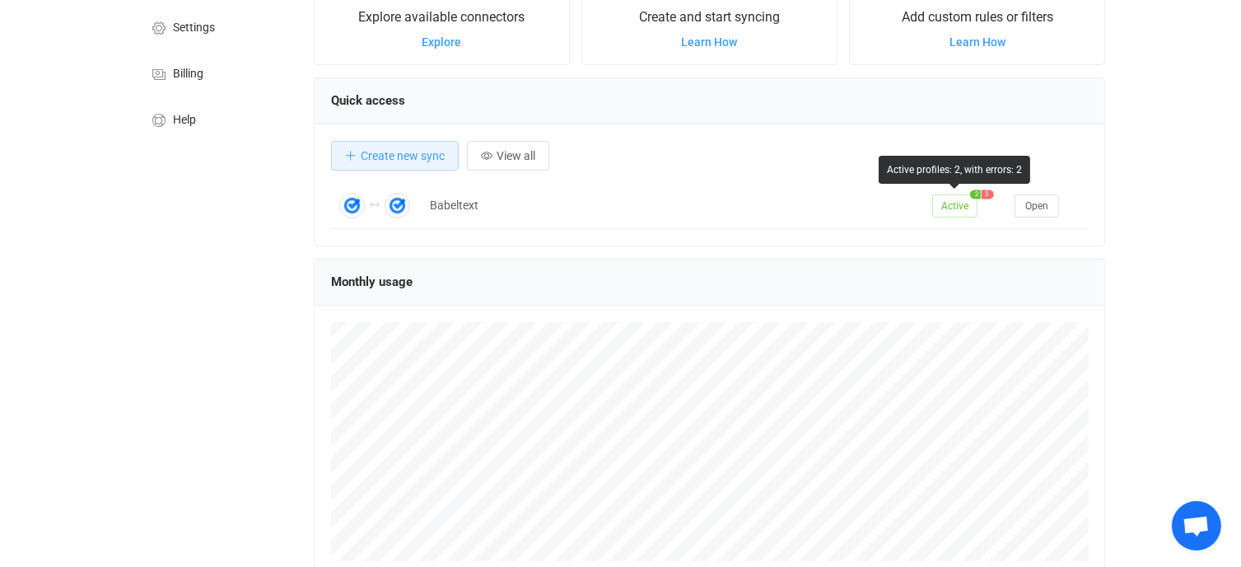
click at [983, 167] on div "Active profiles: 2, with errors: 2" at bounding box center [955, 170] width 152 height 28
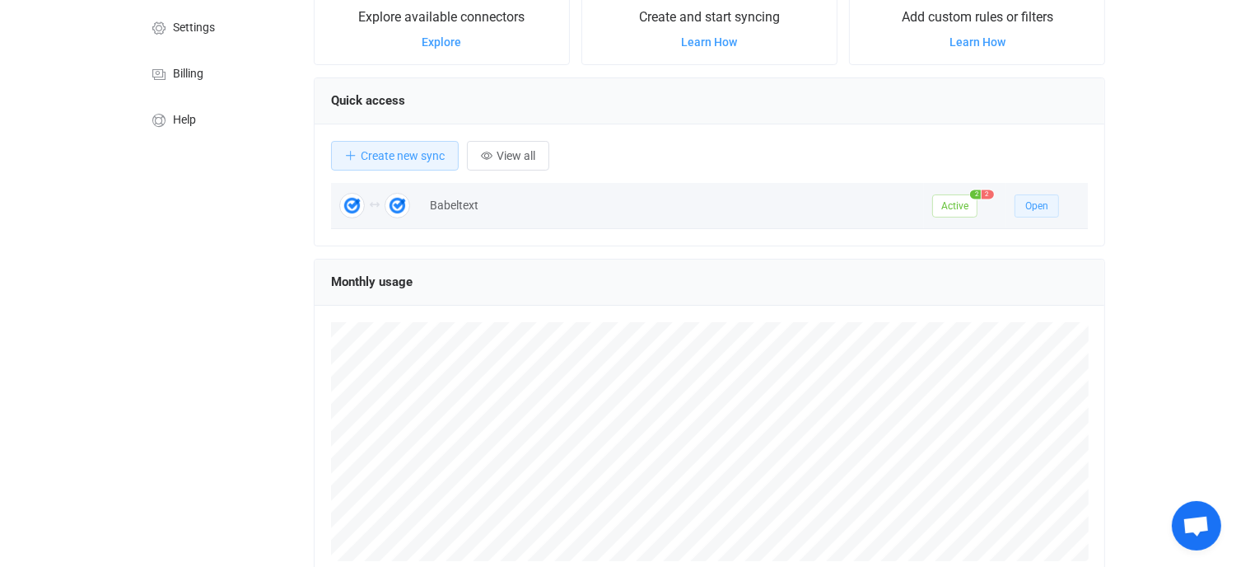
click at [1044, 208] on span "Open" at bounding box center [1036, 206] width 23 height 12
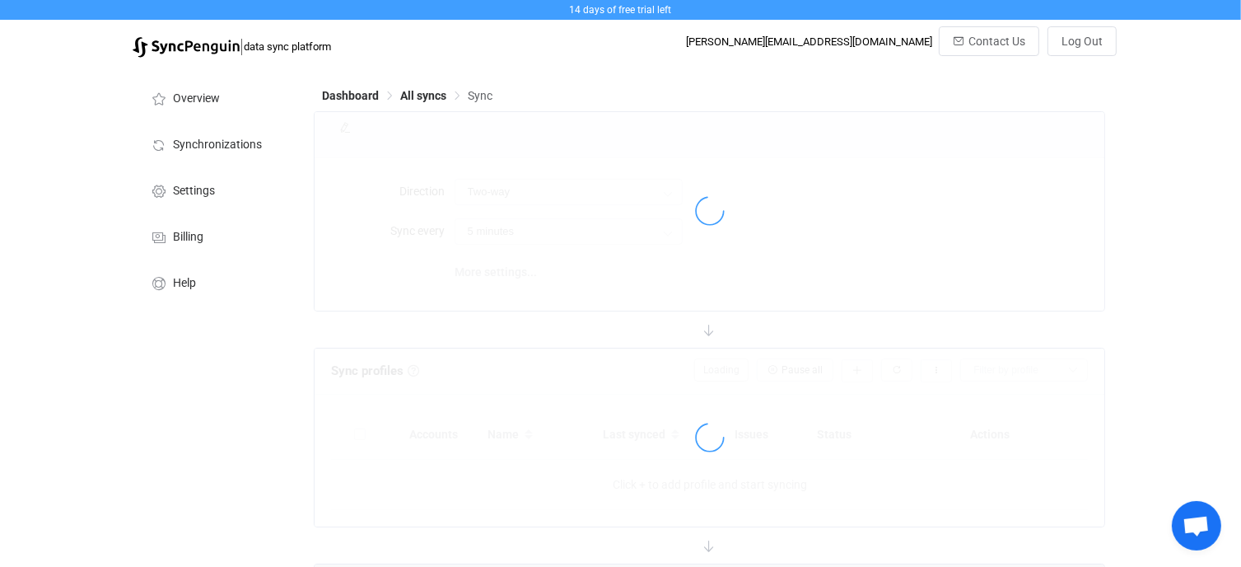
type input "10 minutes"
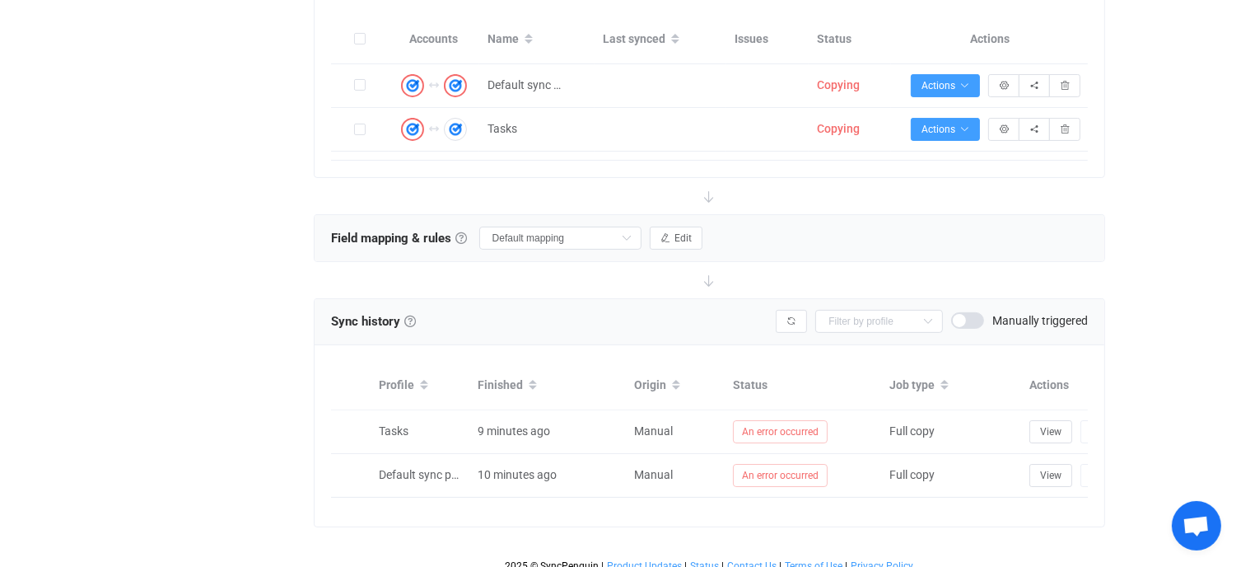
scroll to position [421, 0]
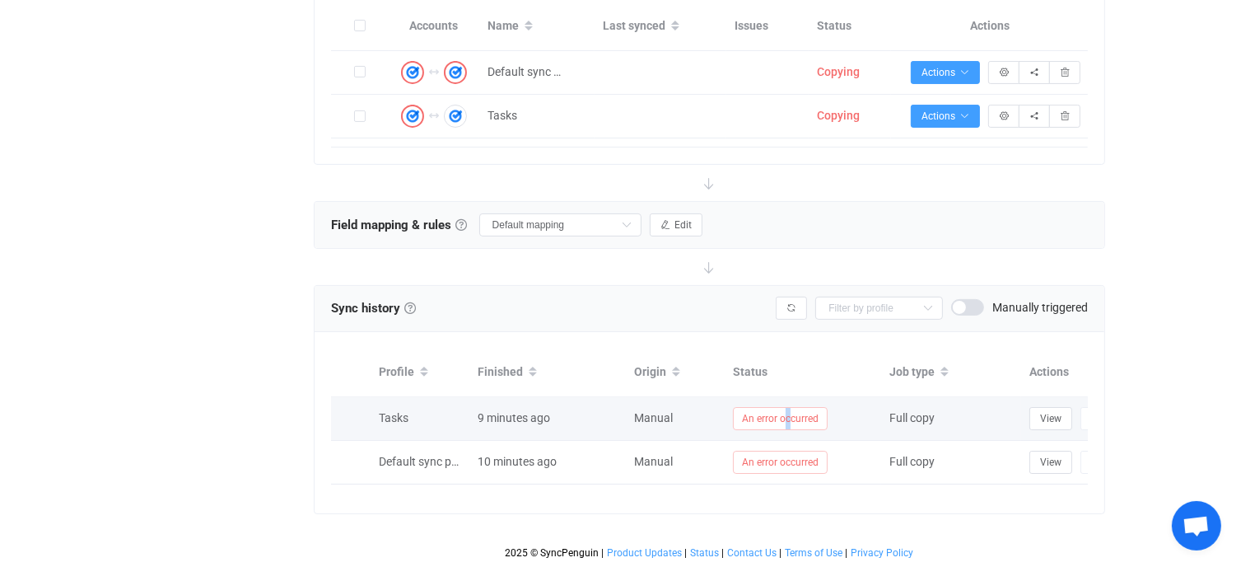
click at [787, 407] on span "An error occurred" at bounding box center [780, 418] width 95 height 23
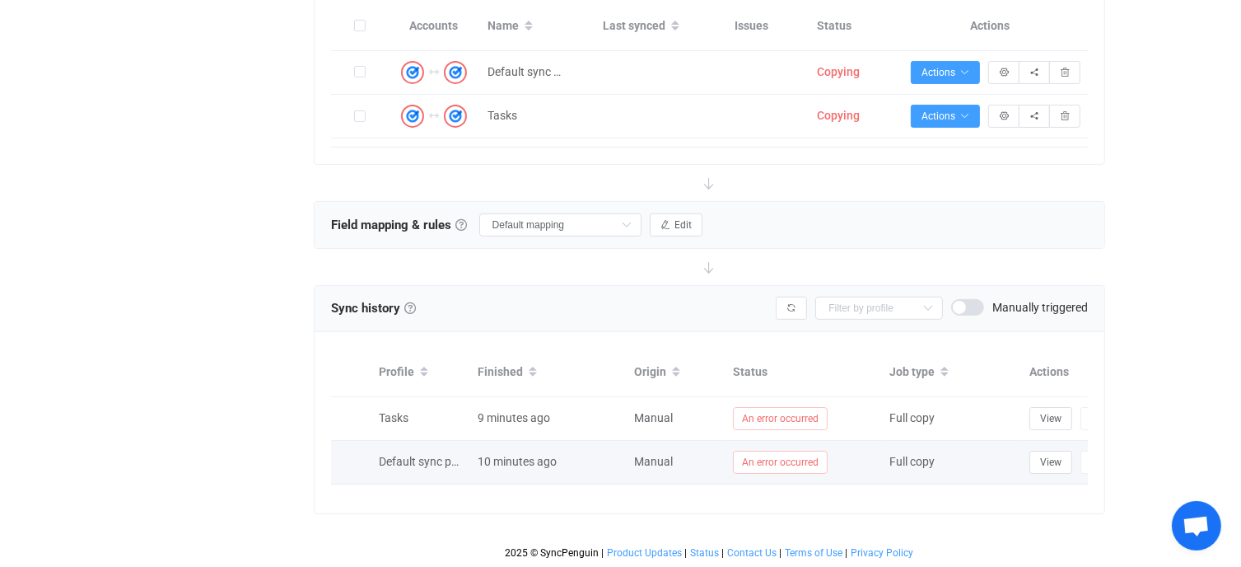
click at [798, 450] on span "An error occurred" at bounding box center [780, 461] width 95 height 23
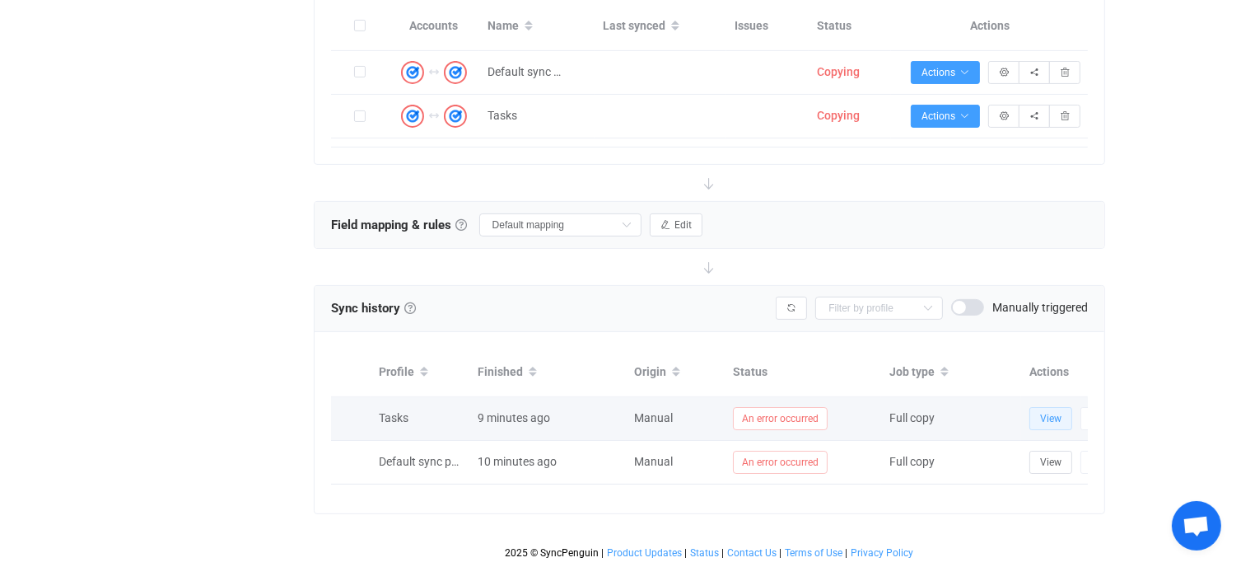
click at [1054, 413] on span "View" at bounding box center [1050, 419] width 21 height 12
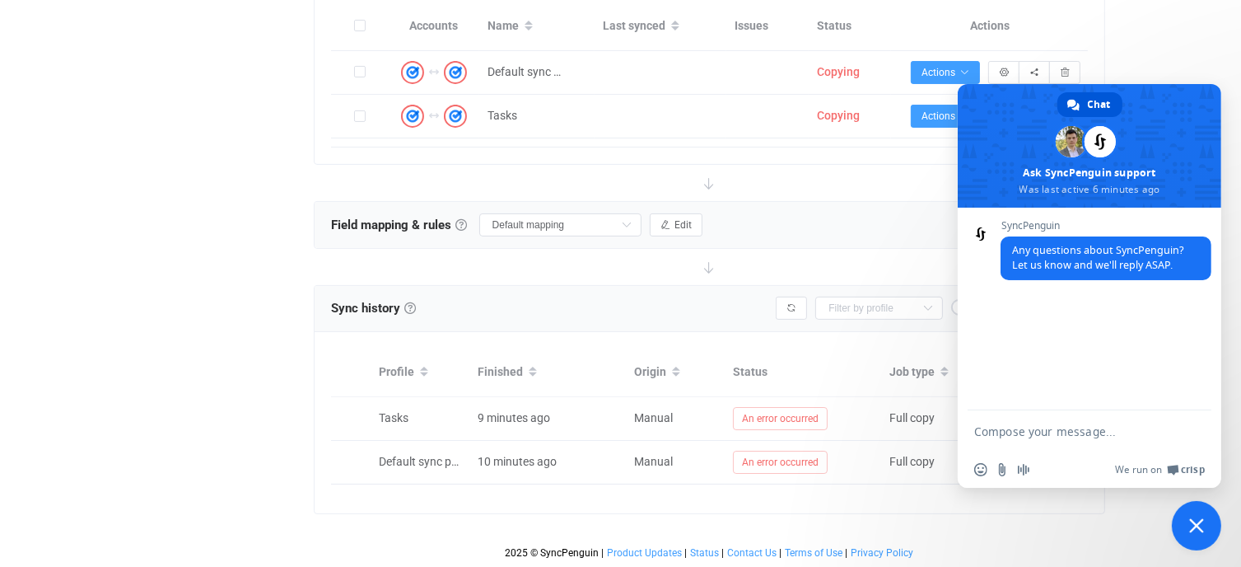
click at [654, 298] on div "Sync history History Sync history All sync executions are recorded in the sync …" at bounding box center [710, 308] width 758 height 25
click at [239, 45] on div "Overview Synchronizations Settings Billing Help" at bounding box center [214, 111] width 181 height 909
click at [1019, 423] on form at bounding box center [1071, 432] width 194 height 44
click at [1005, 436] on textarea "Compose your message..." at bounding box center [1071, 431] width 194 height 15
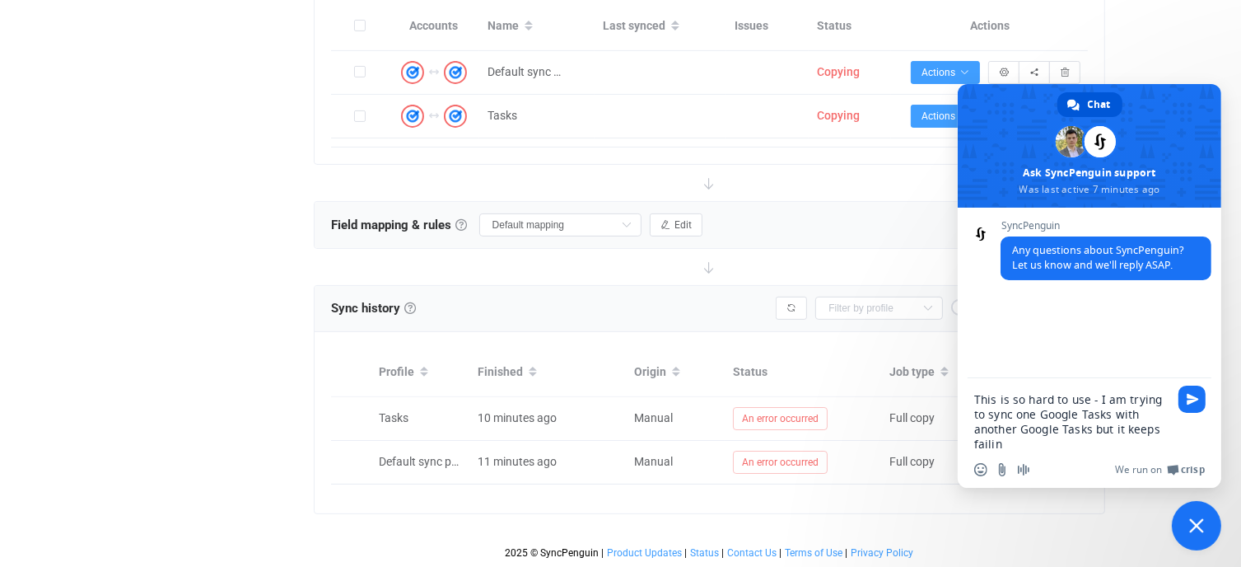
type textarea "This is so hard to use - I am trying to sync one Google Tasks with another Goog…"
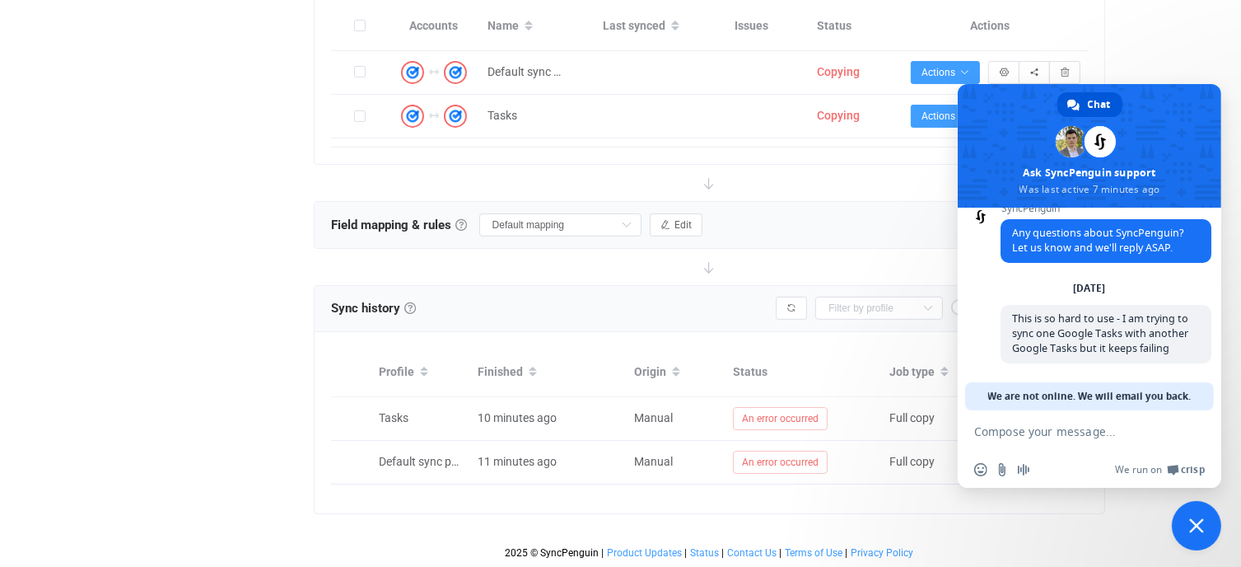
click at [1070, 514] on div "2025 © SyncPenguin | Product Updates | Status | Contact Us | Terms of Use | Pri…" at bounding box center [710, 536] width 792 height 45
click at [1202, 529] on span "Close chat" at bounding box center [1196, 525] width 15 height 15
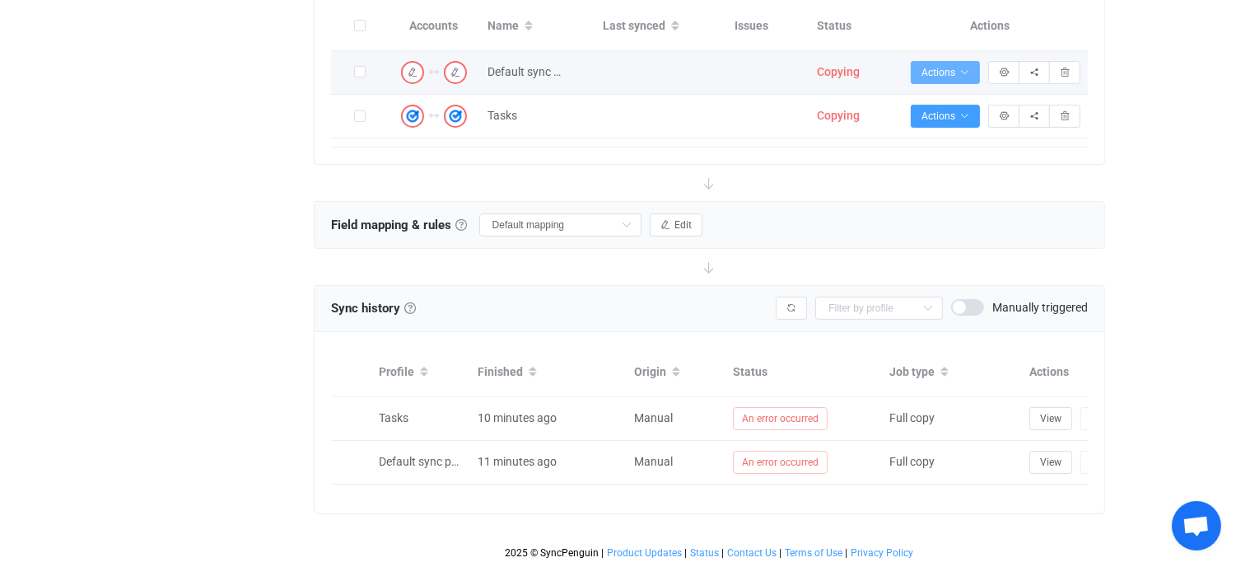
click at [964, 68] on icon "button" at bounding box center [964, 73] width 10 height 10
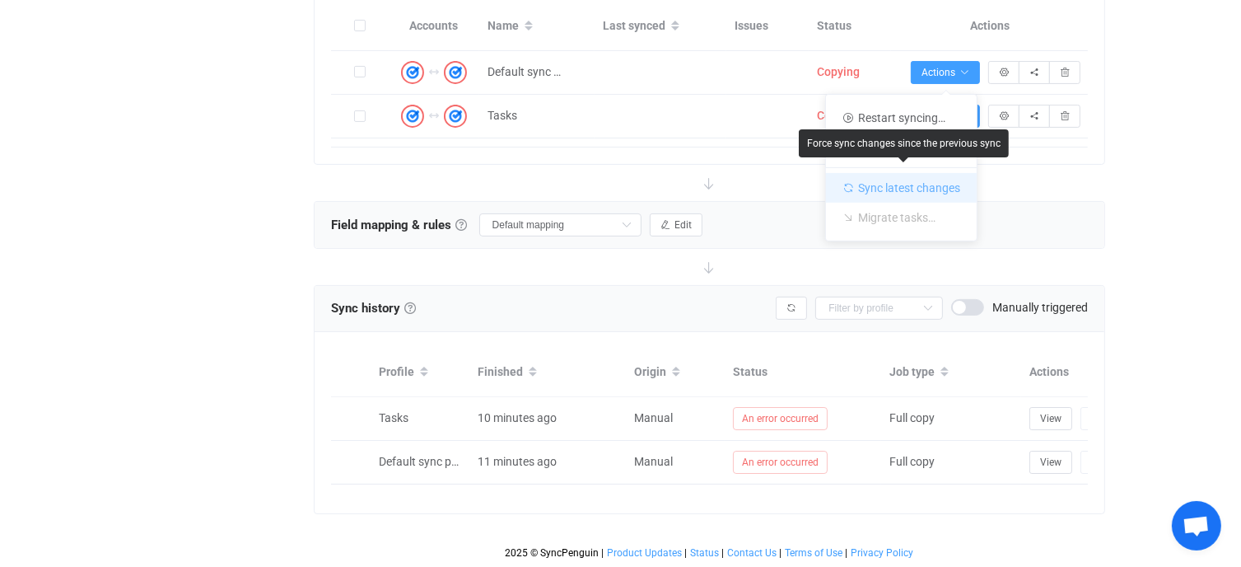
click at [926, 167] on li "Sync latest changes" at bounding box center [901, 184] width 151 height 35
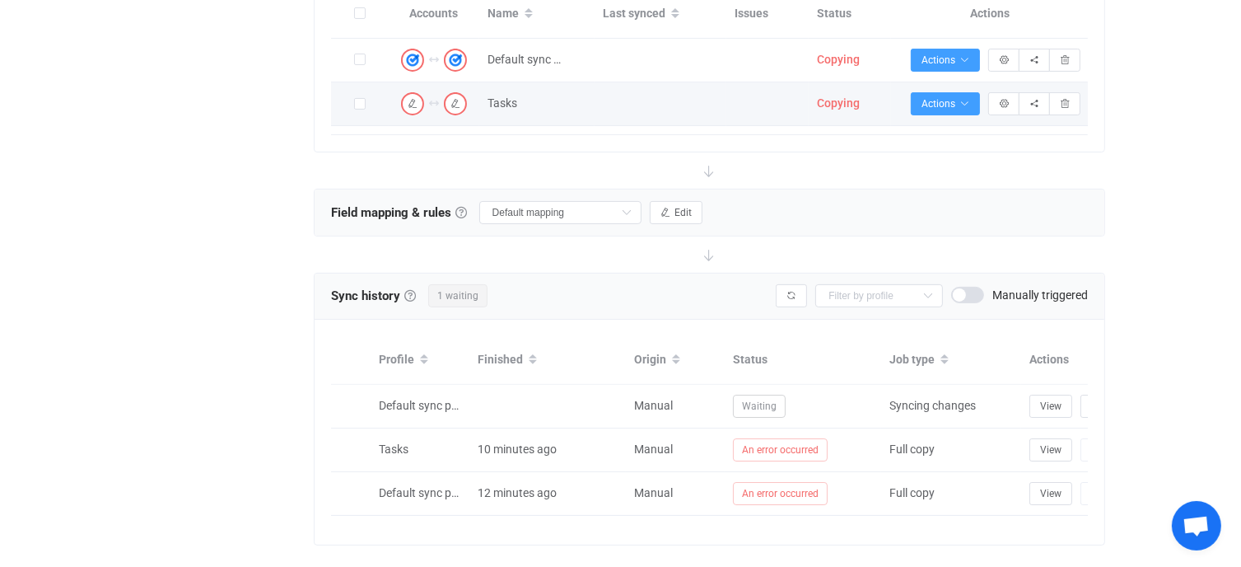
click at [713, 112] on td at bounding box center [661, 104] width 132 height 44
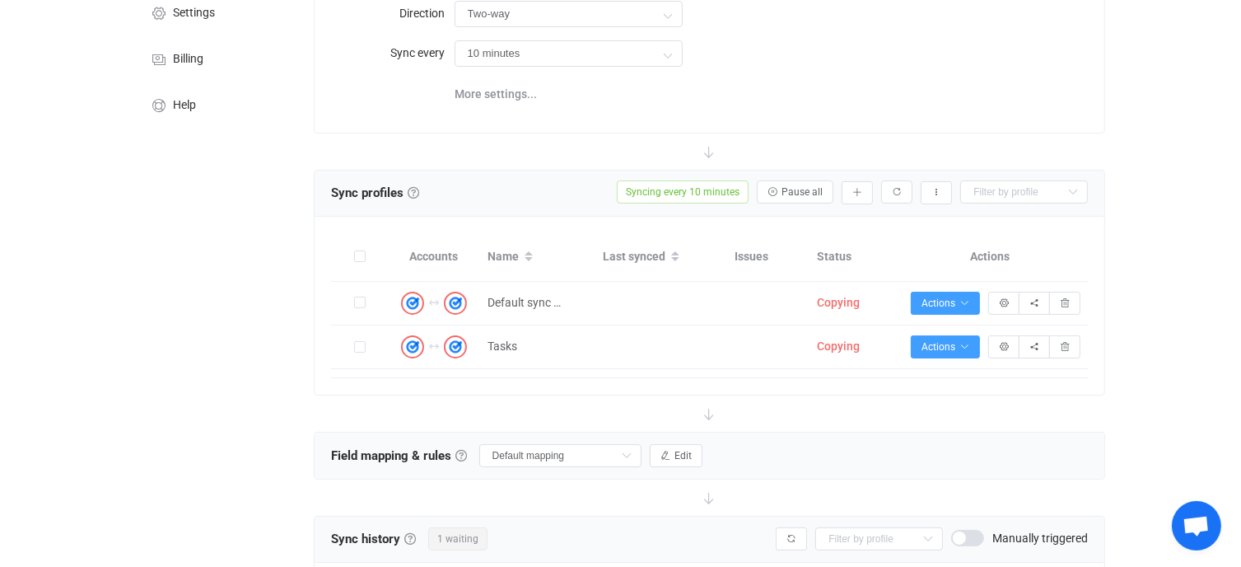
scroll to position [0, 0]
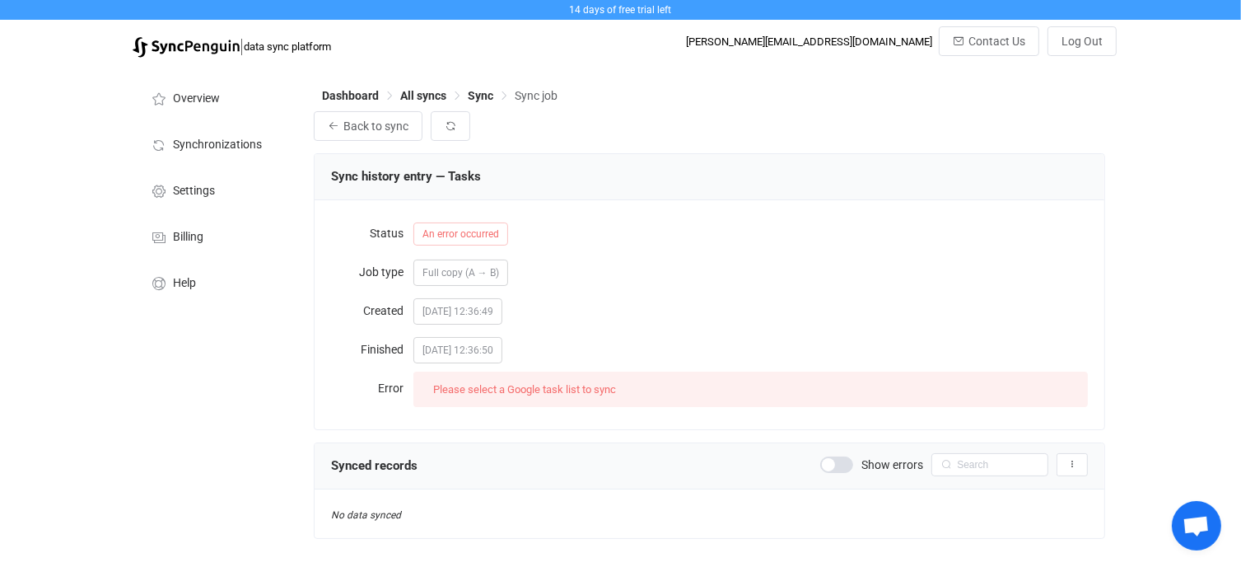
click at [1208, 532] on span "Open chat" at bounding box center [1195, 526] width 27 height 23
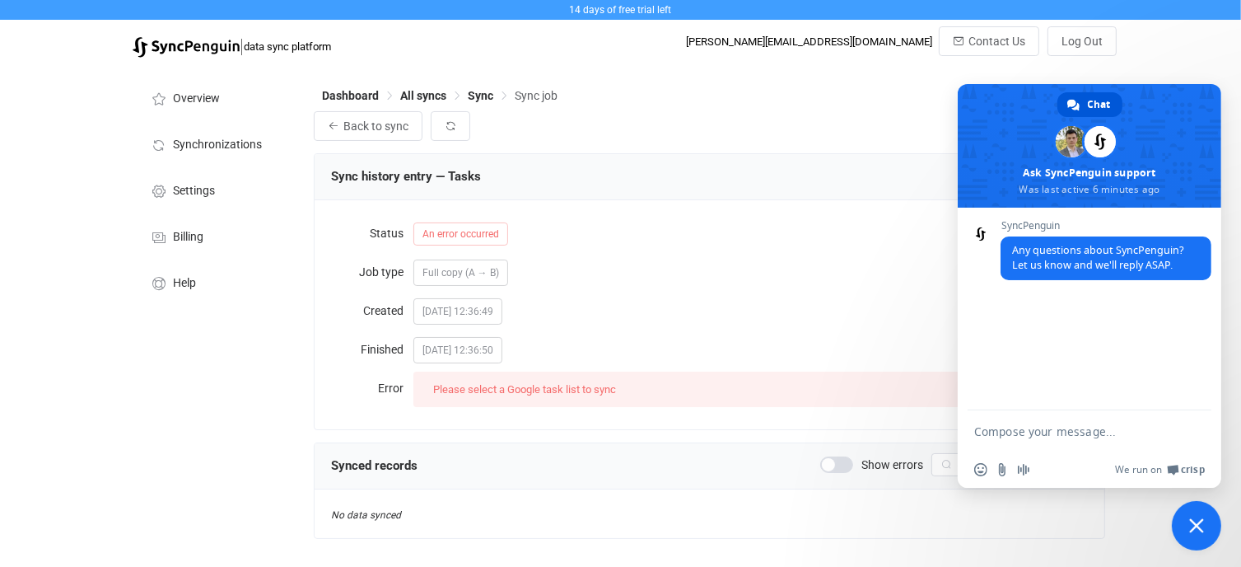
click at [850, 233] on div "An error occurred" at bounding box center [750, 233] width 675 height 33
click at [839, 128] on div "Back to sync" at bounding box center [710, 126] width 792 height 30
type textarea "This is so hard to use - I am trying to sync one [PERSON_NAME] tasks with anoth…"
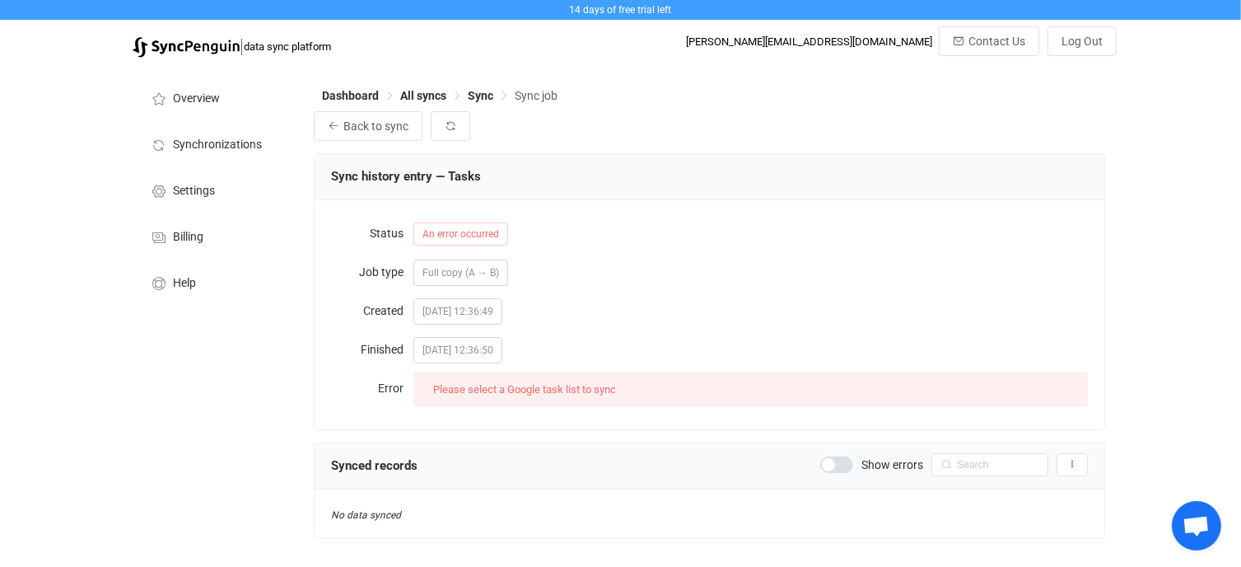
scroll to position [35, 0]
